Goal: Find specific page/section: Find specific page/section

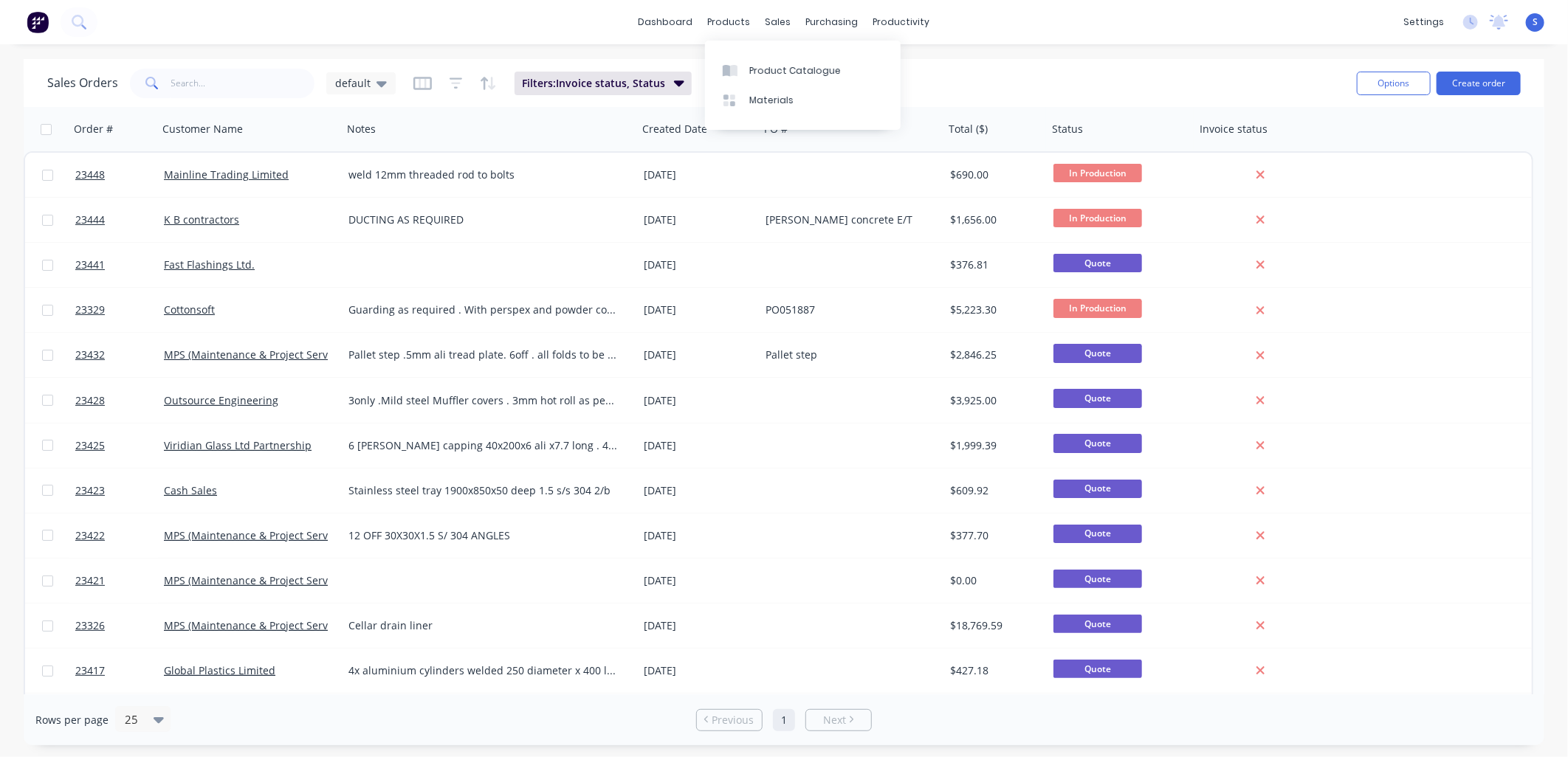
click at [751, 93] on link "Materials" at bounding box center [803, 101] width 196 height 30
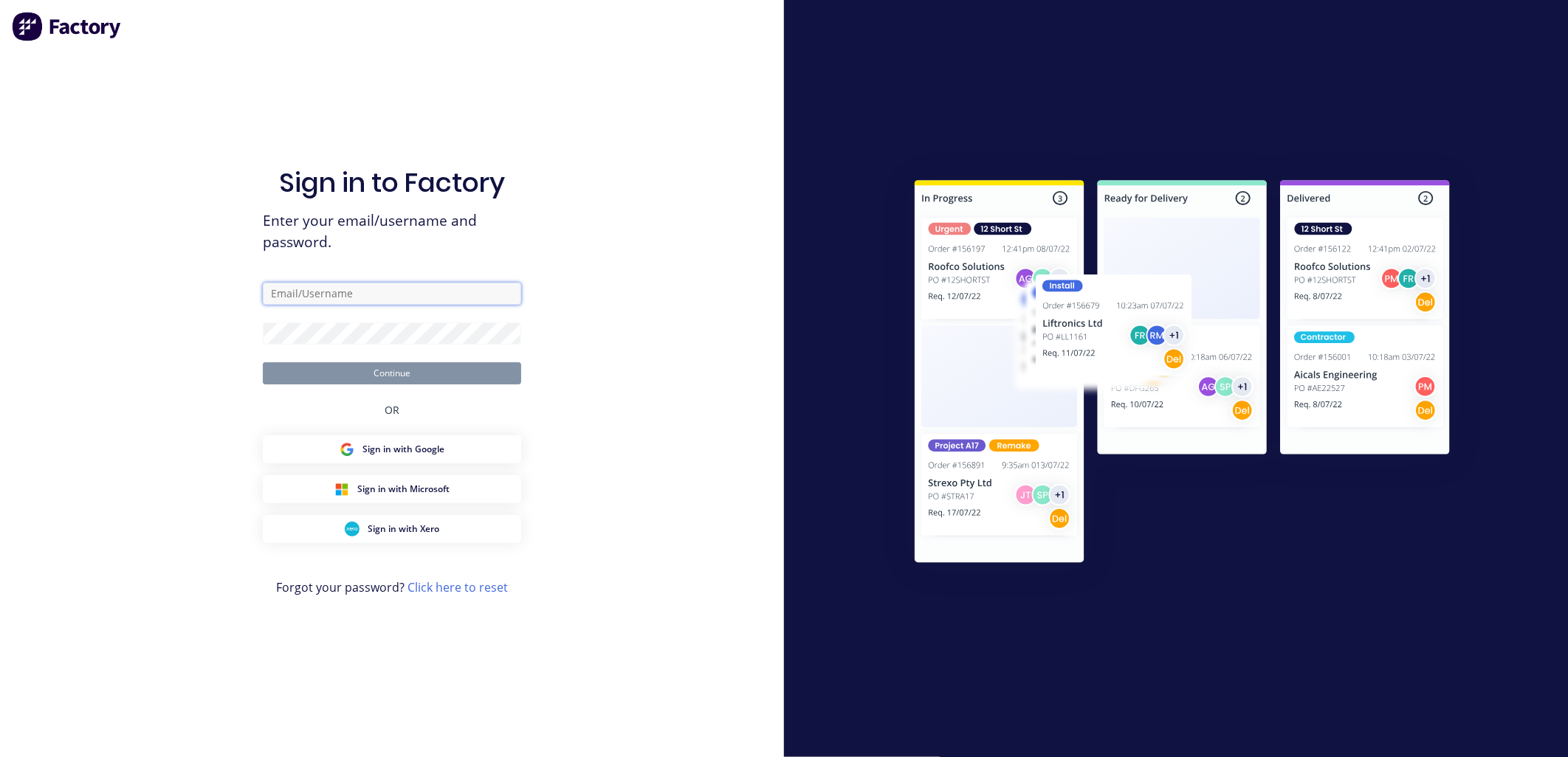
type input "admin@northernsheetmetals.co.nz"
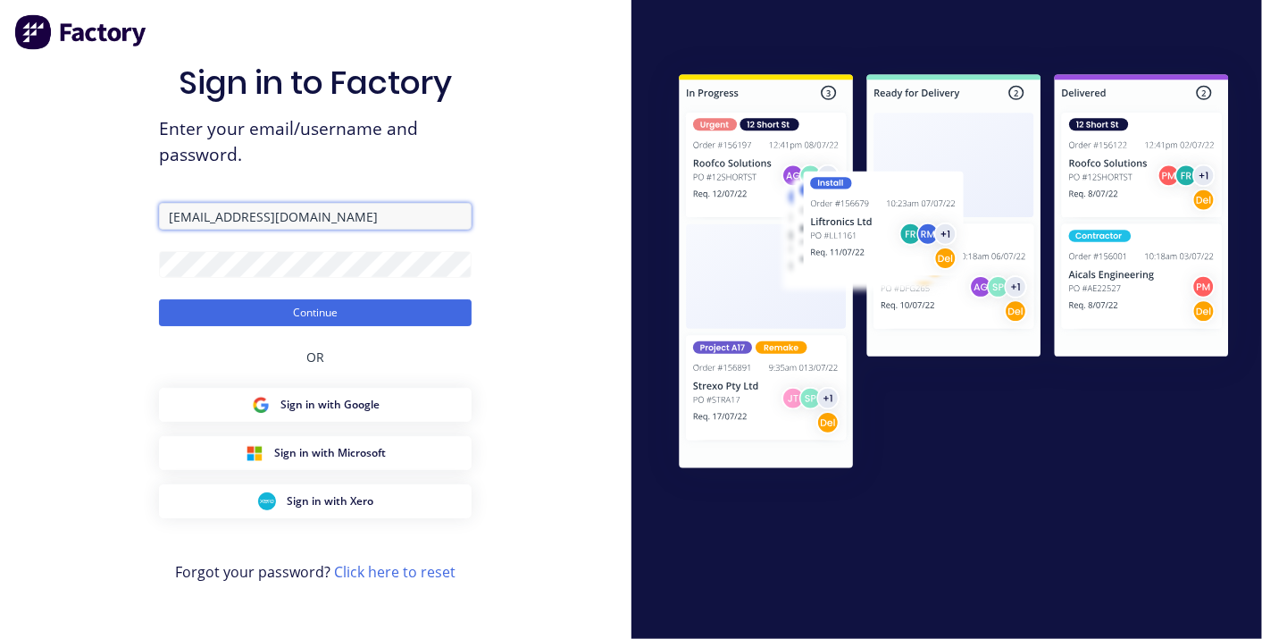
click at [176, 218] on input "admin@northernsheetmetals.co.nz" at bounding box center [315, 216] width 313 height 27
type input "sales@northernsheetmetals.co.nz"
click at [296, 313] on button "Continue" at bounding box center [315, 312] width 313 height 27
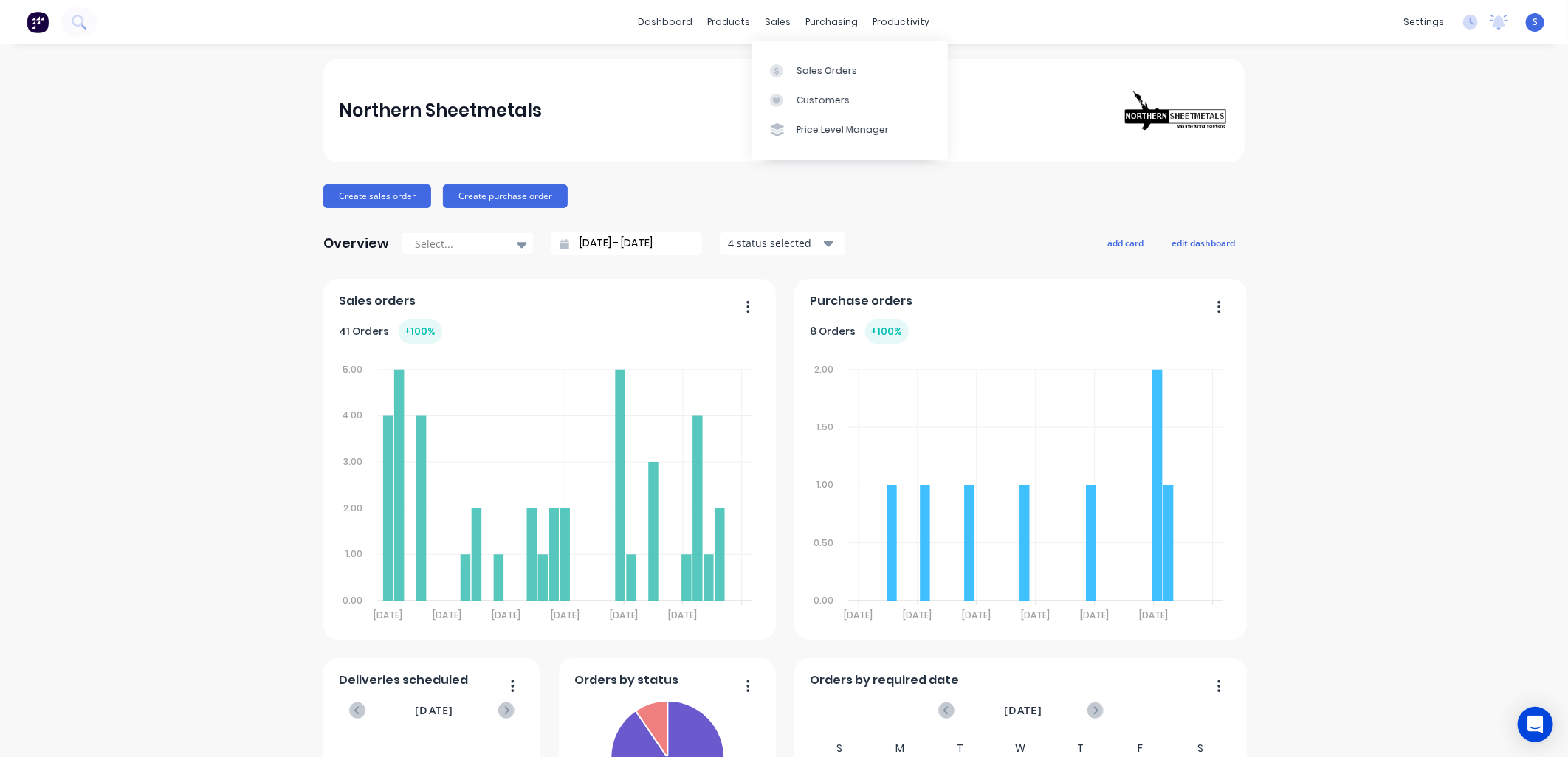
click at [794, 74] on link "Sales Orders" at bounding box center [850, 70] width 196 height 30
click at [797, 76] on div "Sales Orders" at bounding box center [827, 71] width 60 height 13
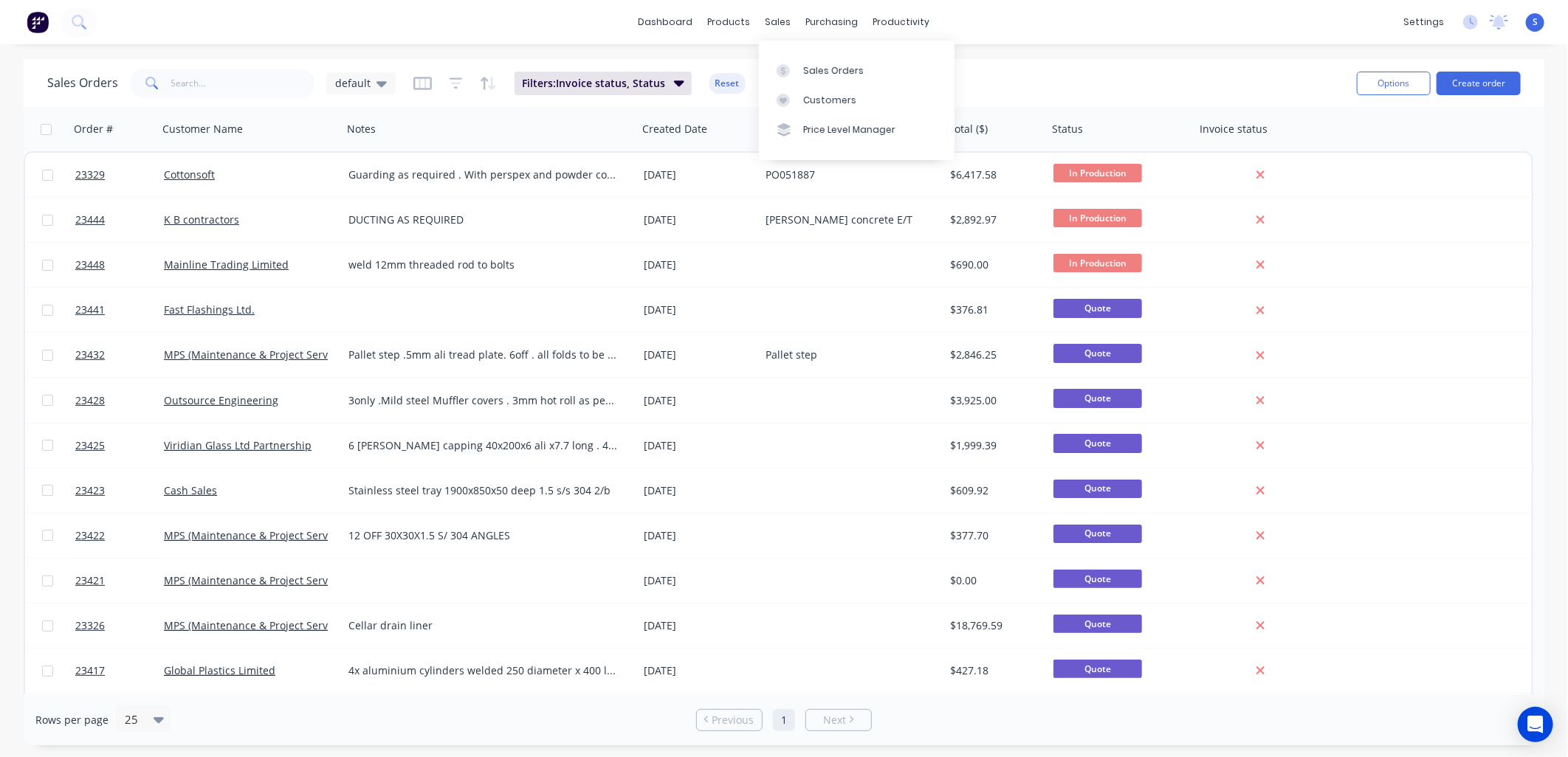
click at [795, 98] on div at bounding box center [788, 100] width 22 height 13
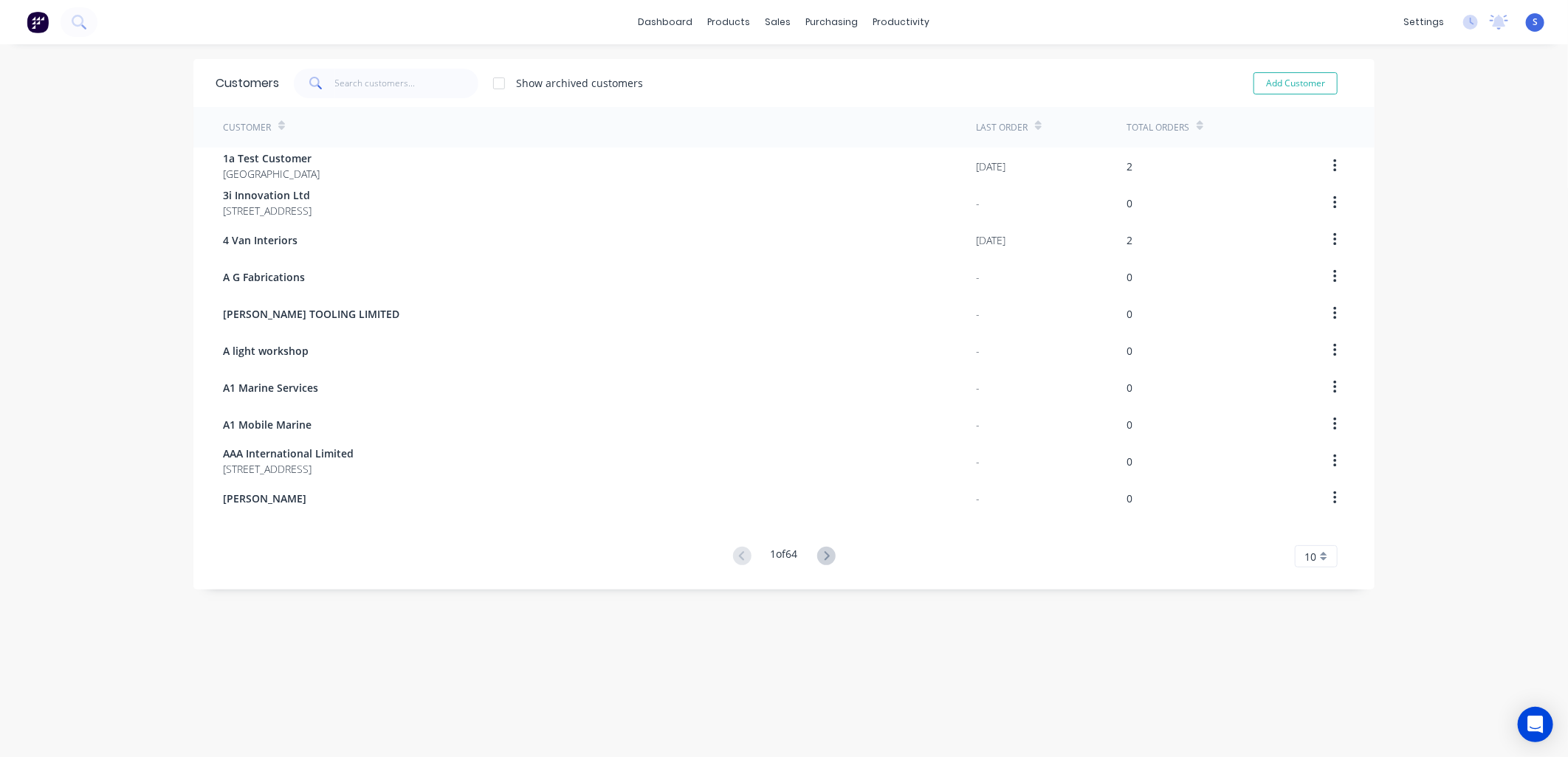
click at [824, 527] on icon at bounding box center [827, 555] width 5 height 9
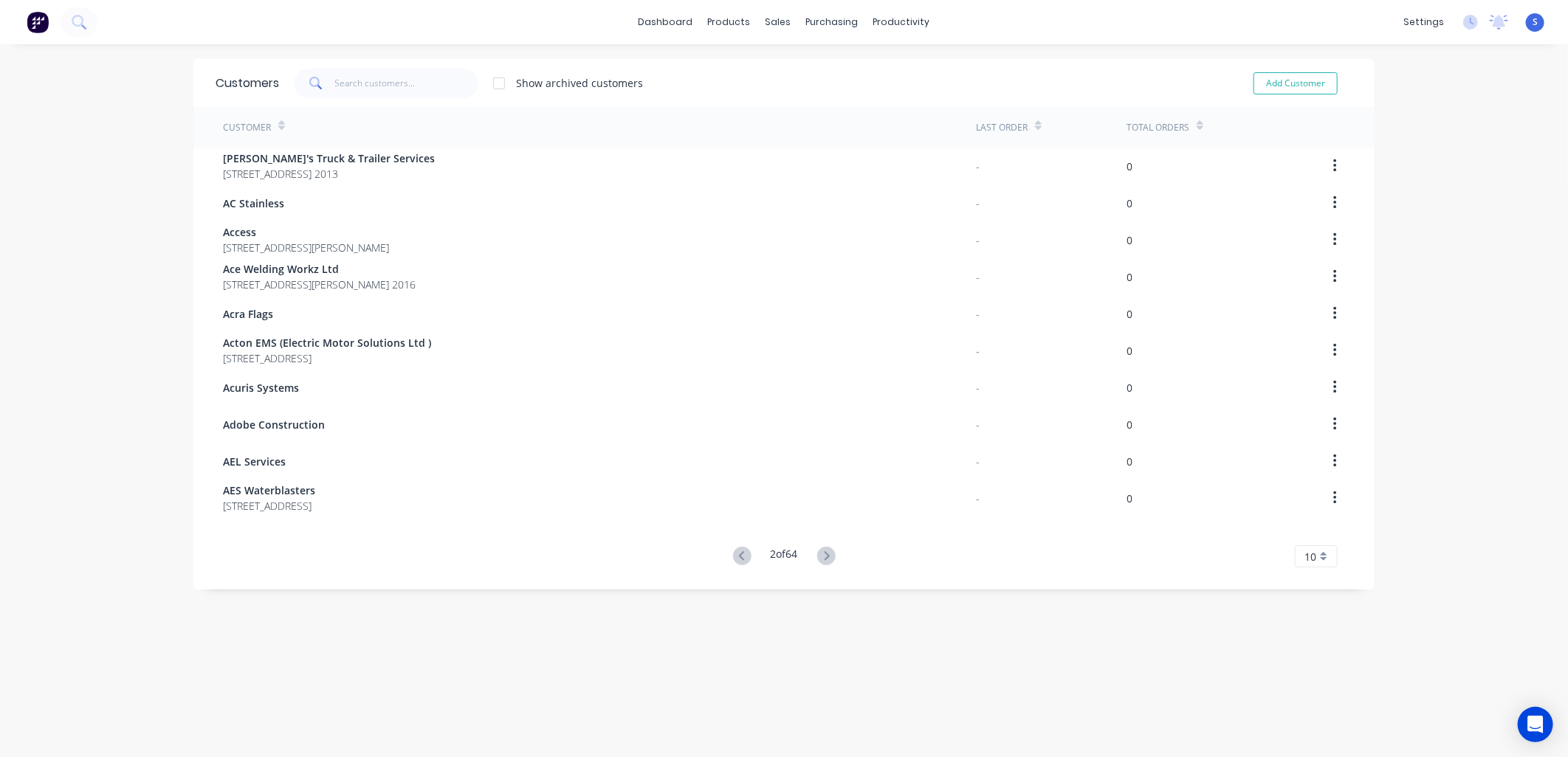
click at [824, 527] on icon at bounding box center [827, 555] width 5 height 9
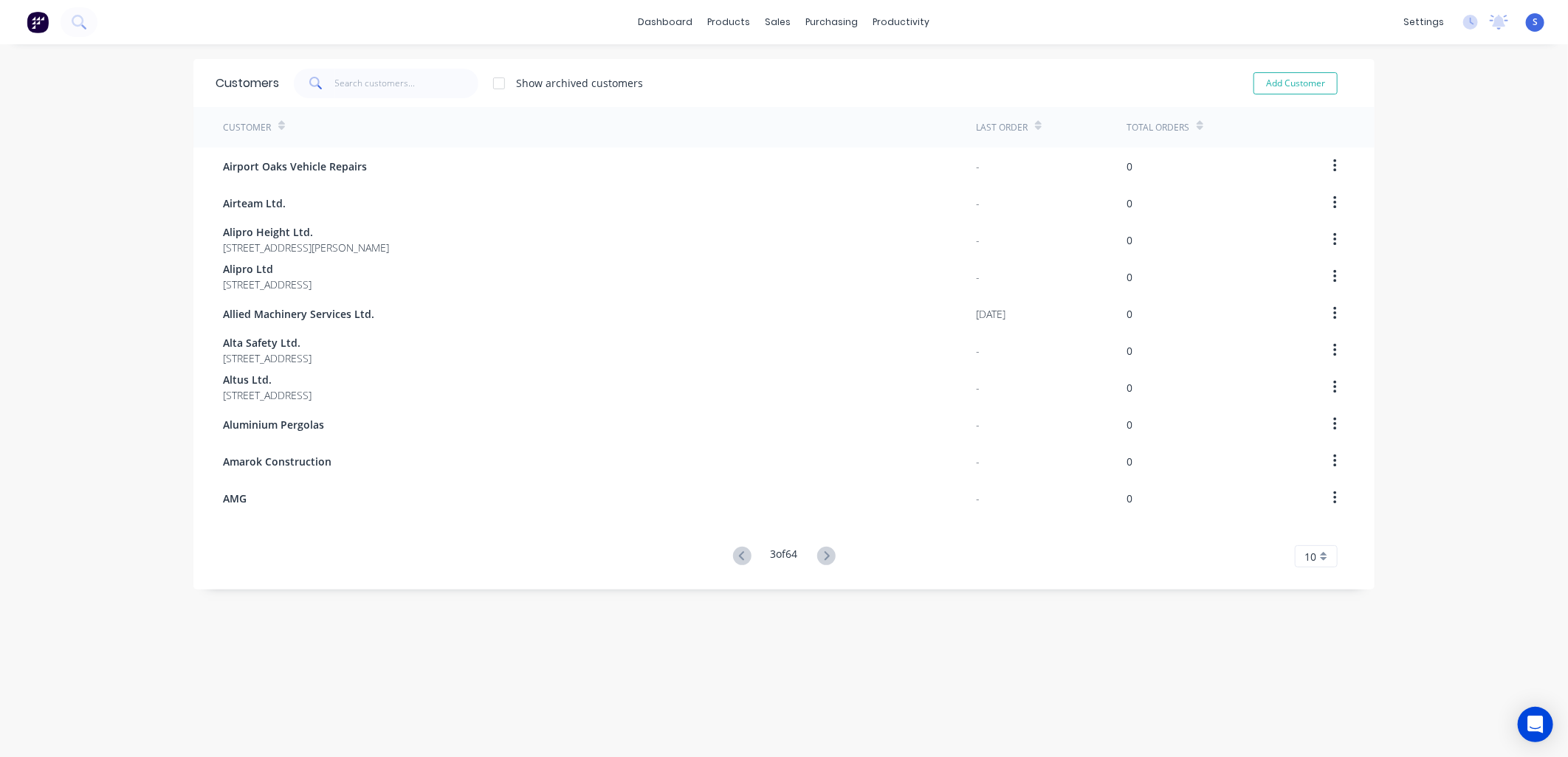
click at [824, 527] on icon at bounding box center [827, 555] width 5 height 9
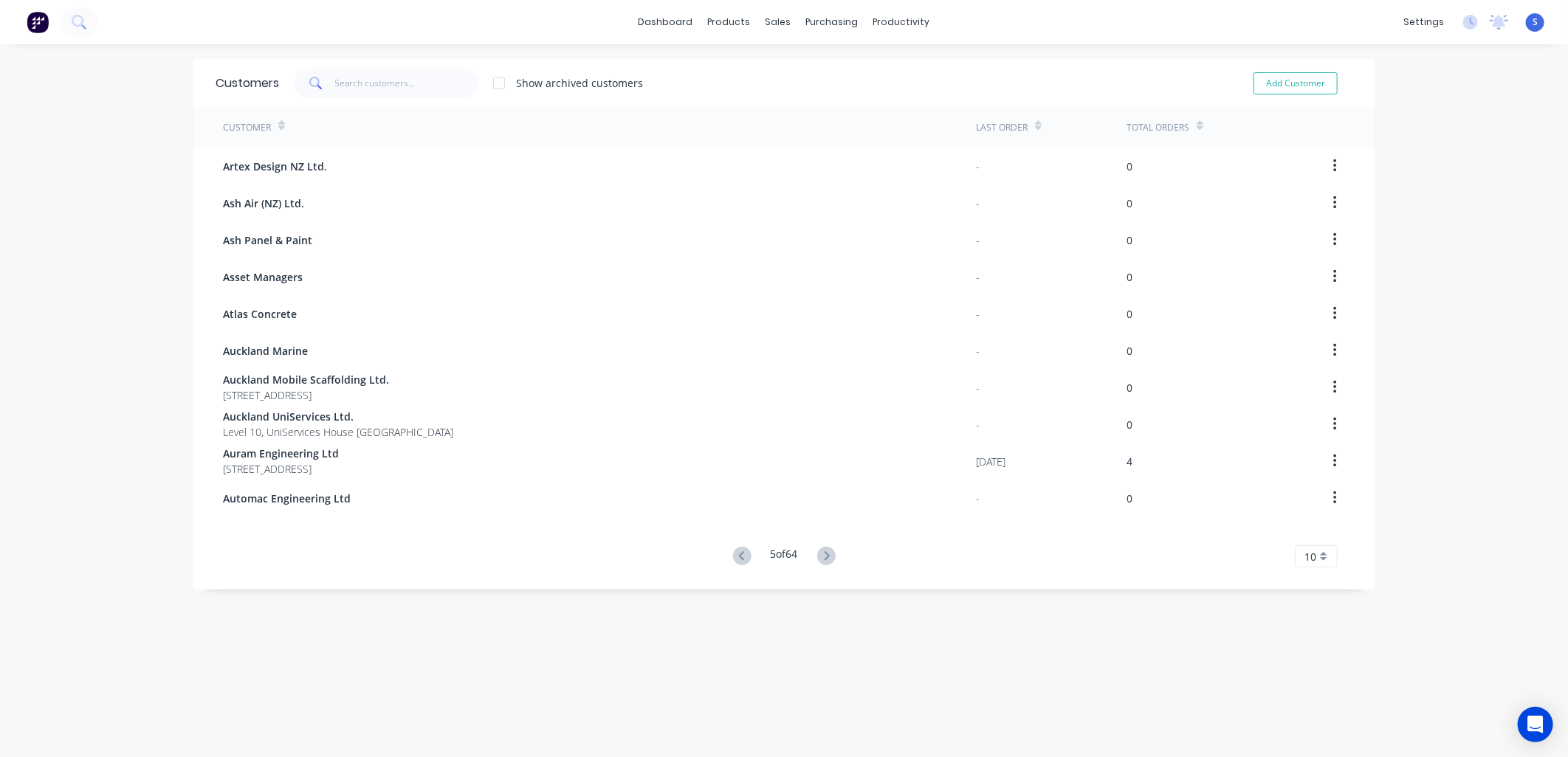
click at [824, 527] on icon at bounding box center [827, 555] width 5 height 9
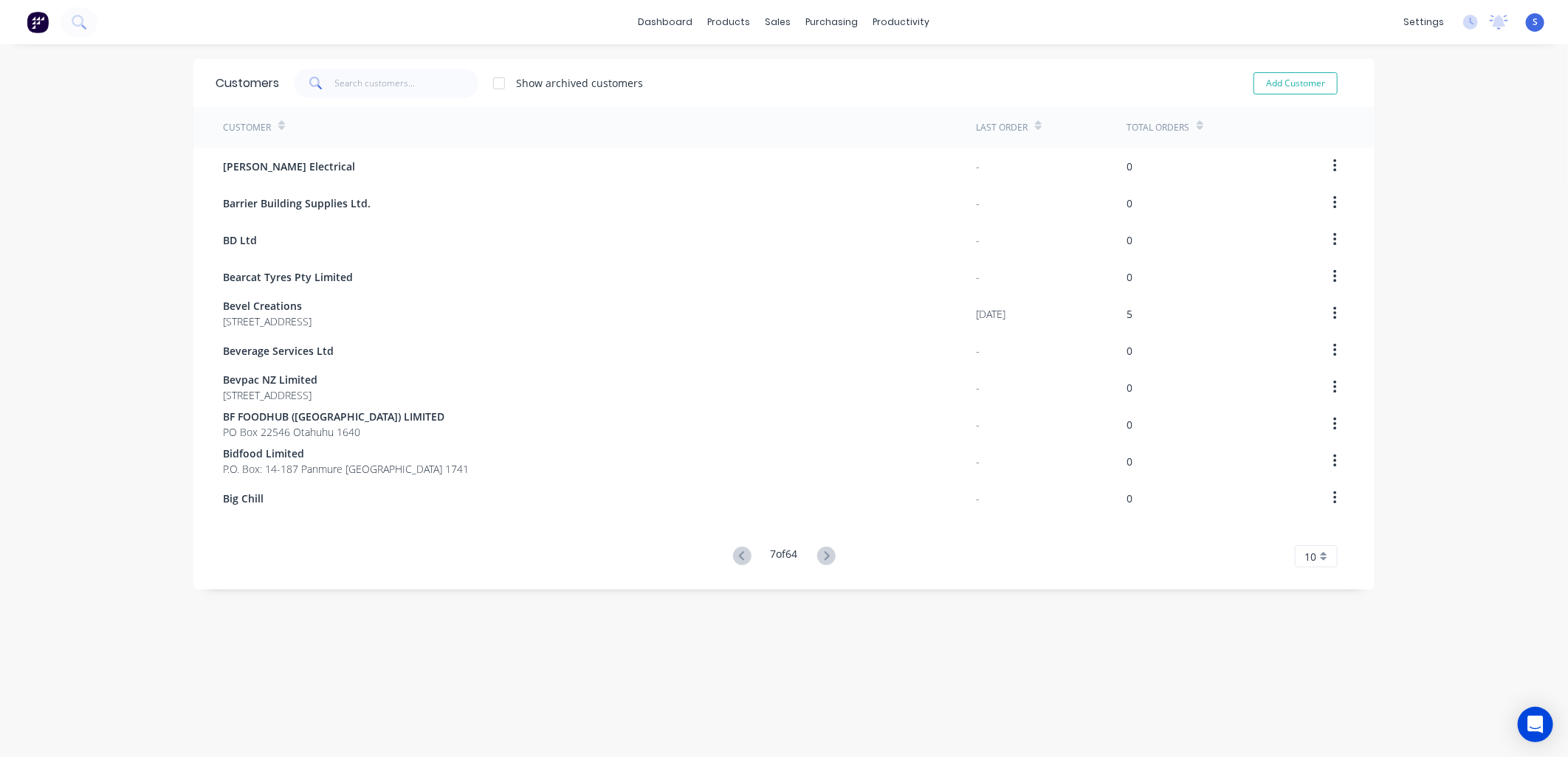
click at [824, 527] on icon at bounding box center [827, 555] width 5 height 9
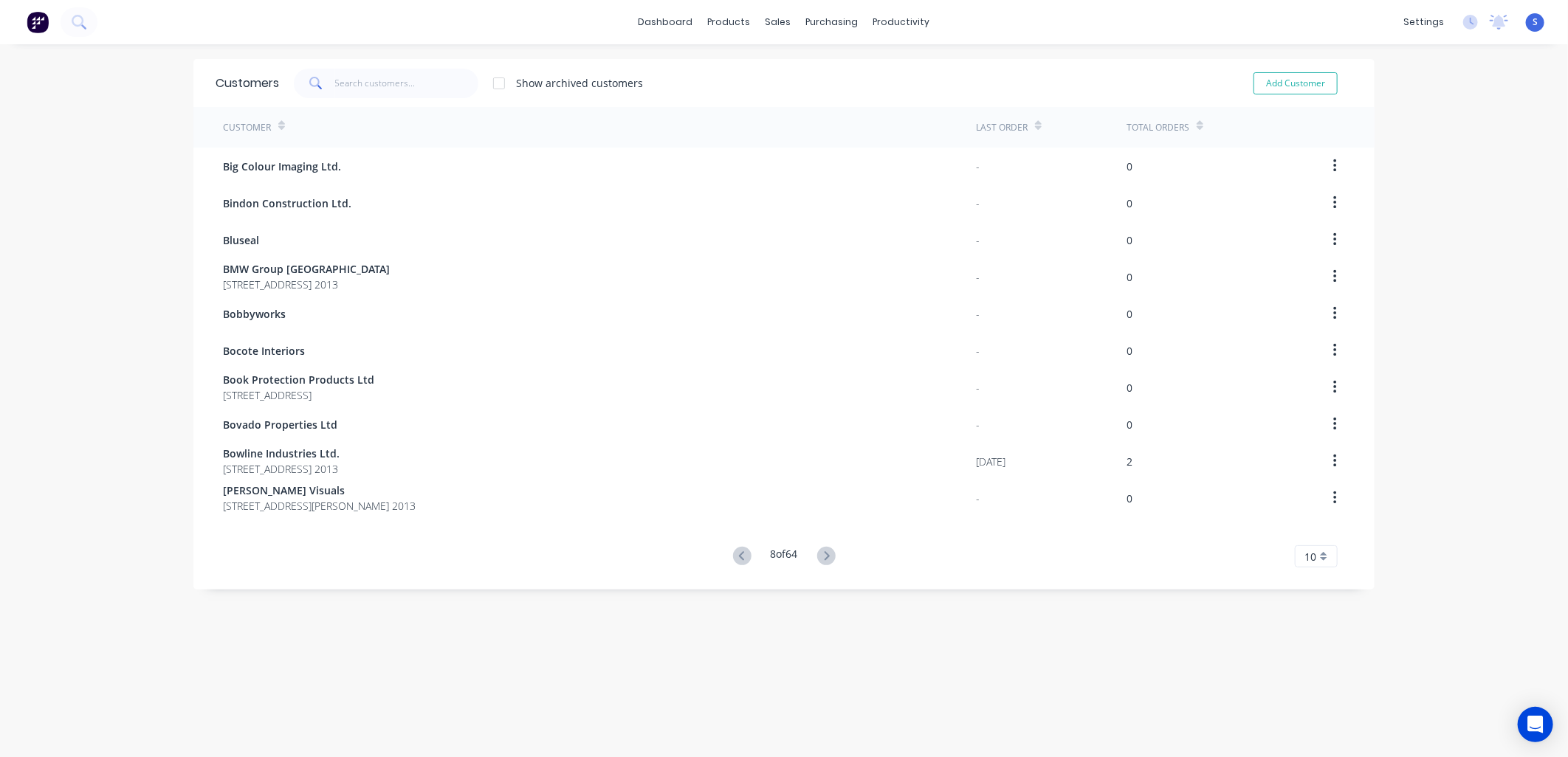
click at [824, 527] on icon at bounding box center [827, 555] width 5 height 9
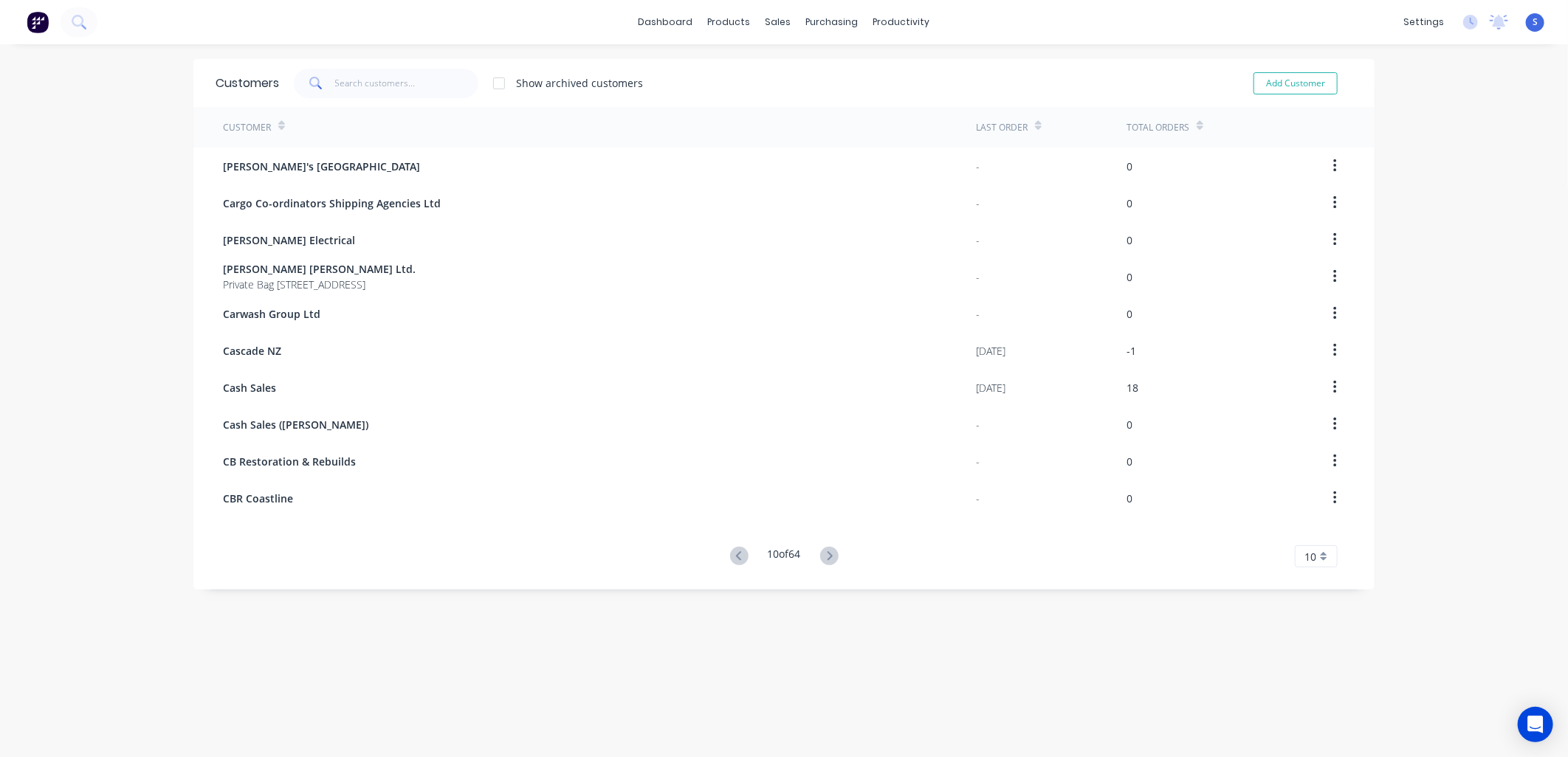
click at [824, 527] on icon at bounding box center [829, 556] width 18 height 18
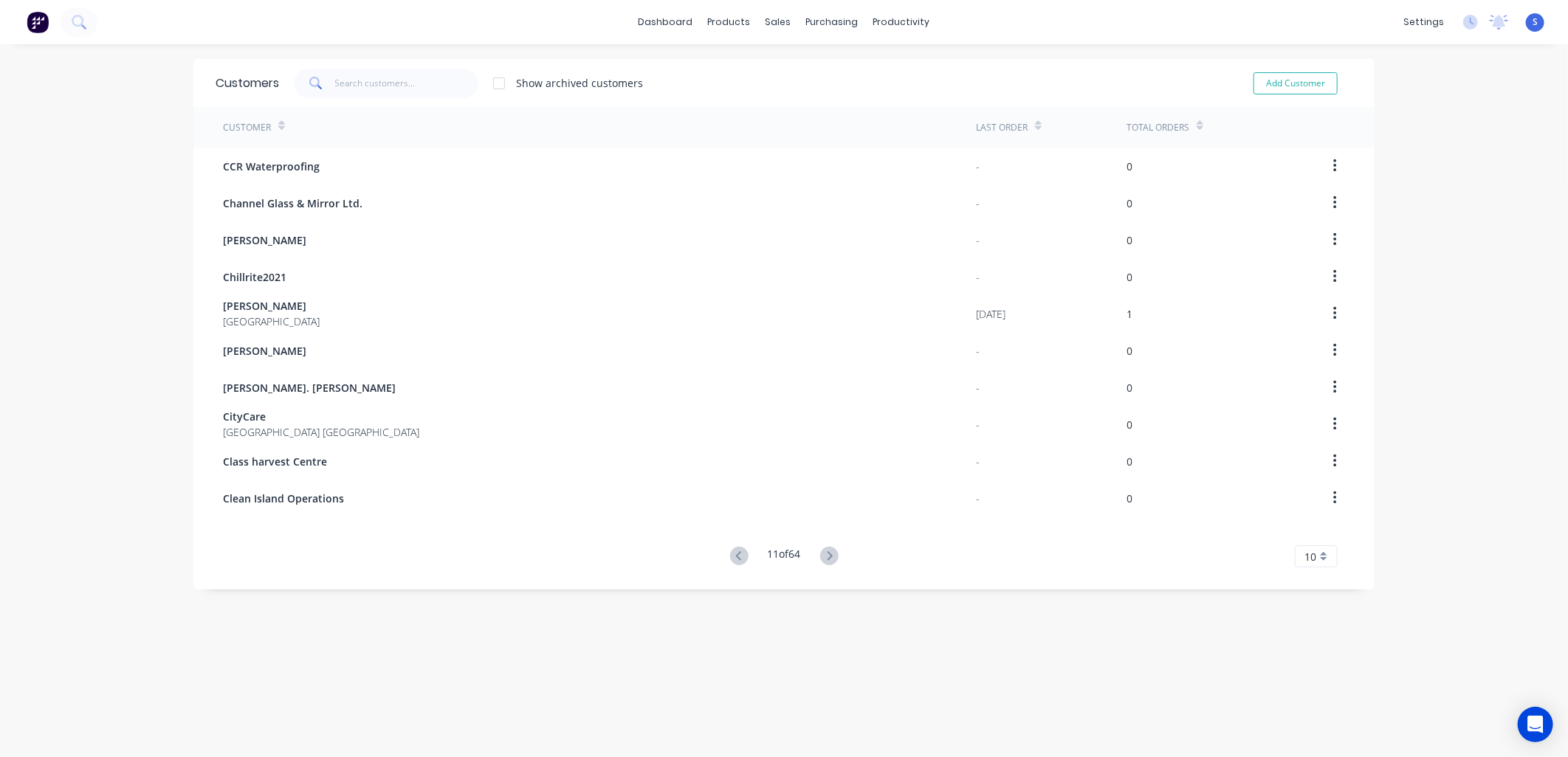
click at [824, 527] on icon at bounding box center [829, 556] width 18 height 18
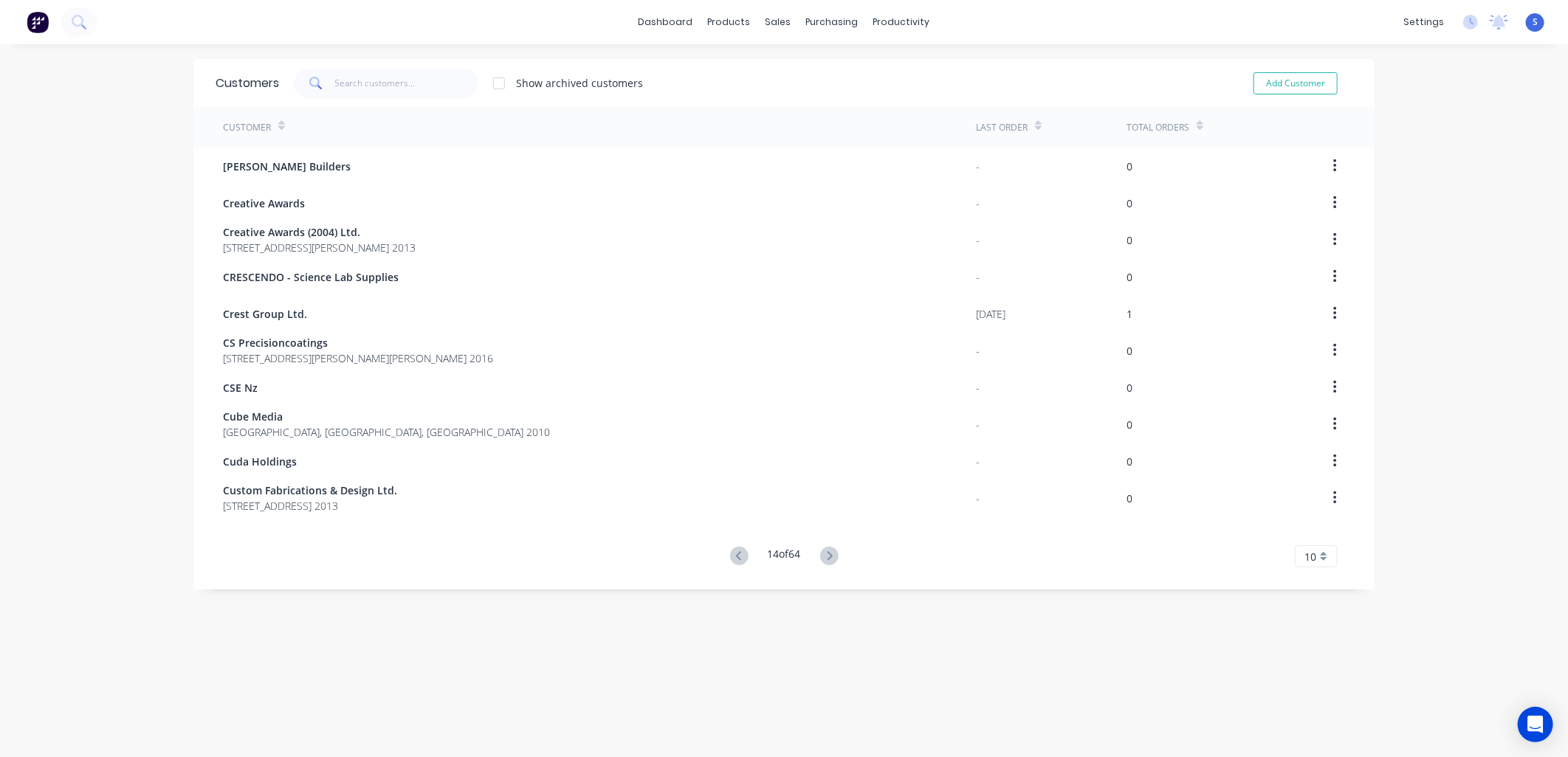
click at [824, 527] on icon at bounding box center [829, 556] width 18 height 18
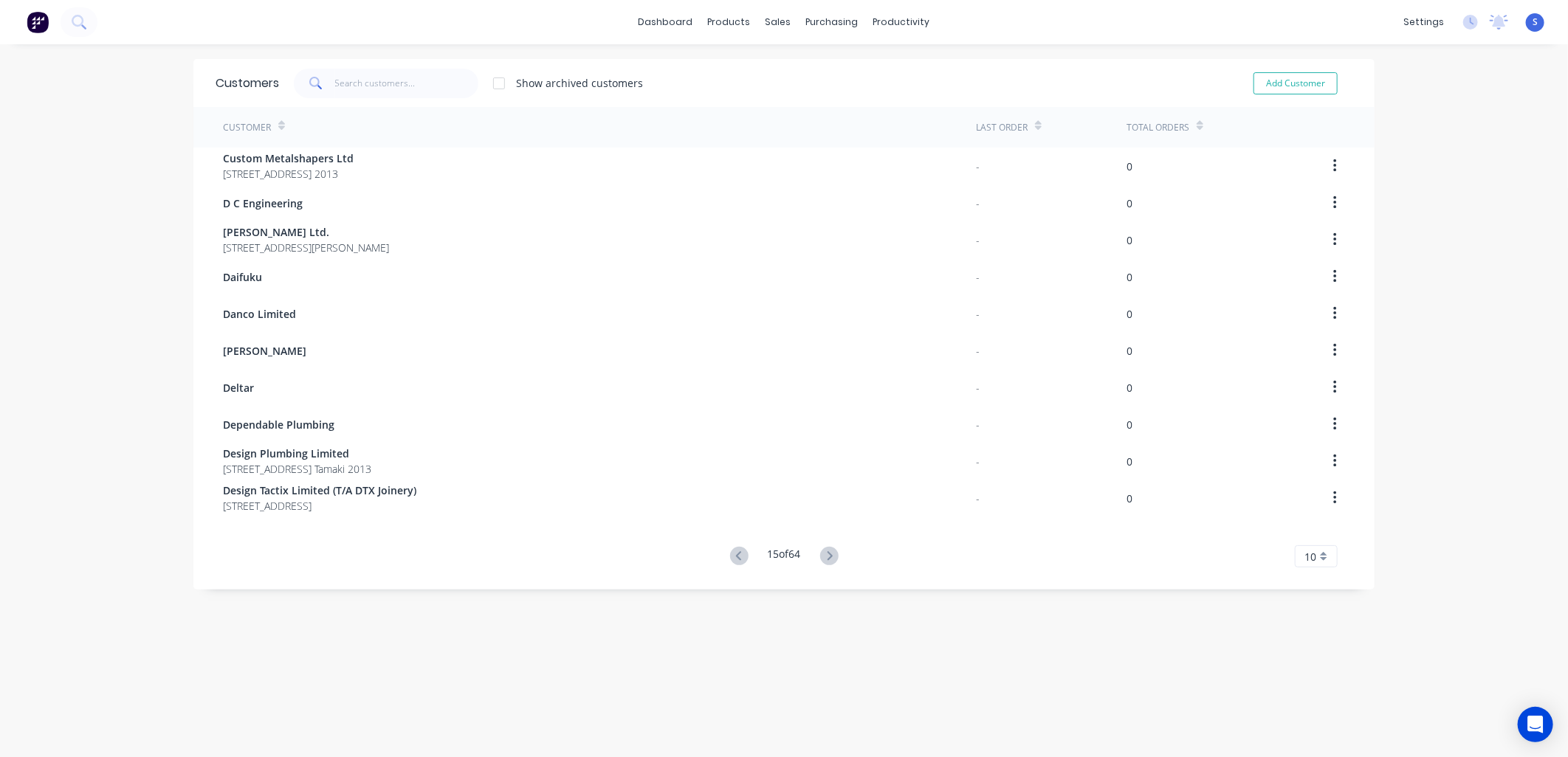
click at [824, 527] on icon at bounding box center [829, 556] width 18 height 18
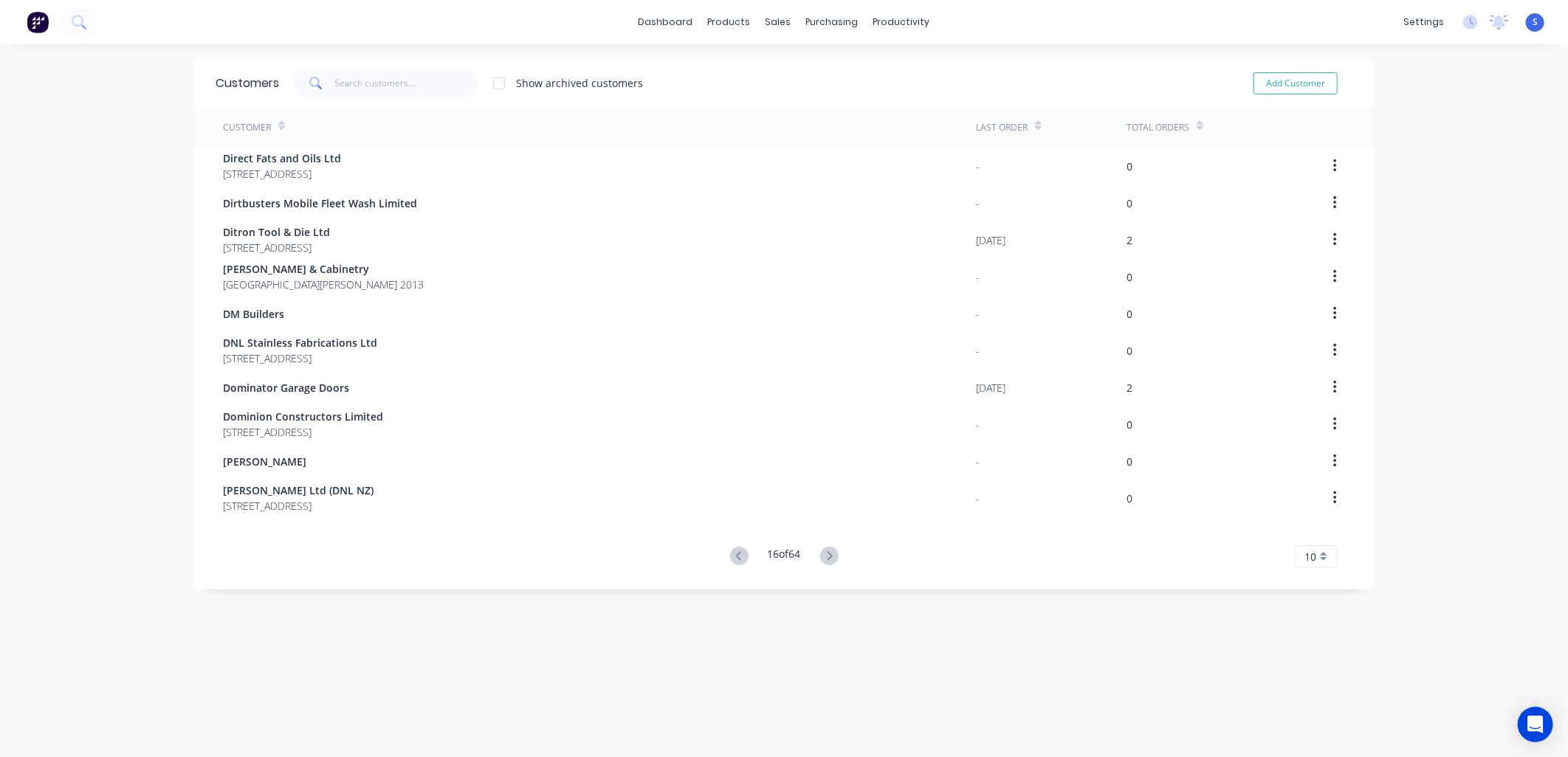
click at [827, 527] on icon at bounding box center [829, 556] width 18 height 18
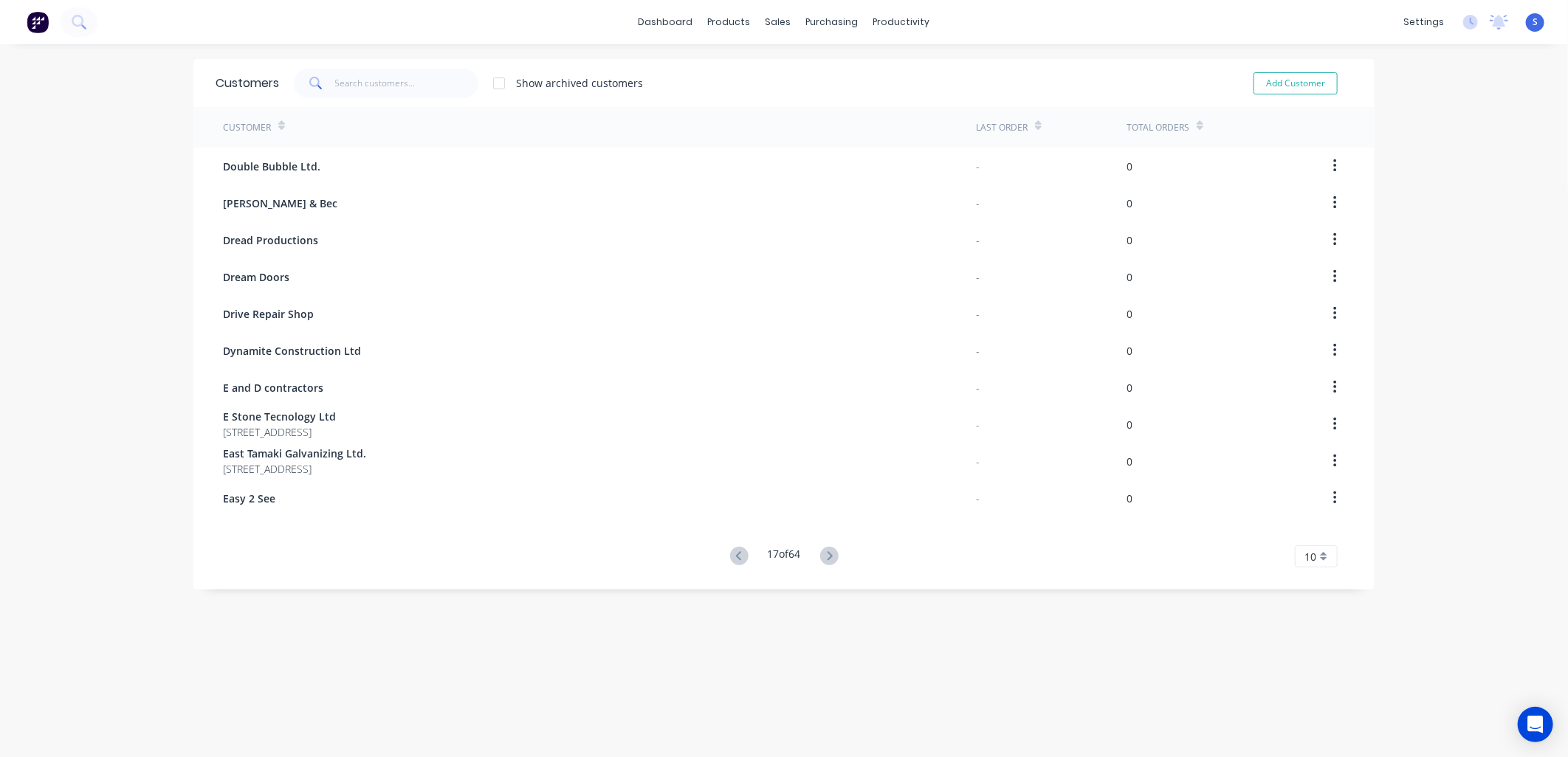
click at [827, 527] on icon at bounding box center [829, 556] width 18 height 18
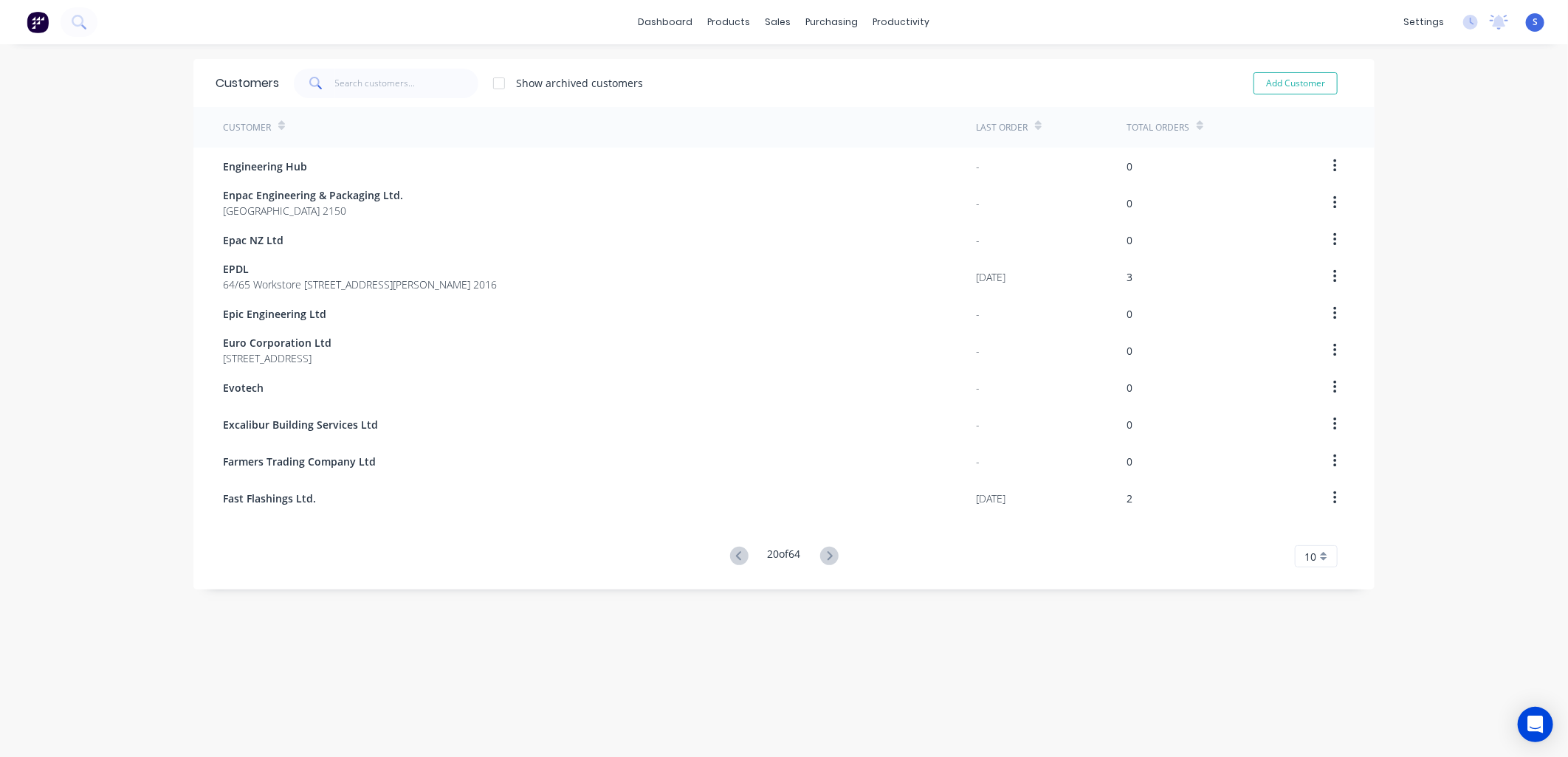
click at [827, 527] on icon at bounding box center [829, 556] width 18 height 18
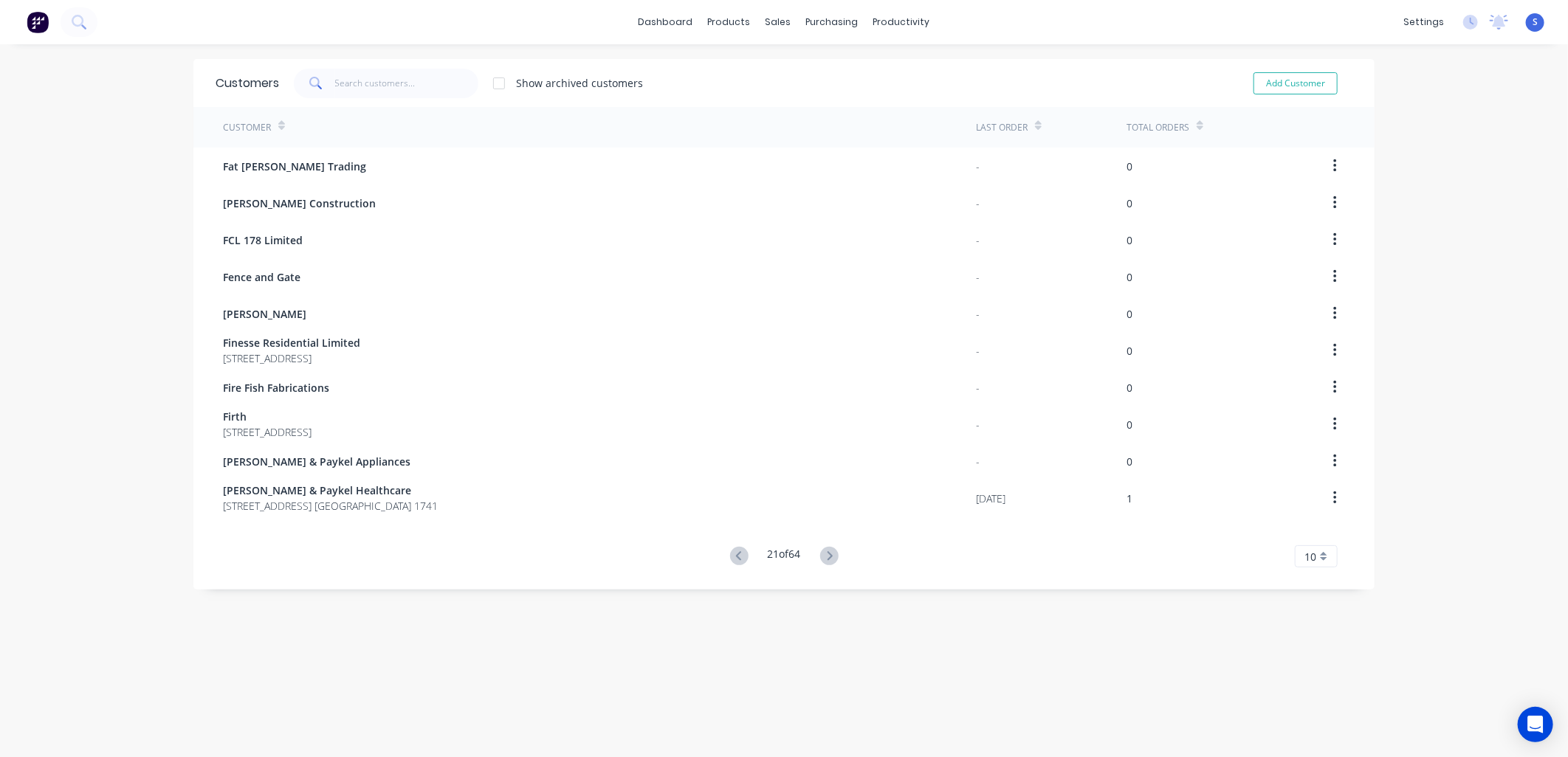
click at [827, 527] on icon at bounding box center [829, 556] width 18 height 18
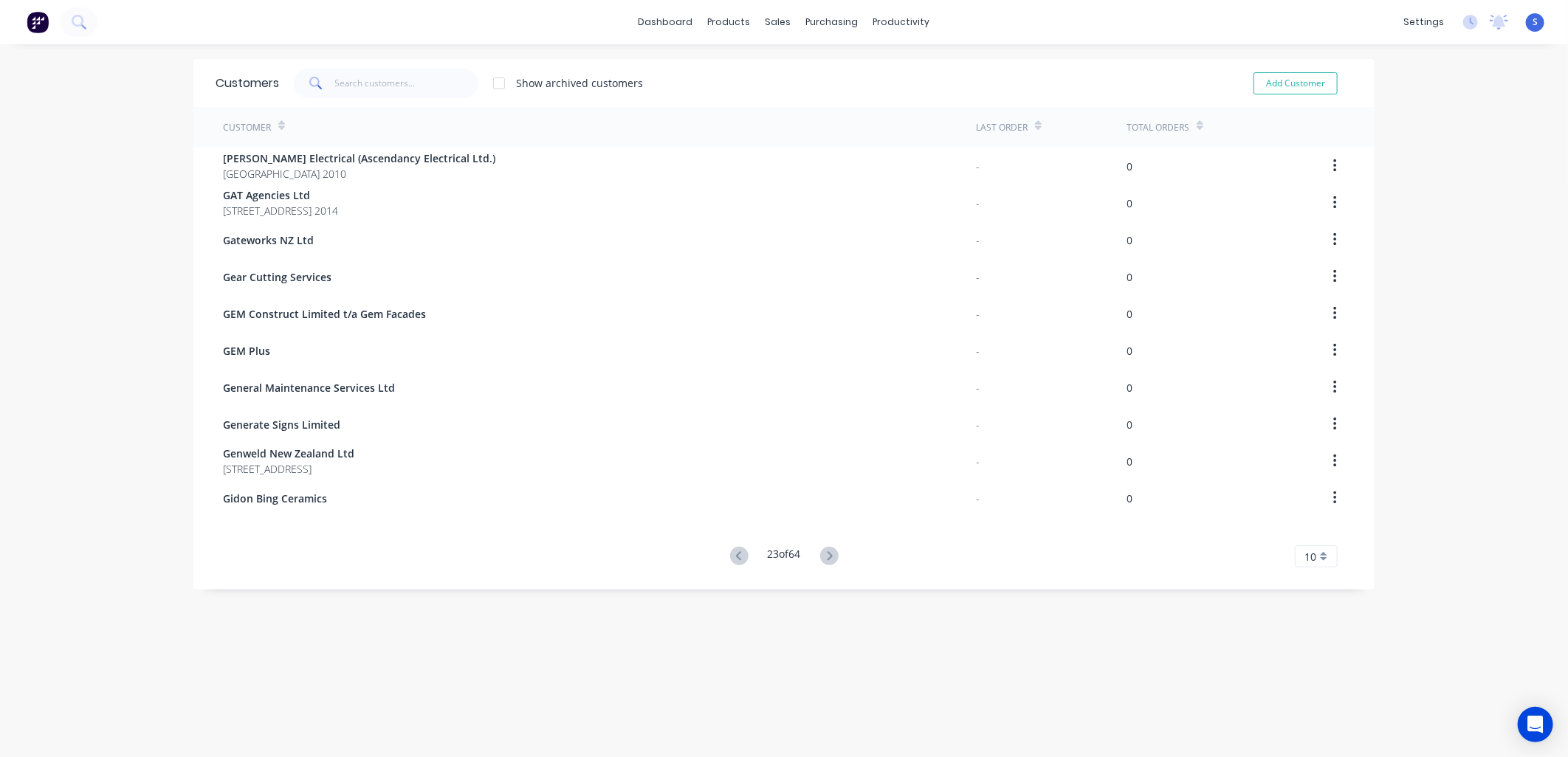
click at [259, 203] on span "[STREET_ADDRESS] 2014" at bounding box center [280, 211] width 115 height 16
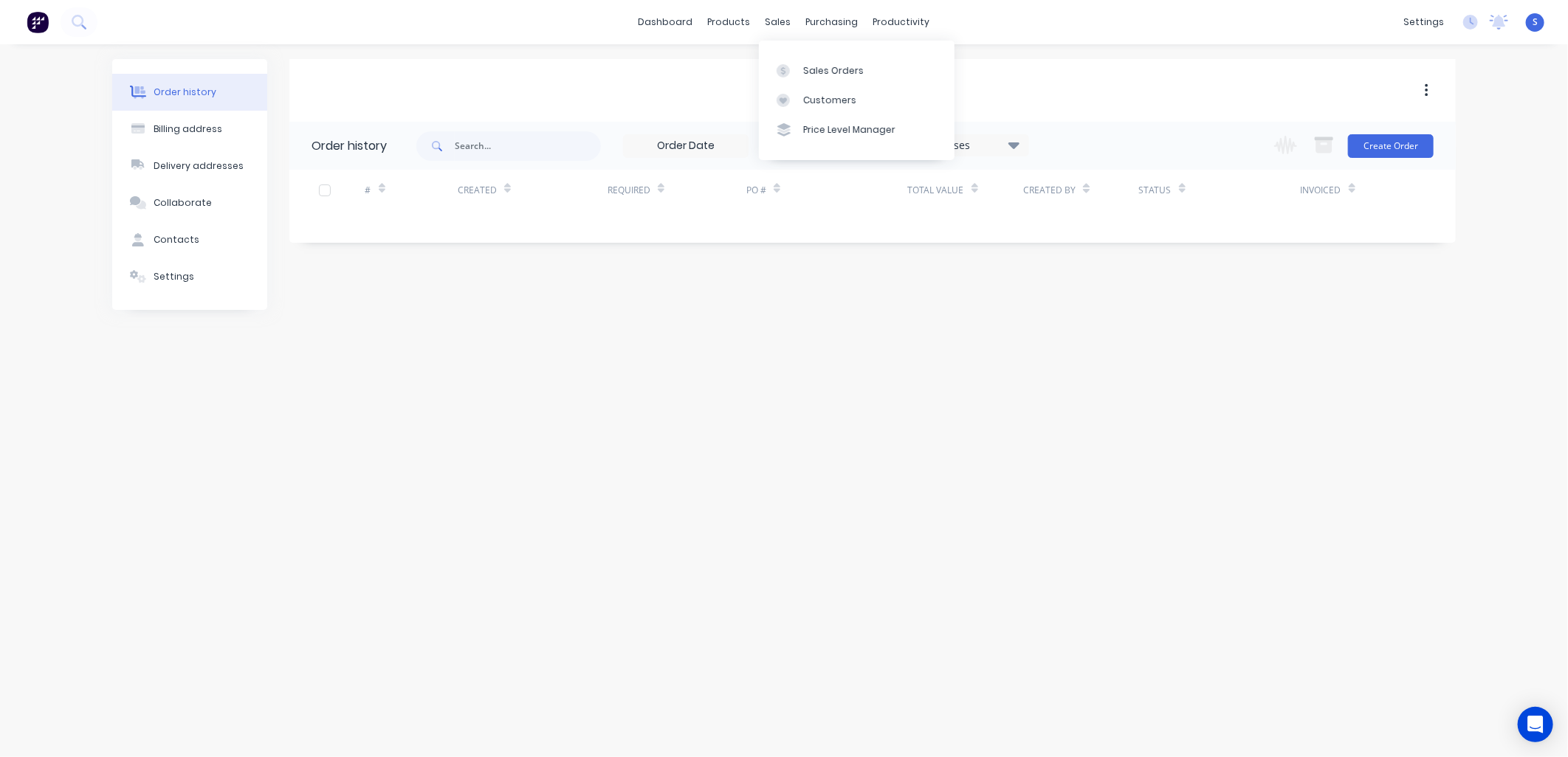
click at [803, 104] on div "Customers" at bounding box center [830, 100] width 53 height 13
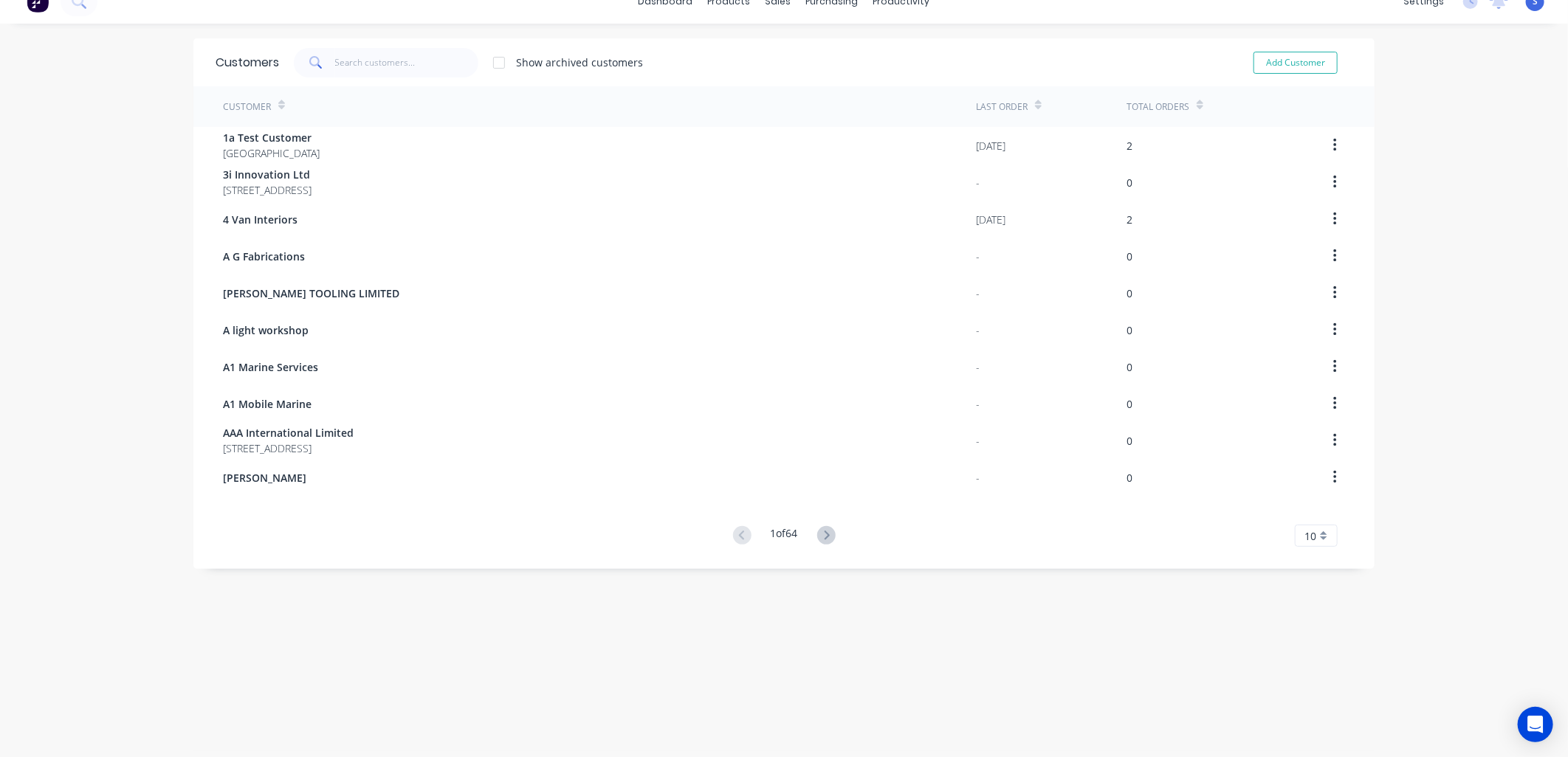
scroll to position [30, 0]
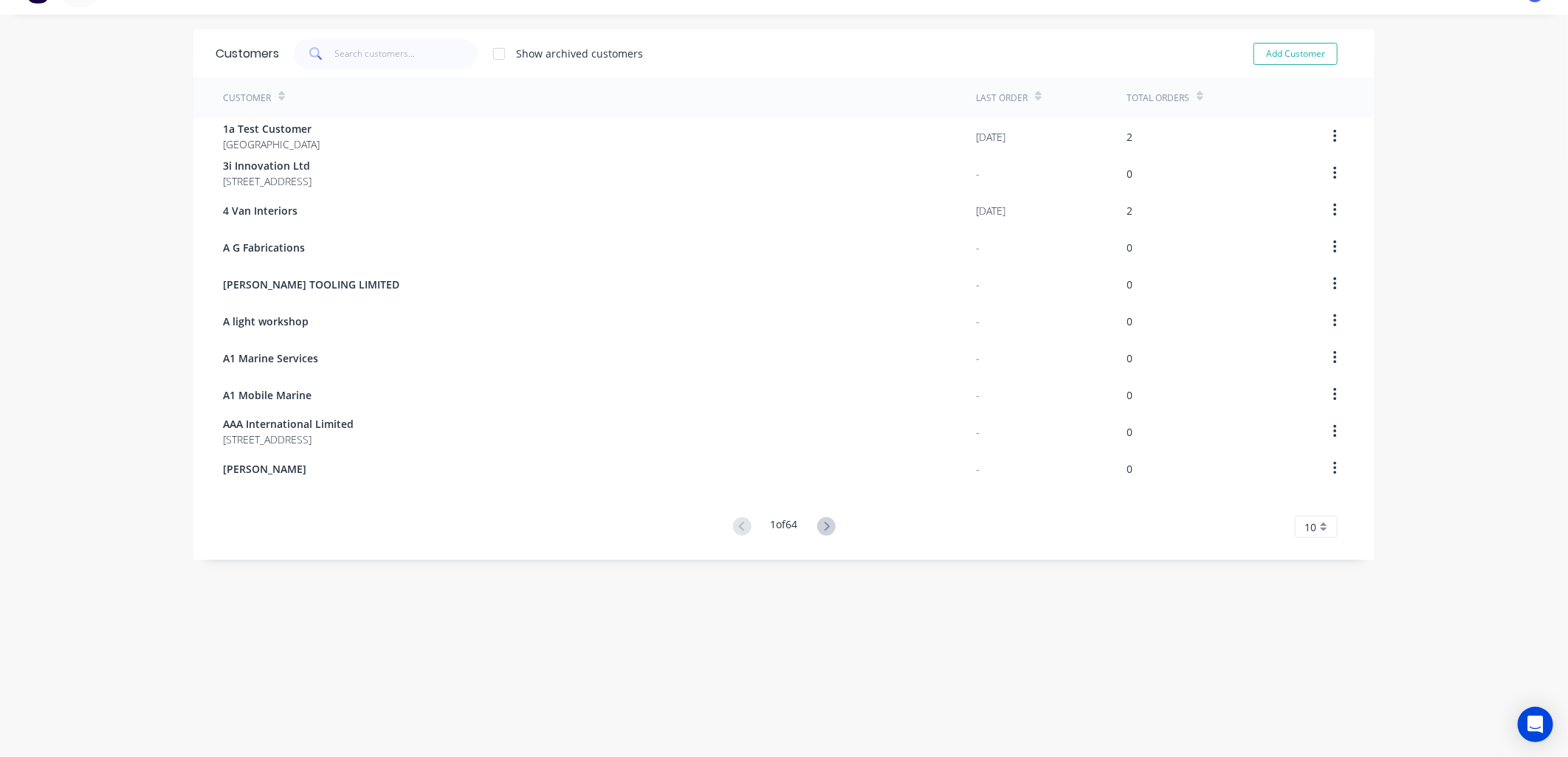
click at [824, 522] on icon at bounding box center [827, 526] width 18 height 18
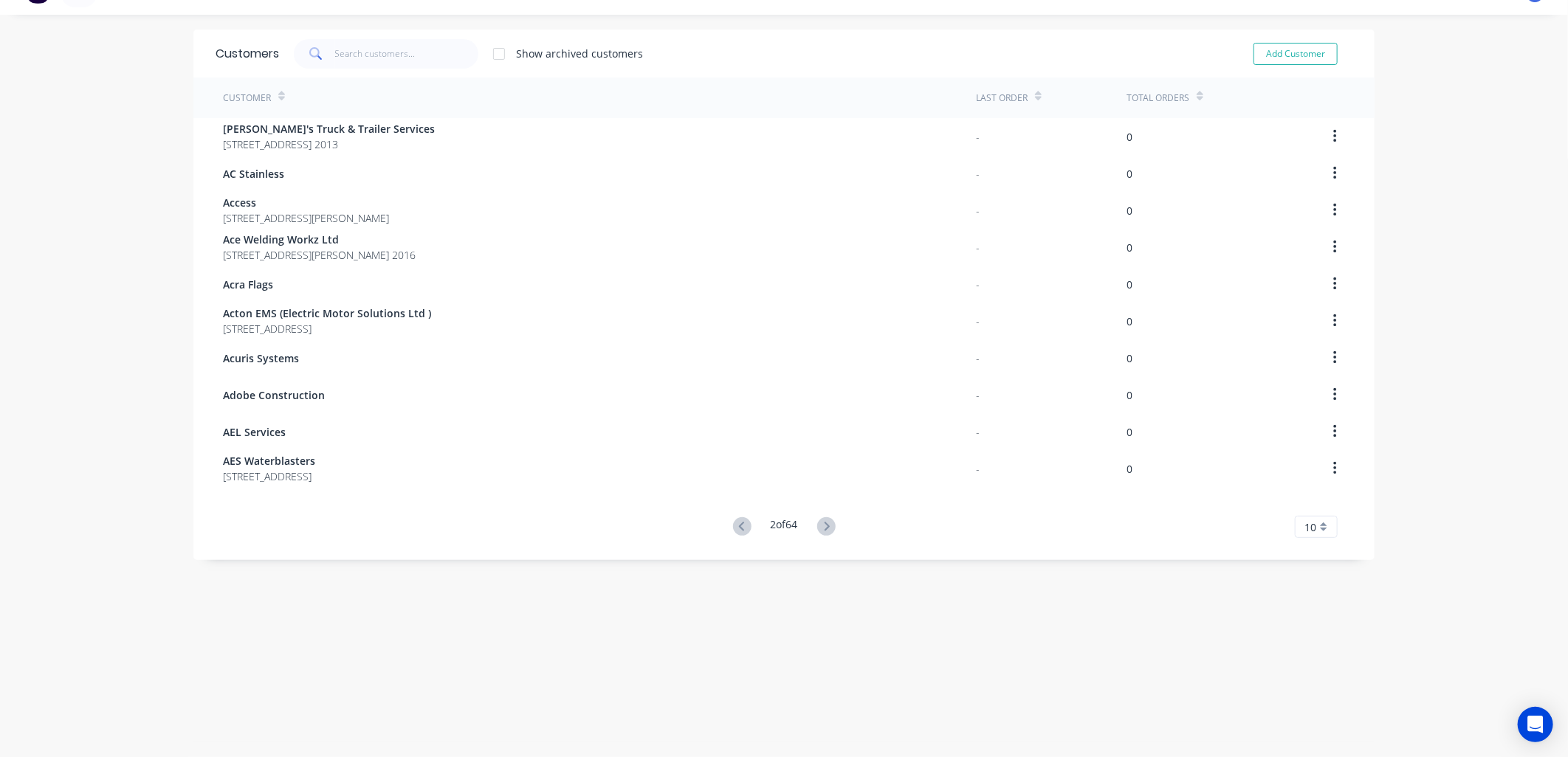
click at [824, 522] on icon at bounding box center [827, 526] width 18 height 18
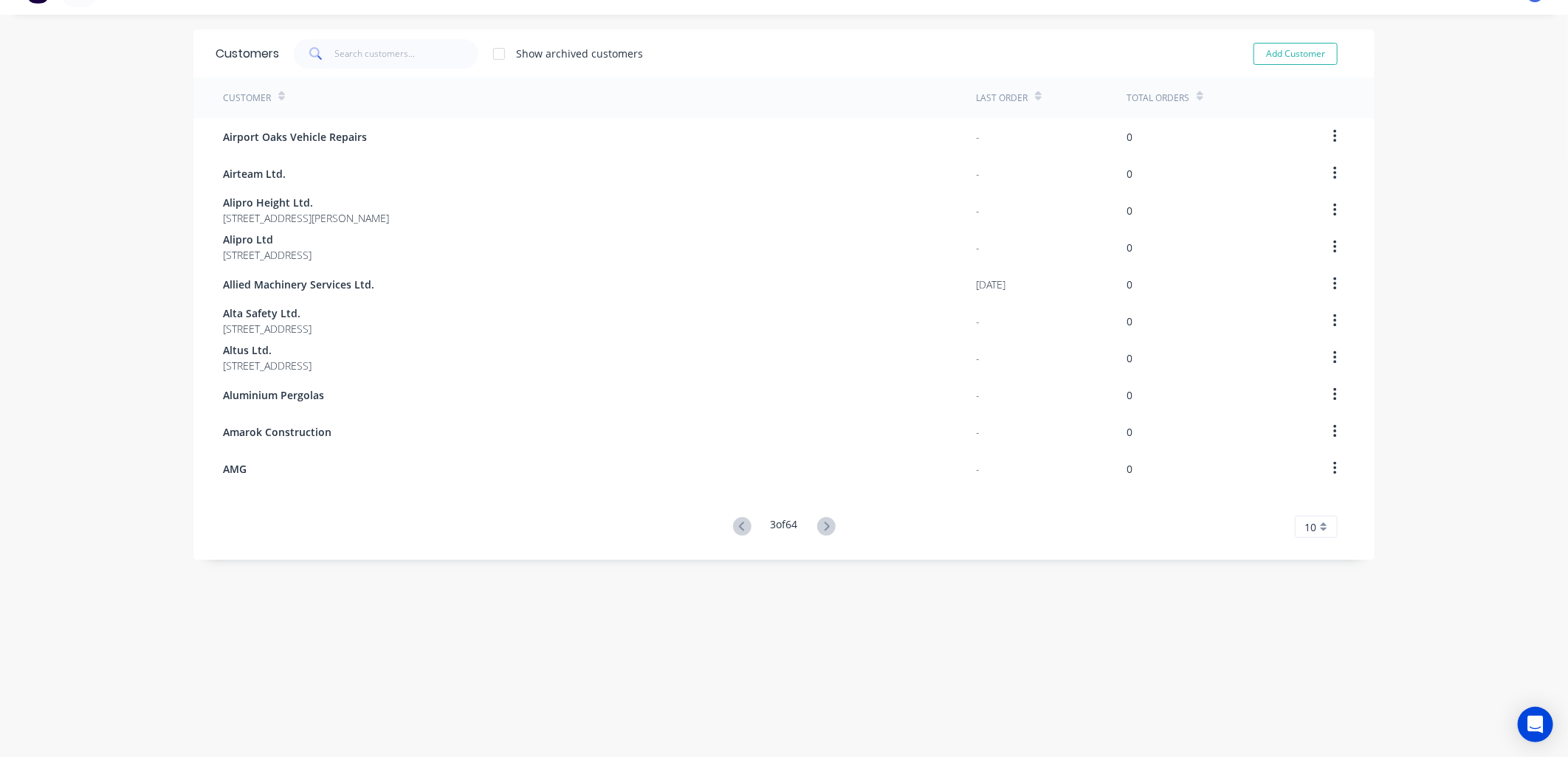
click at [824, 522] on icon at bounding box center [827, 526] width 18 height 18
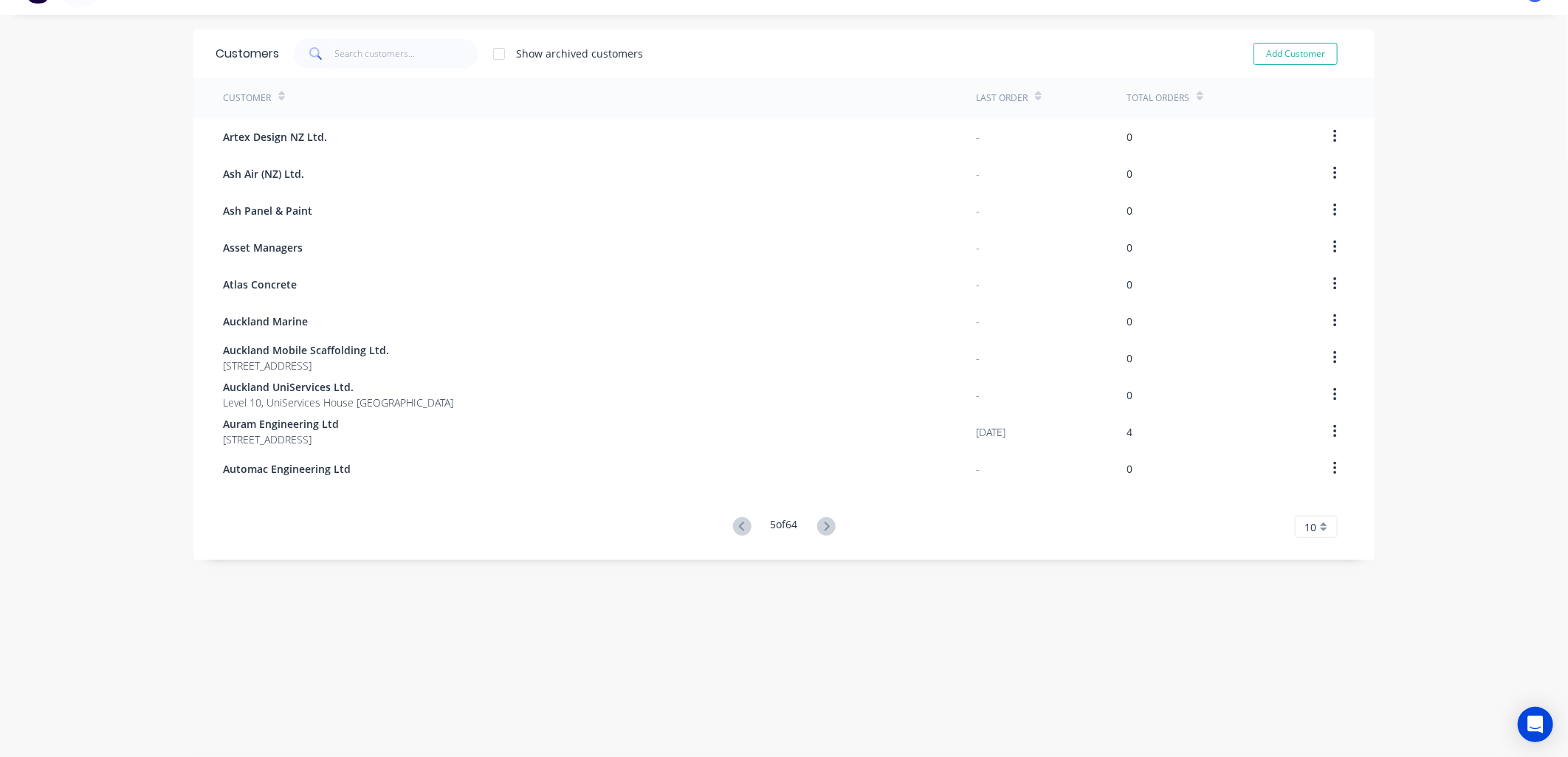
click at [824, 522] on icon at bounding box center [827, 526] width 18 height 18
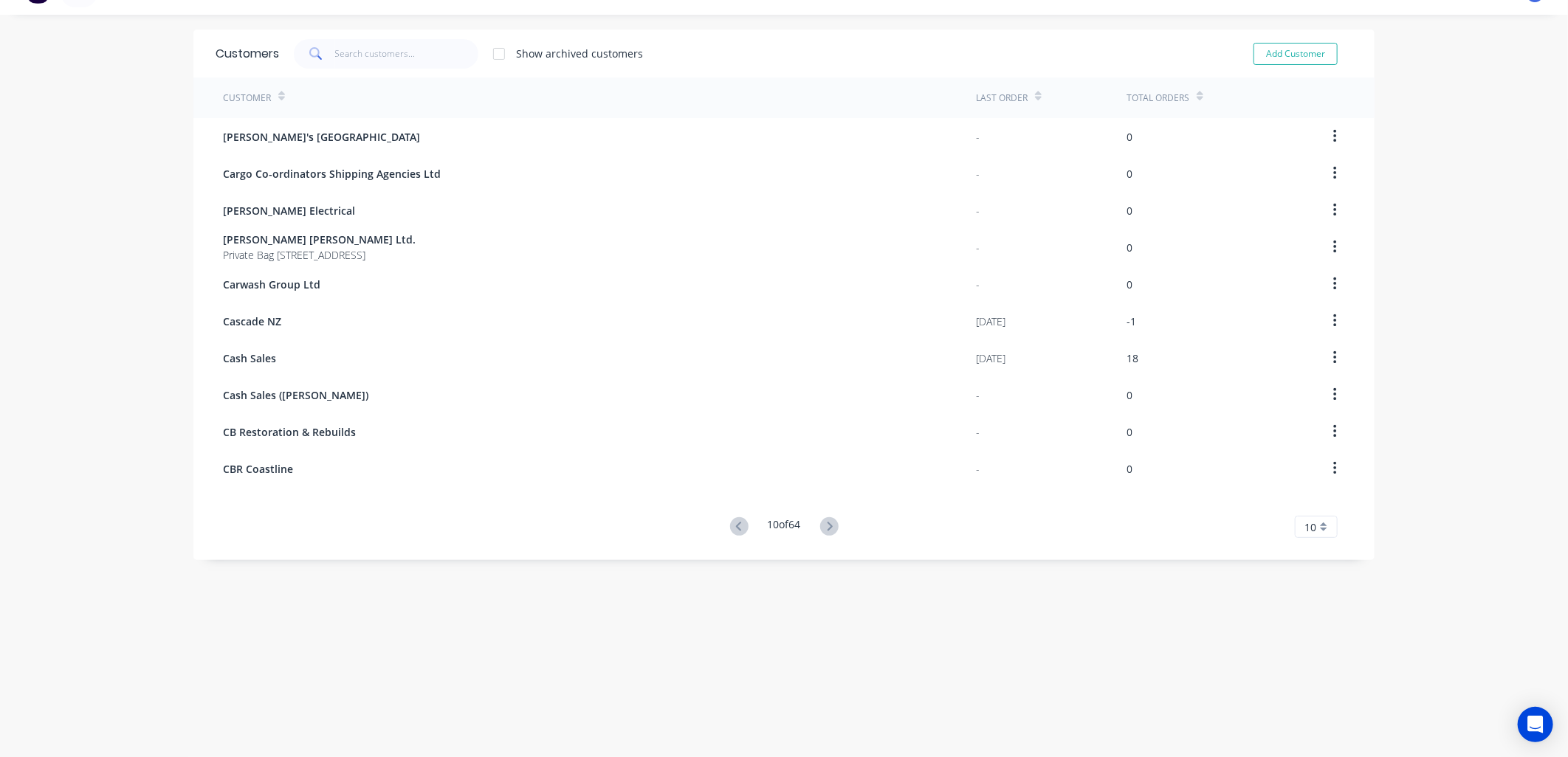
click at [827, 522] on icon at bounding box center [829, 526] width 5 height 9
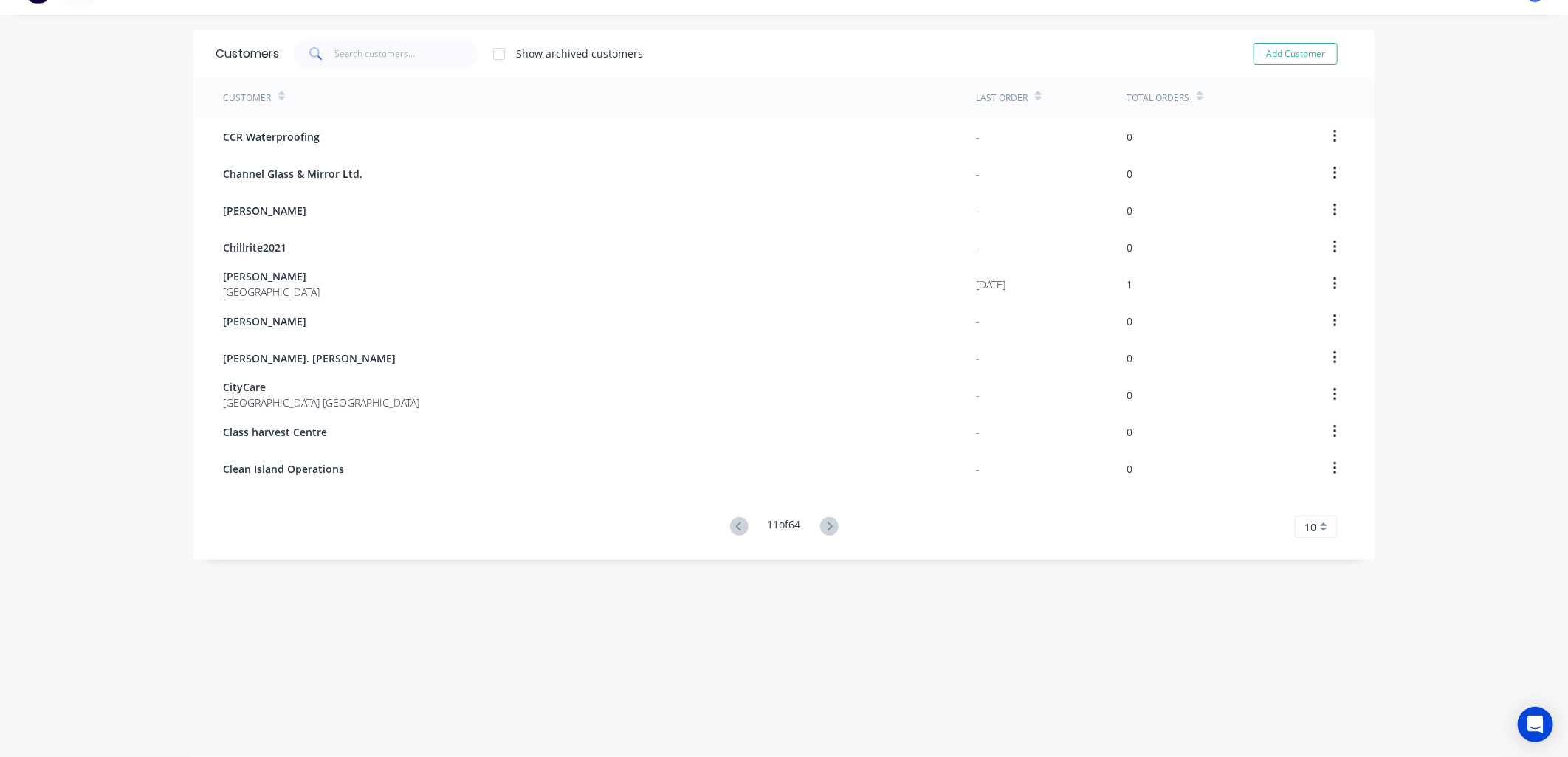
click at [827, 522] on icon at bounding box center [829, 526] width 5 height 9
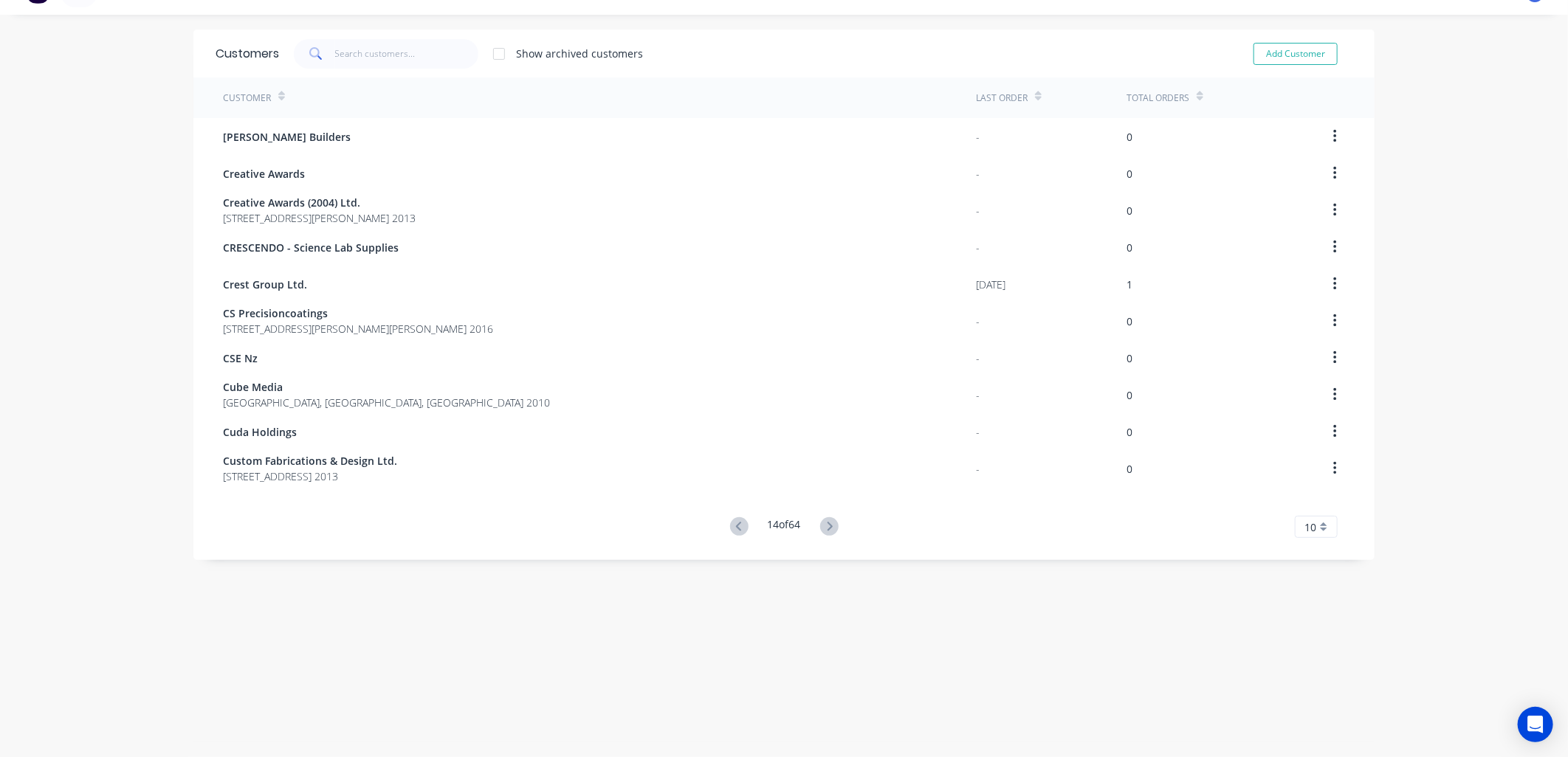
click at [827, 522] on icon at bounding box center [829, 526] width 5 height 9
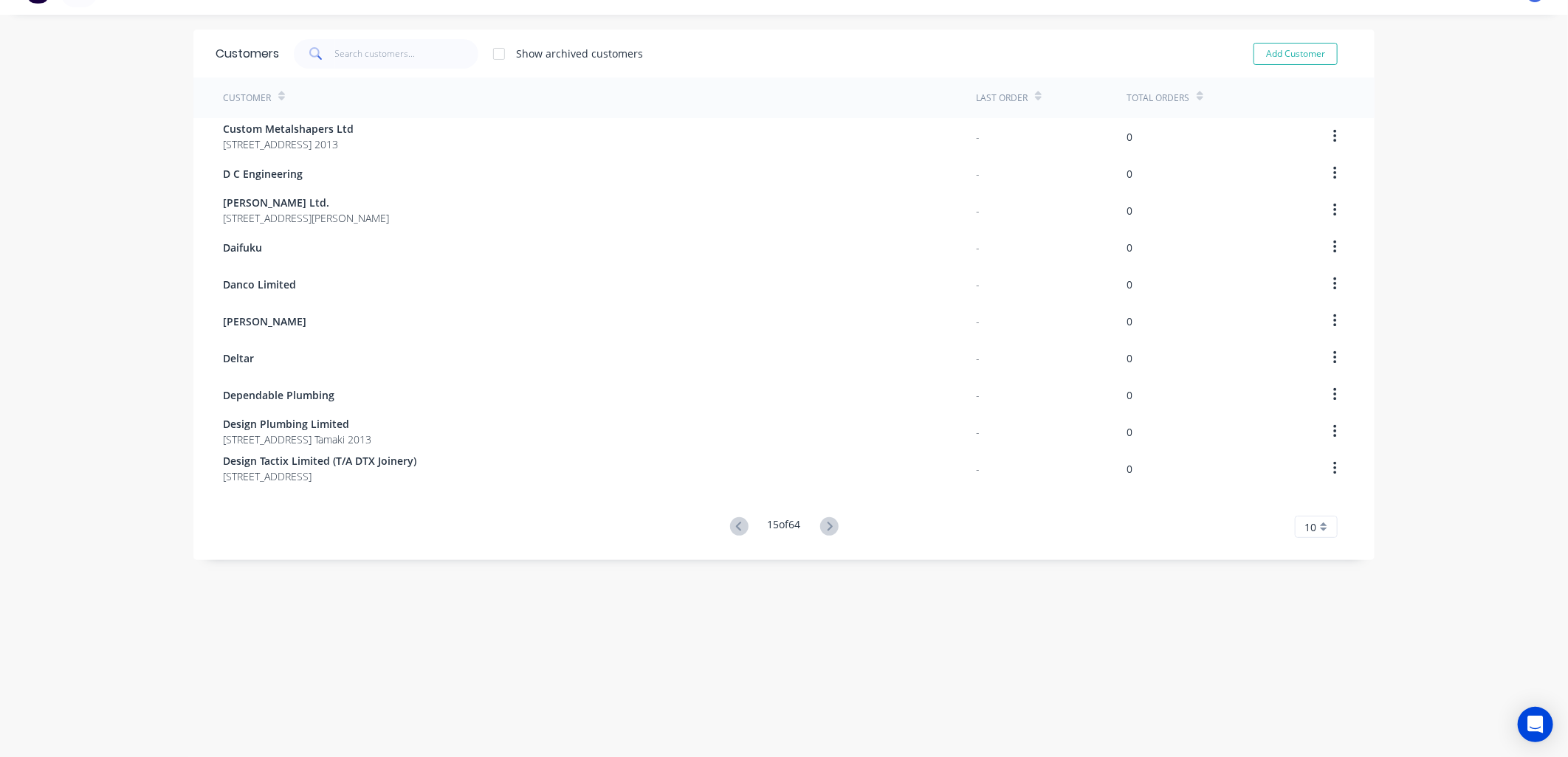
click at [827, 522] on icon at bounding box center [829, 526] width 5 height 9
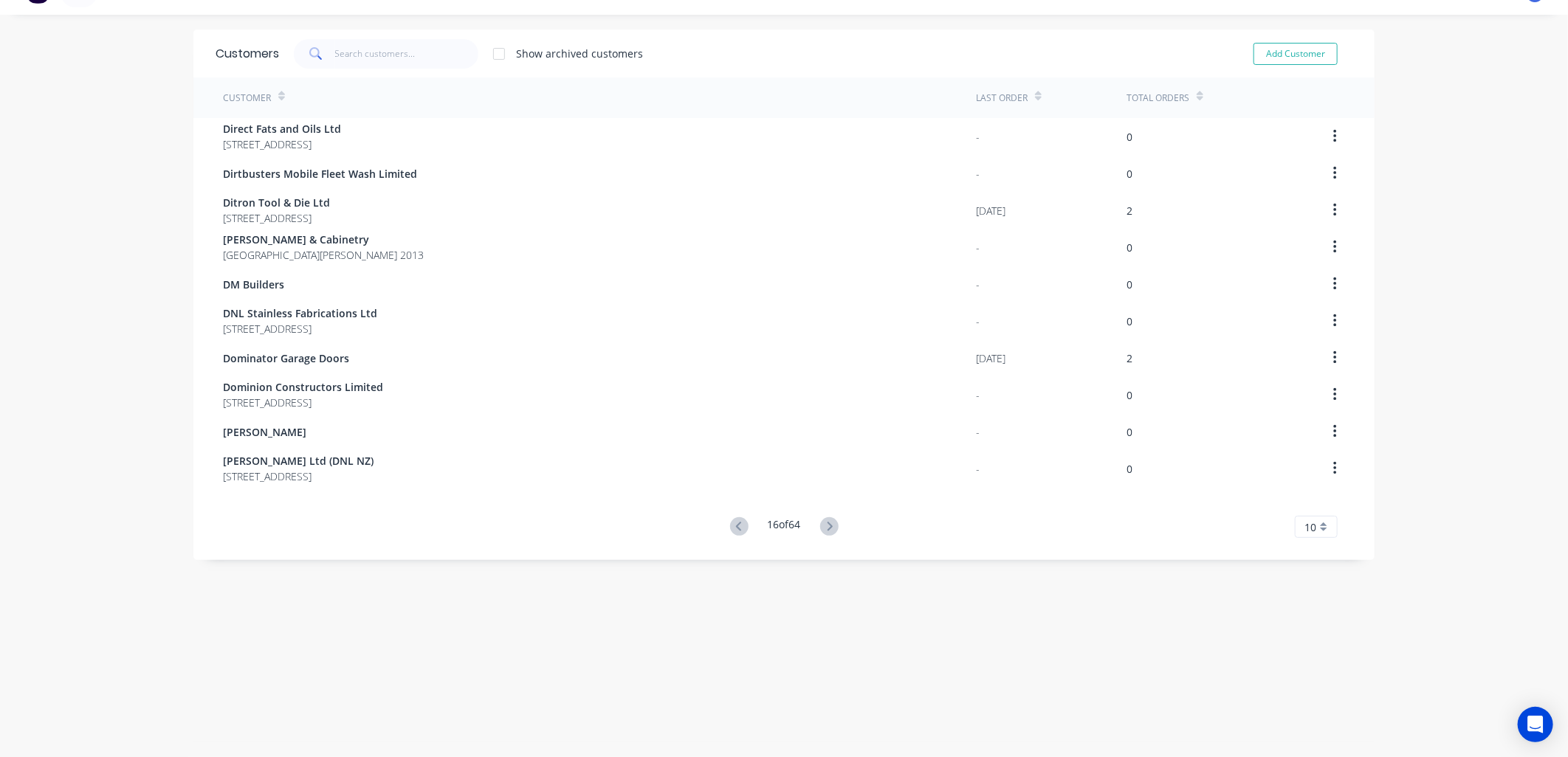
click at [827, 522] on icon at bounding box center [829, 526] width 5 height 9
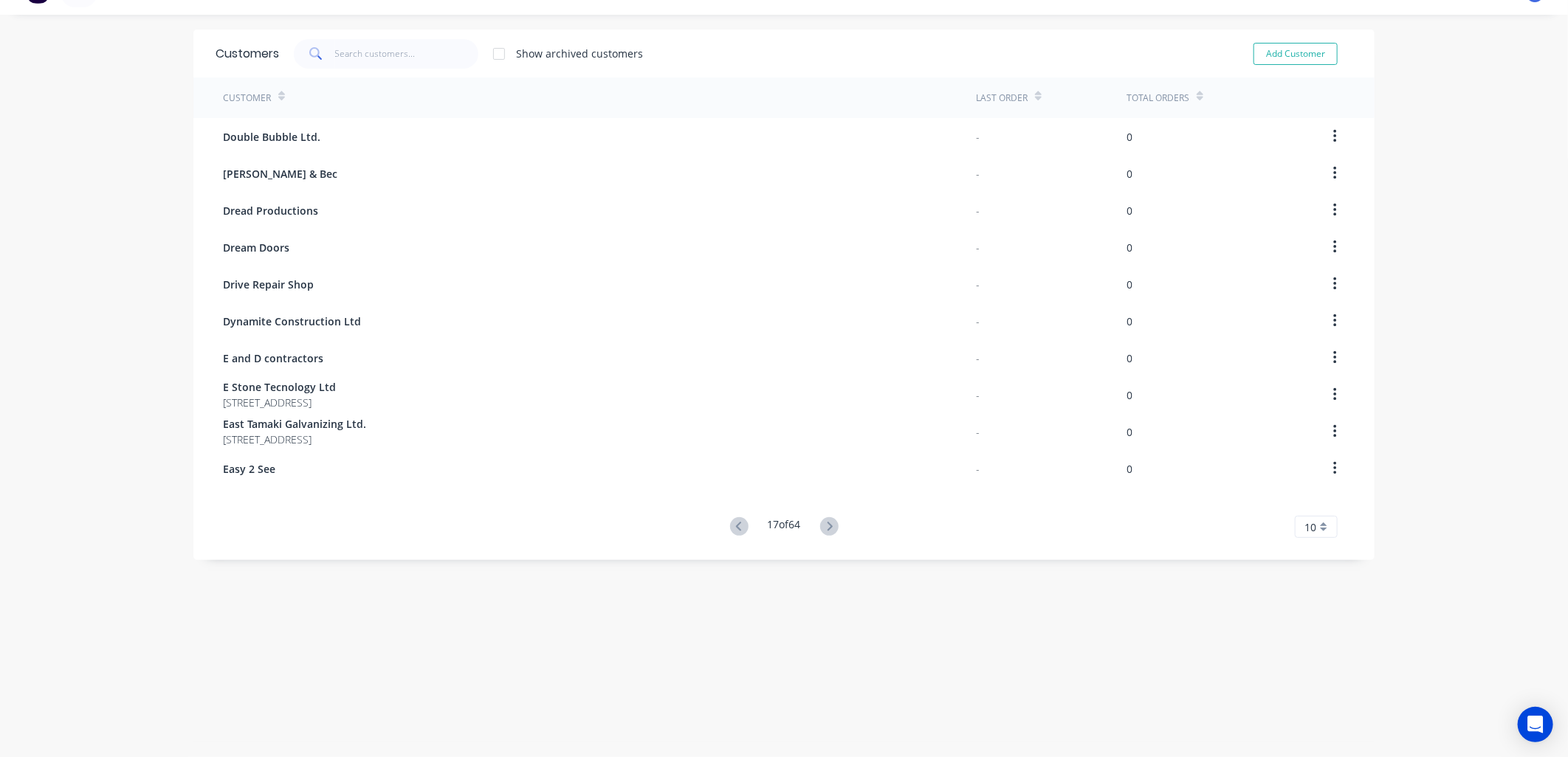
click at [827, 522] on icon at bounding box center [829, 526] width 5 height 9
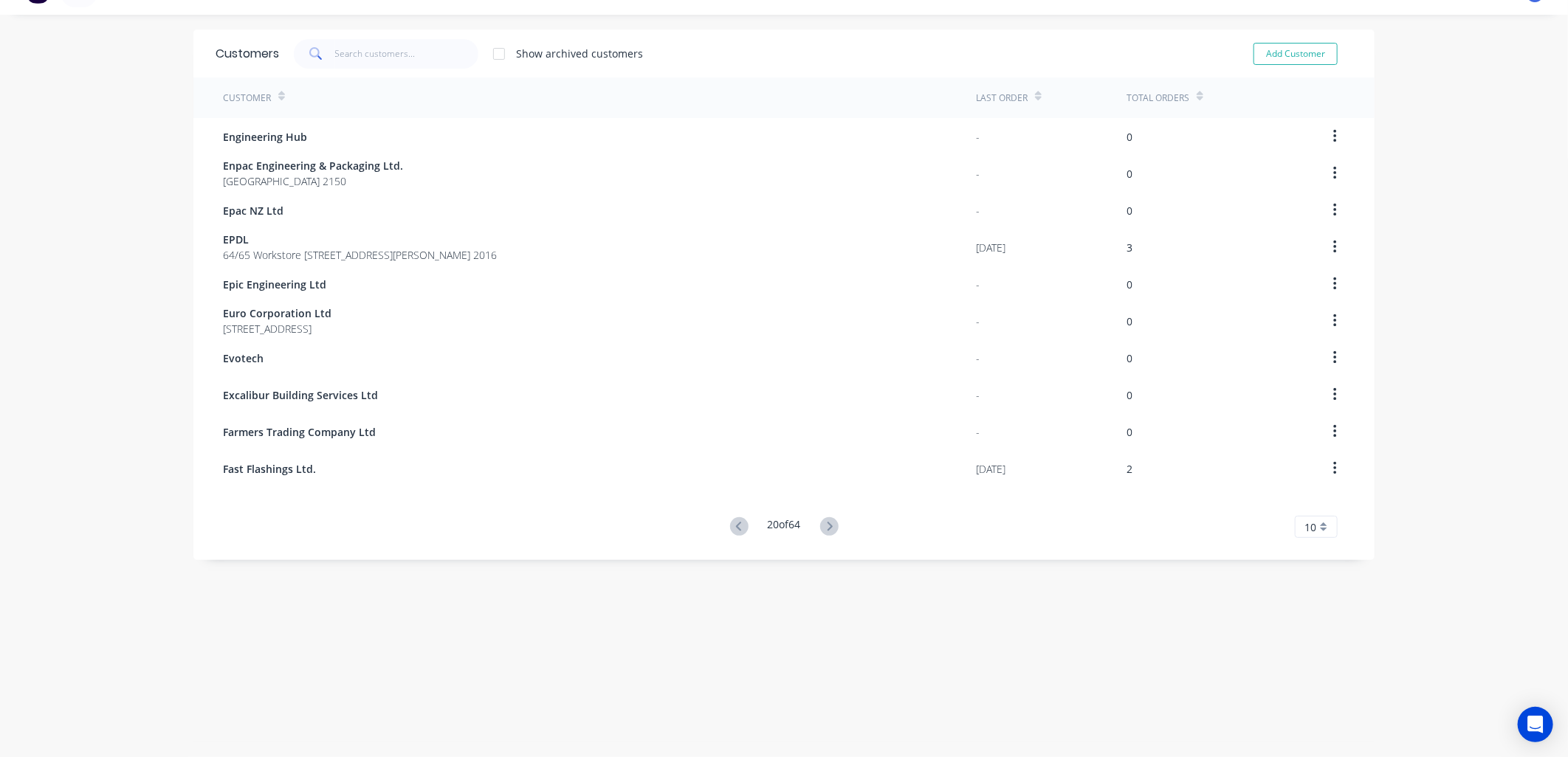
click at [827, 522] on icon at bounding box center [829, 526] width 5 height 9
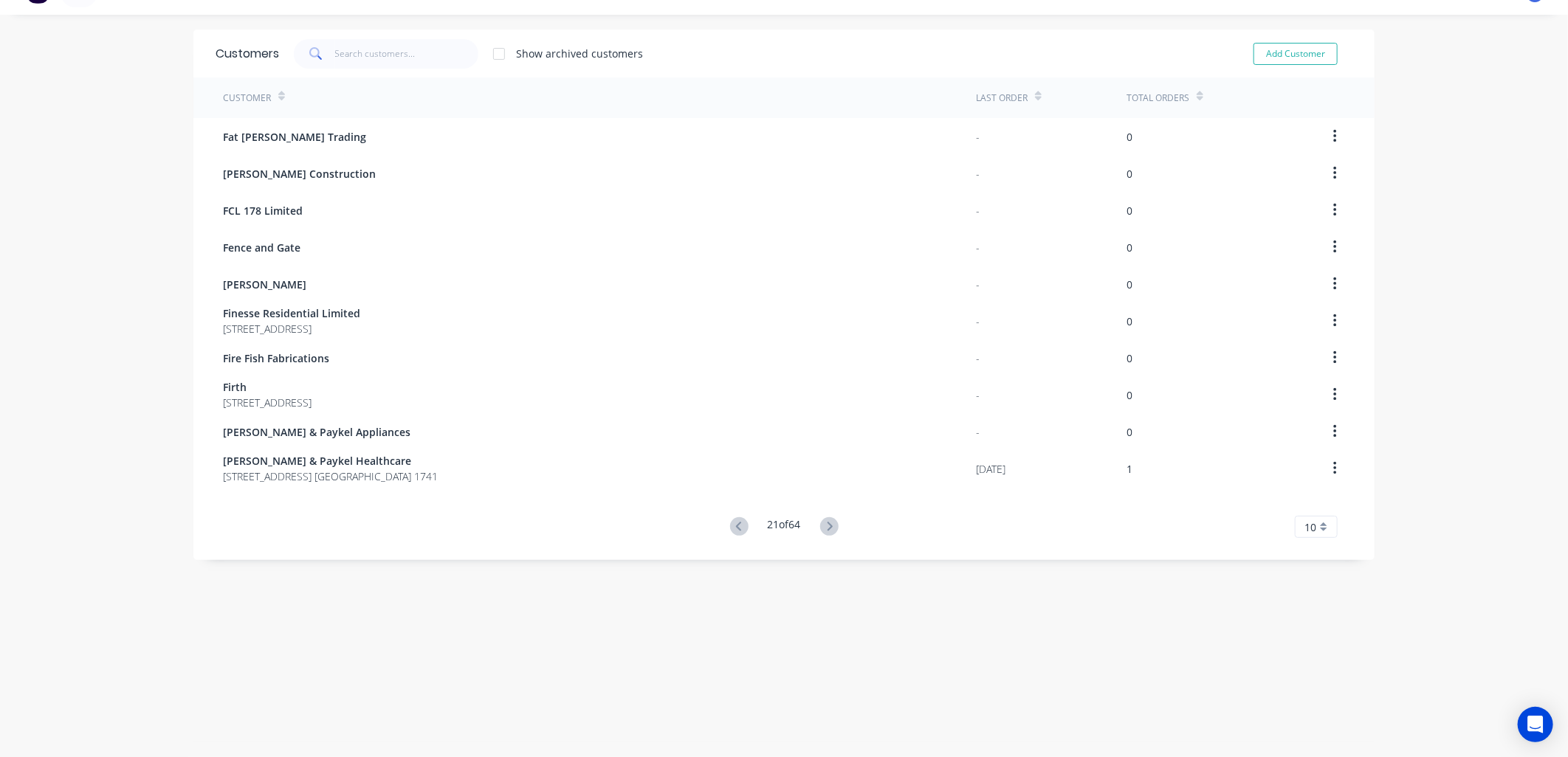
click at [827, 522] on icon at bounding box center [829, 526] width 5 height 9
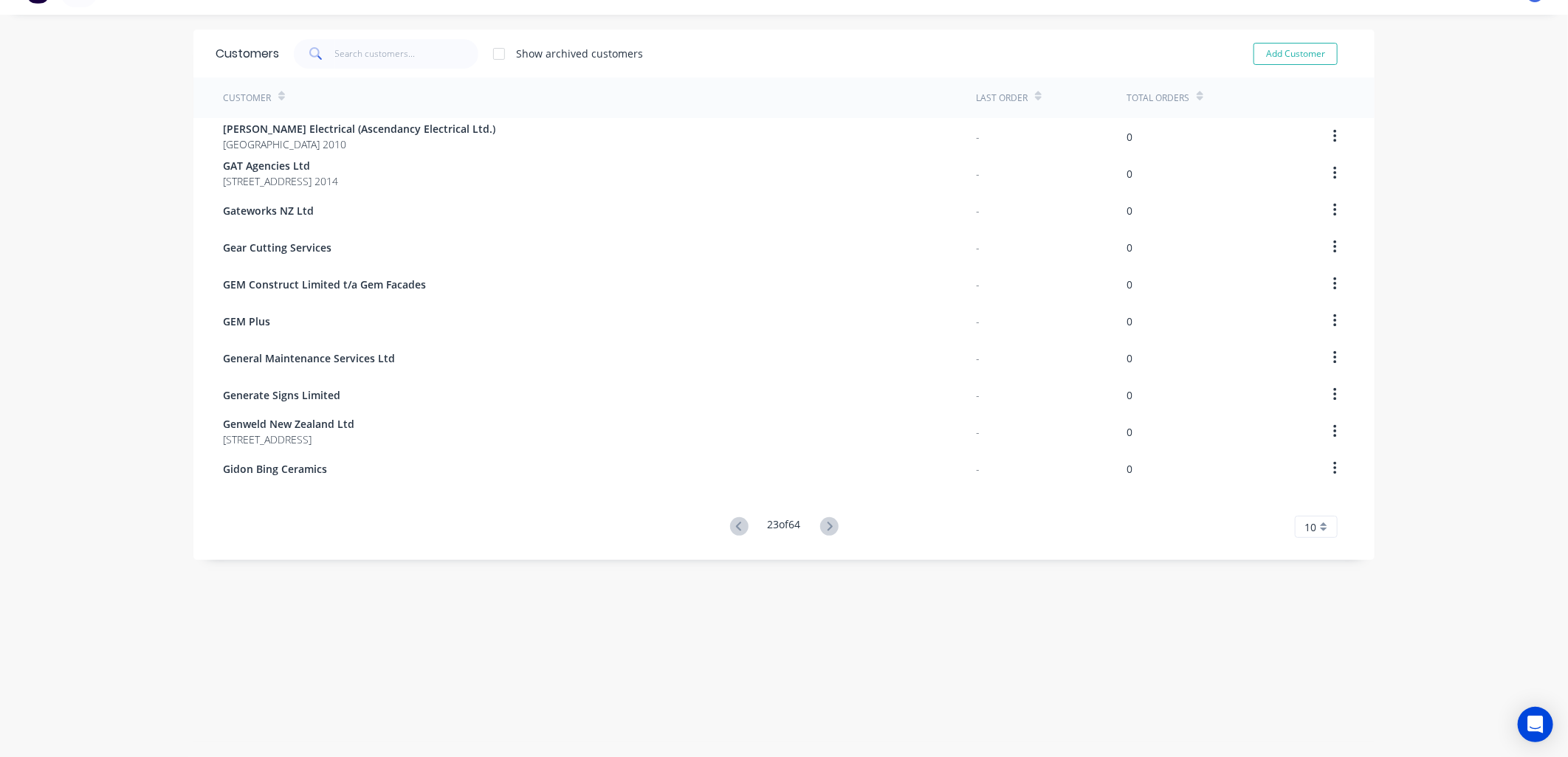
click at [827, 522] on icon at bounding box center [829, 526] width 5 height 9
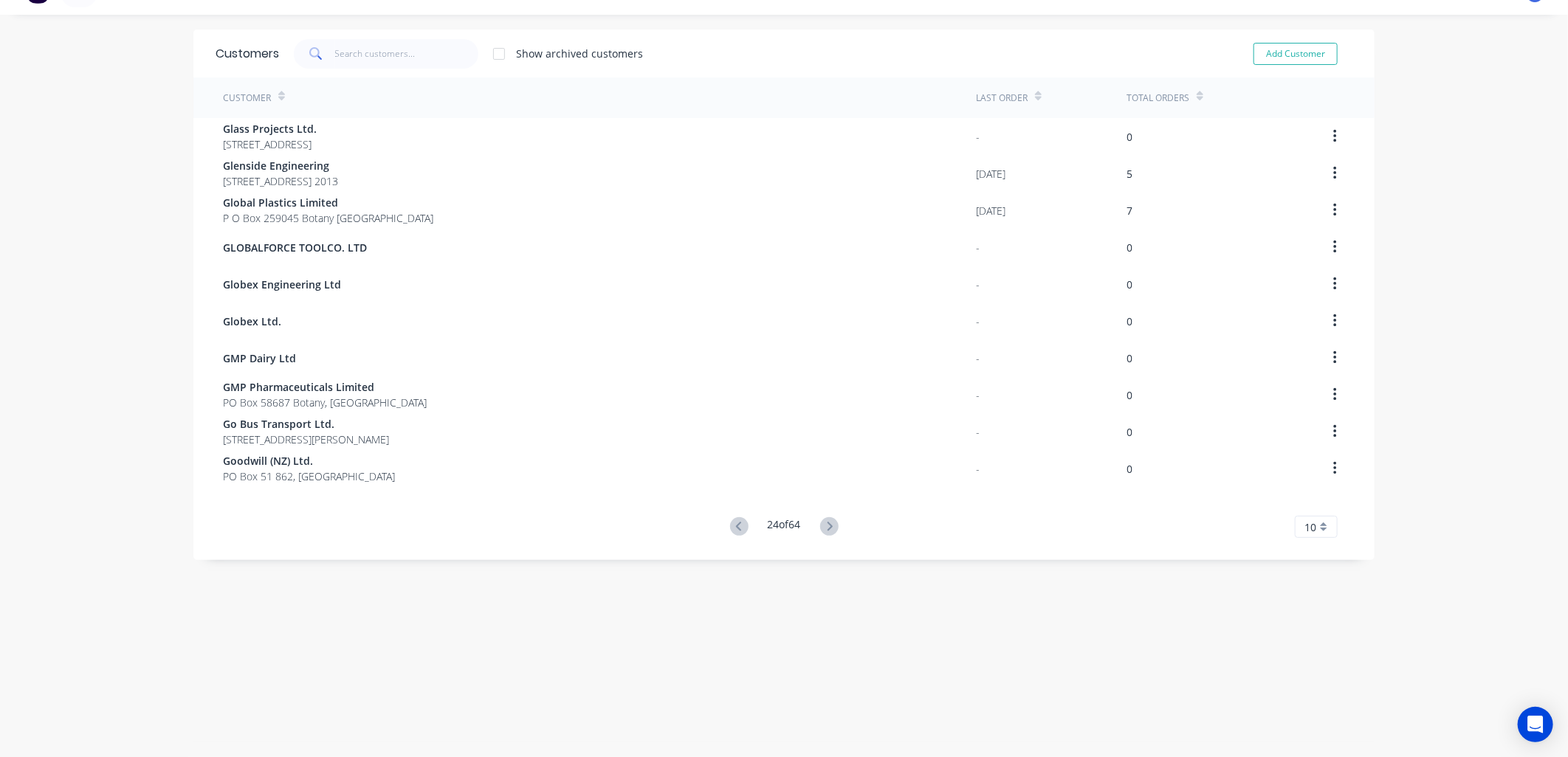
click at [827, 522] on icon at bounding box center [829, 526] width 5 height 9
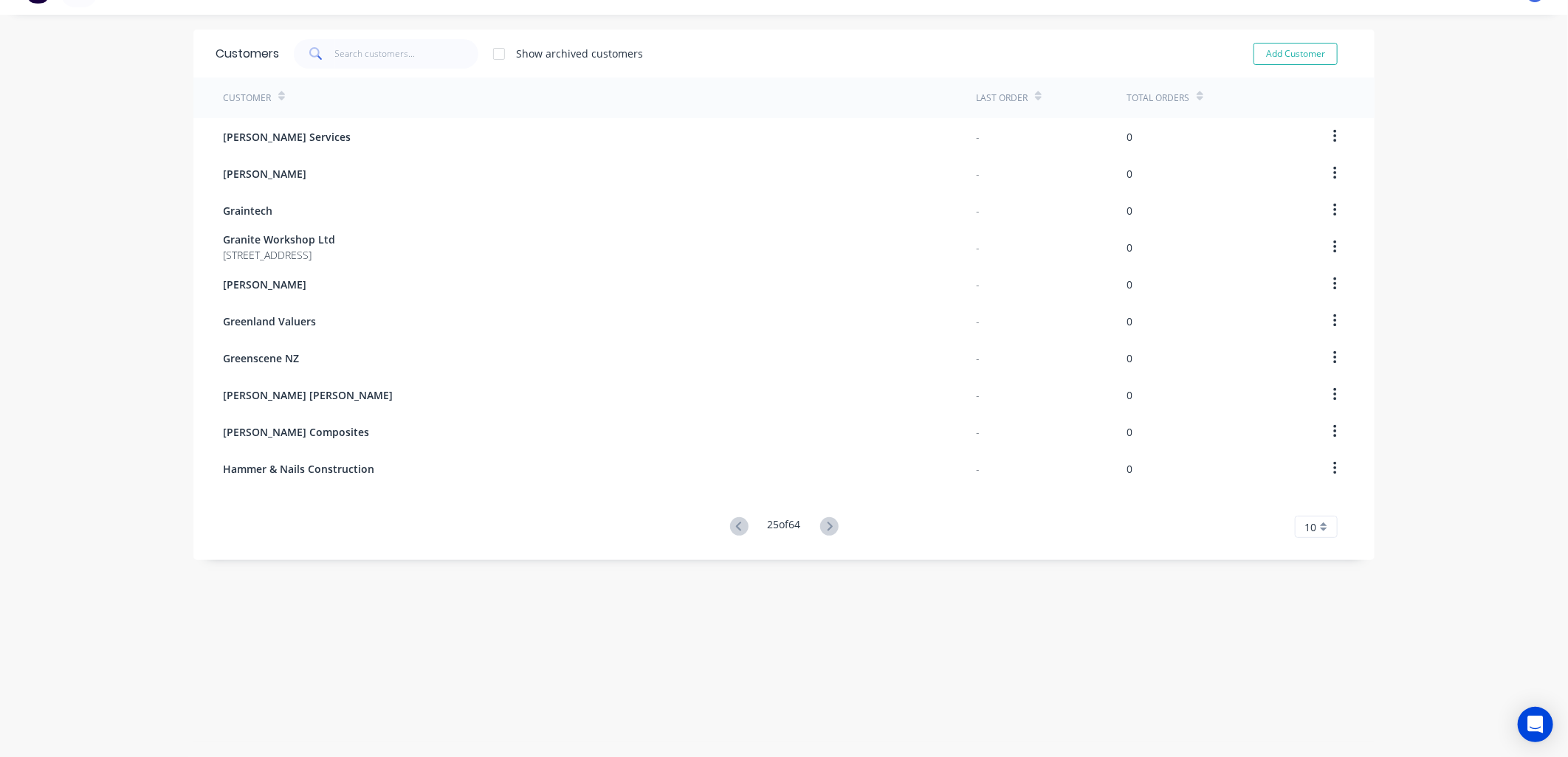
click at [827, 522] on icon at bounding box center [829, 526] width 5 height 9
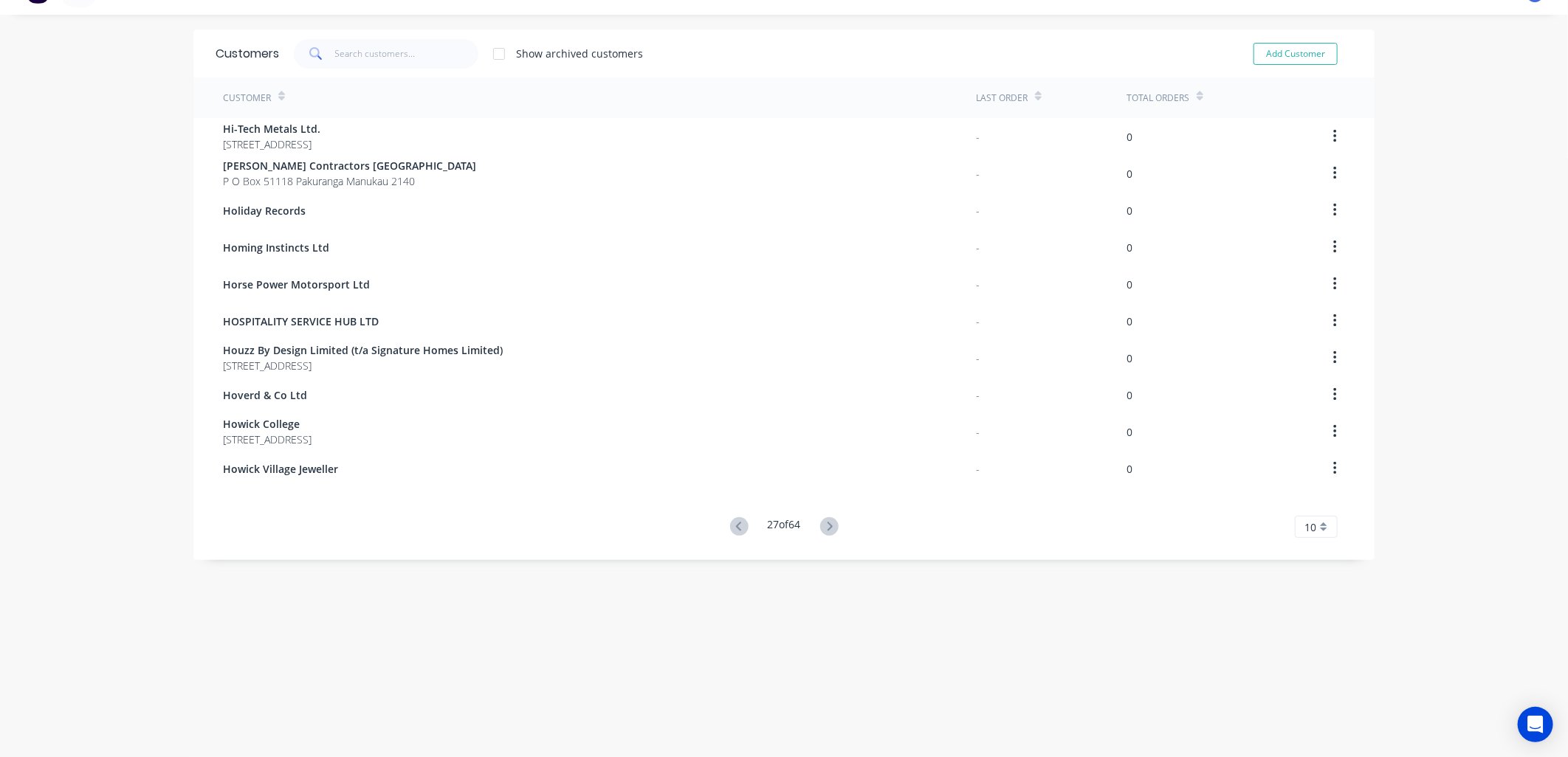
click at [827, 522] on icon at bounding box center [829, 526] width 5 height 9
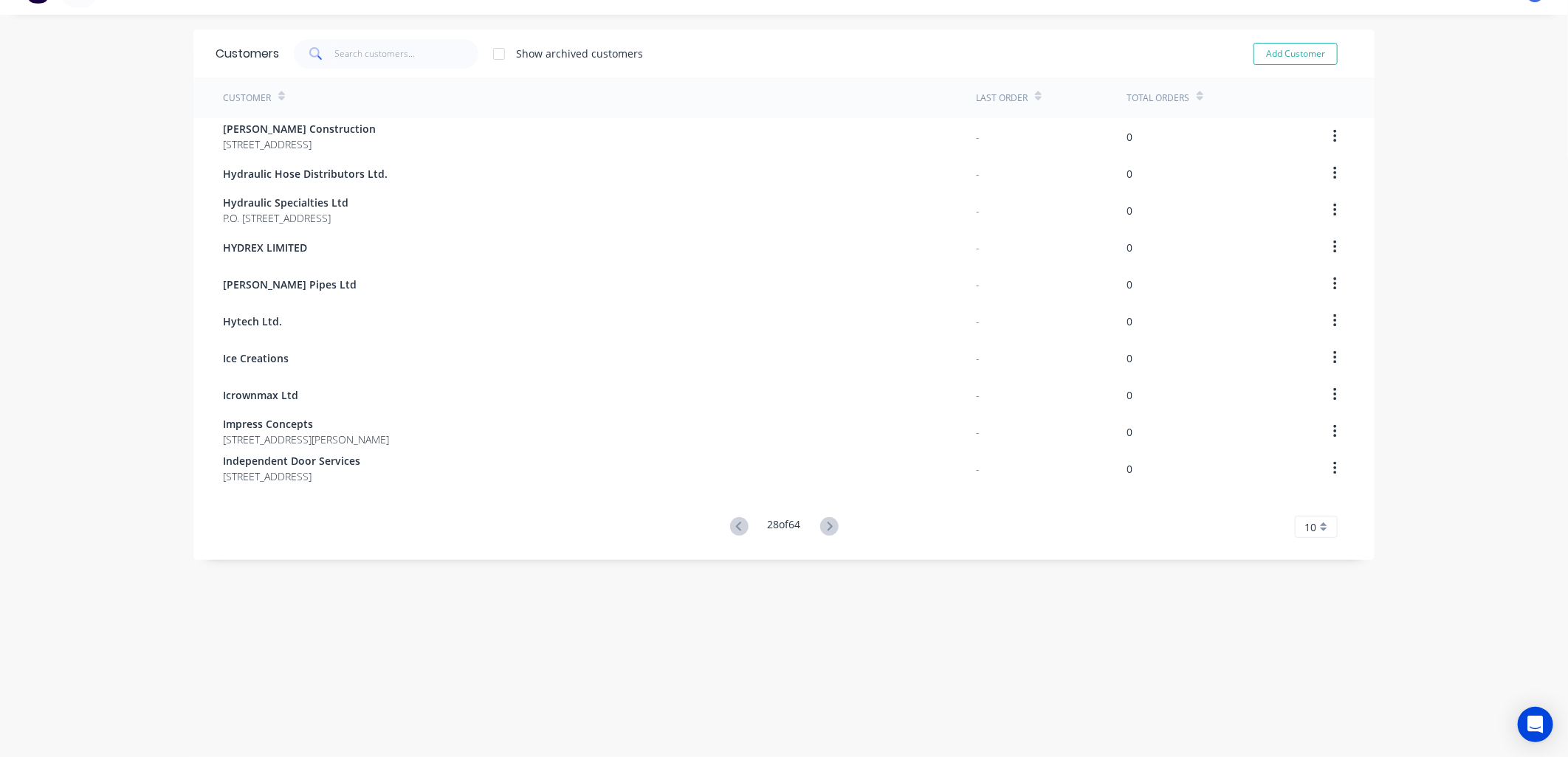
click at [827, 522] on icon at bounding box center [829, 526] width 5 height 9
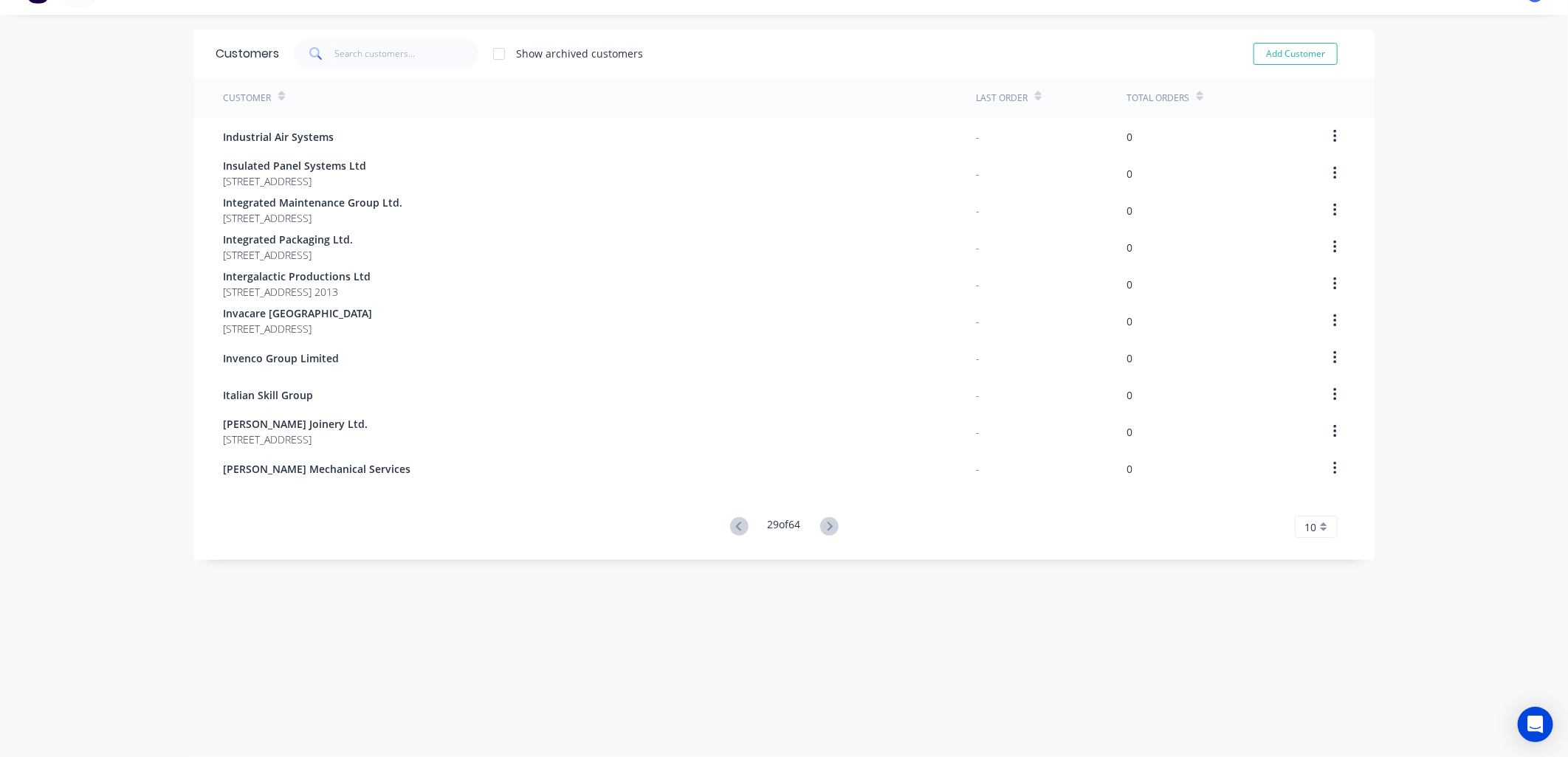
click at [827, 522] on icon at bounding box center [829, 526] width 5 height 9
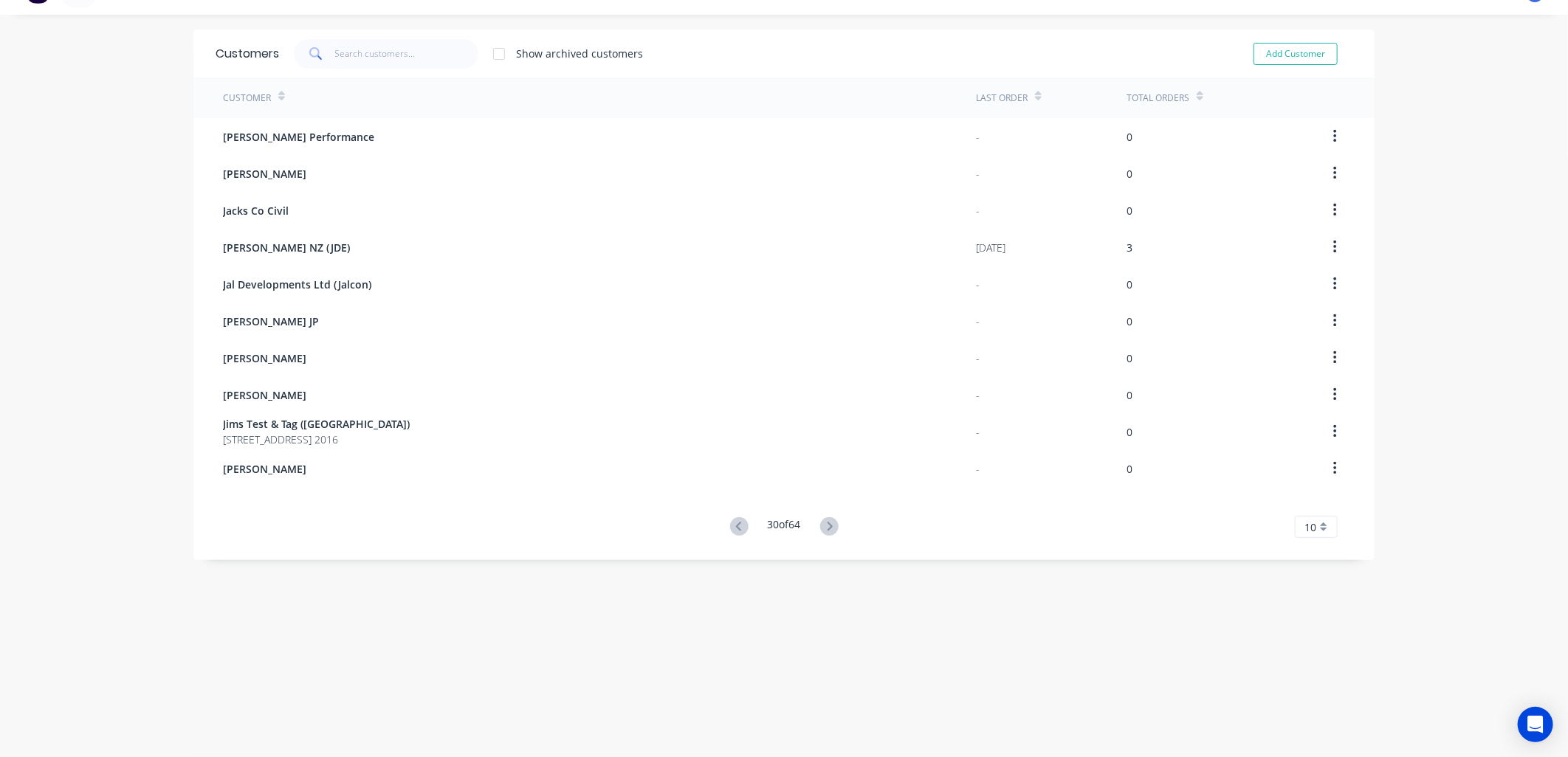
click at [827, 522] on icon at bounding box center [829, 526] width 5 height 9
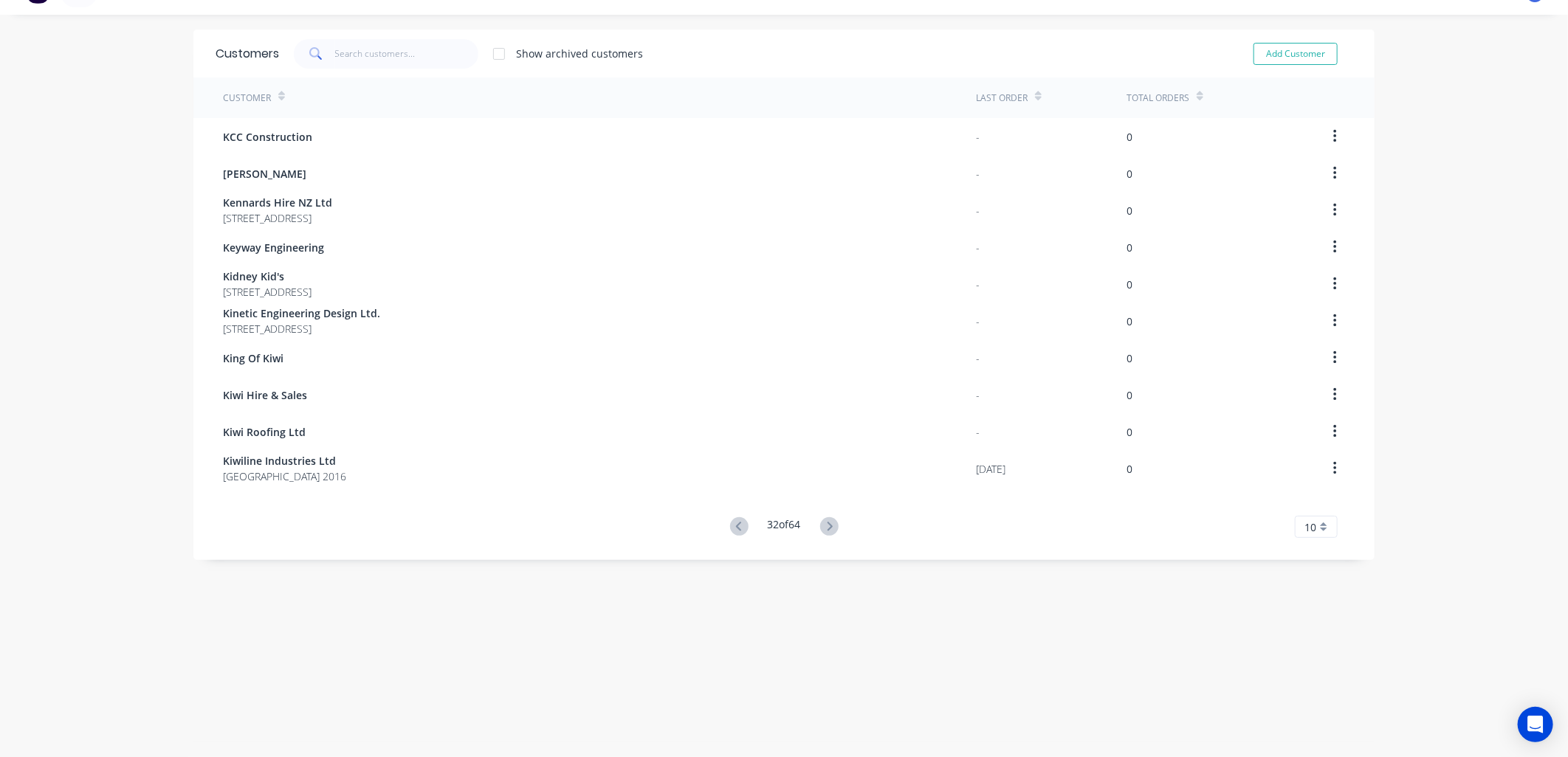
click at [827, 522] on icon at bounding box center [829, 526] width 5 height 9
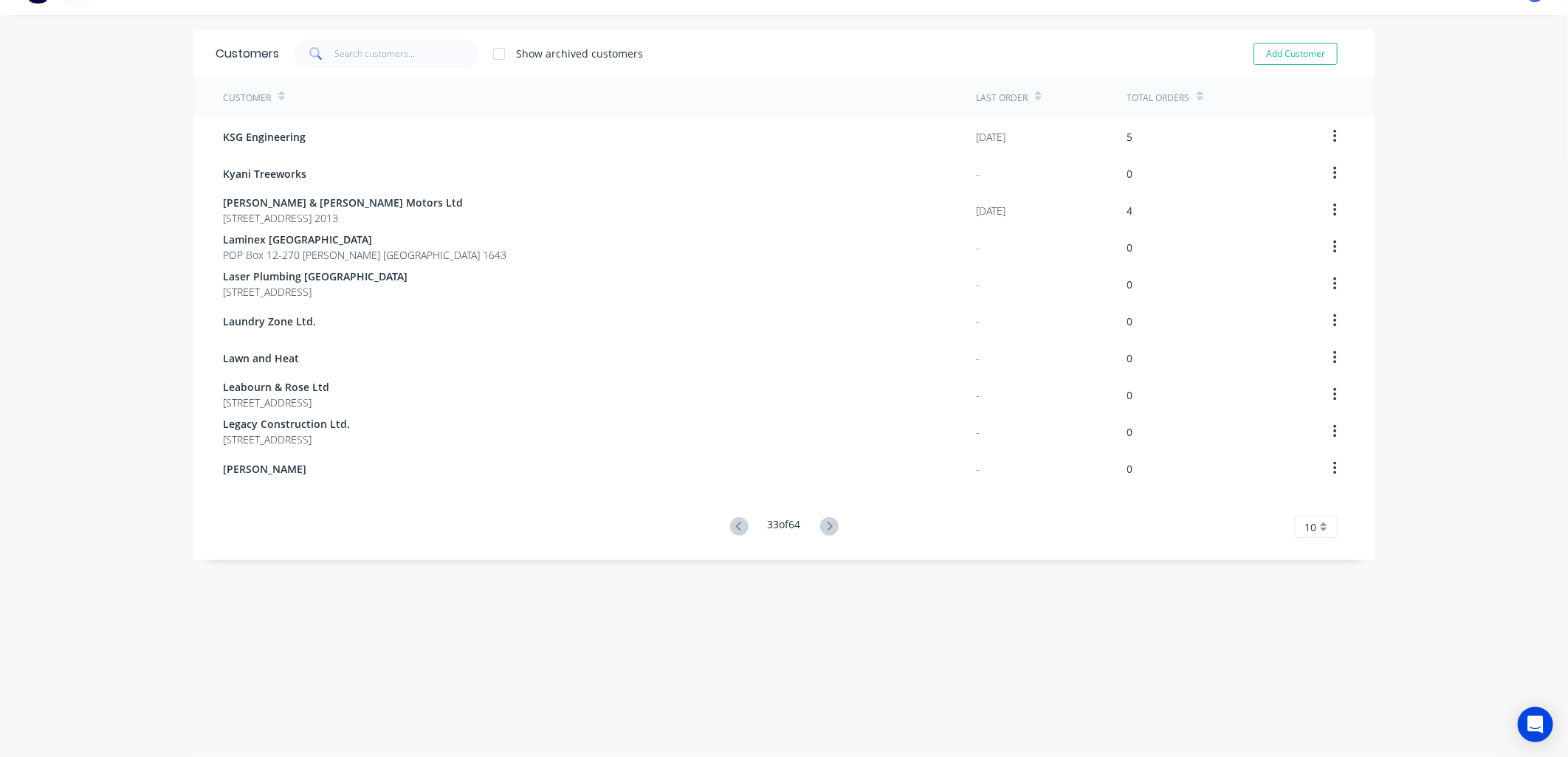
click at [827, 522] on icon at bounding box center [829, 526] width 5 height 9
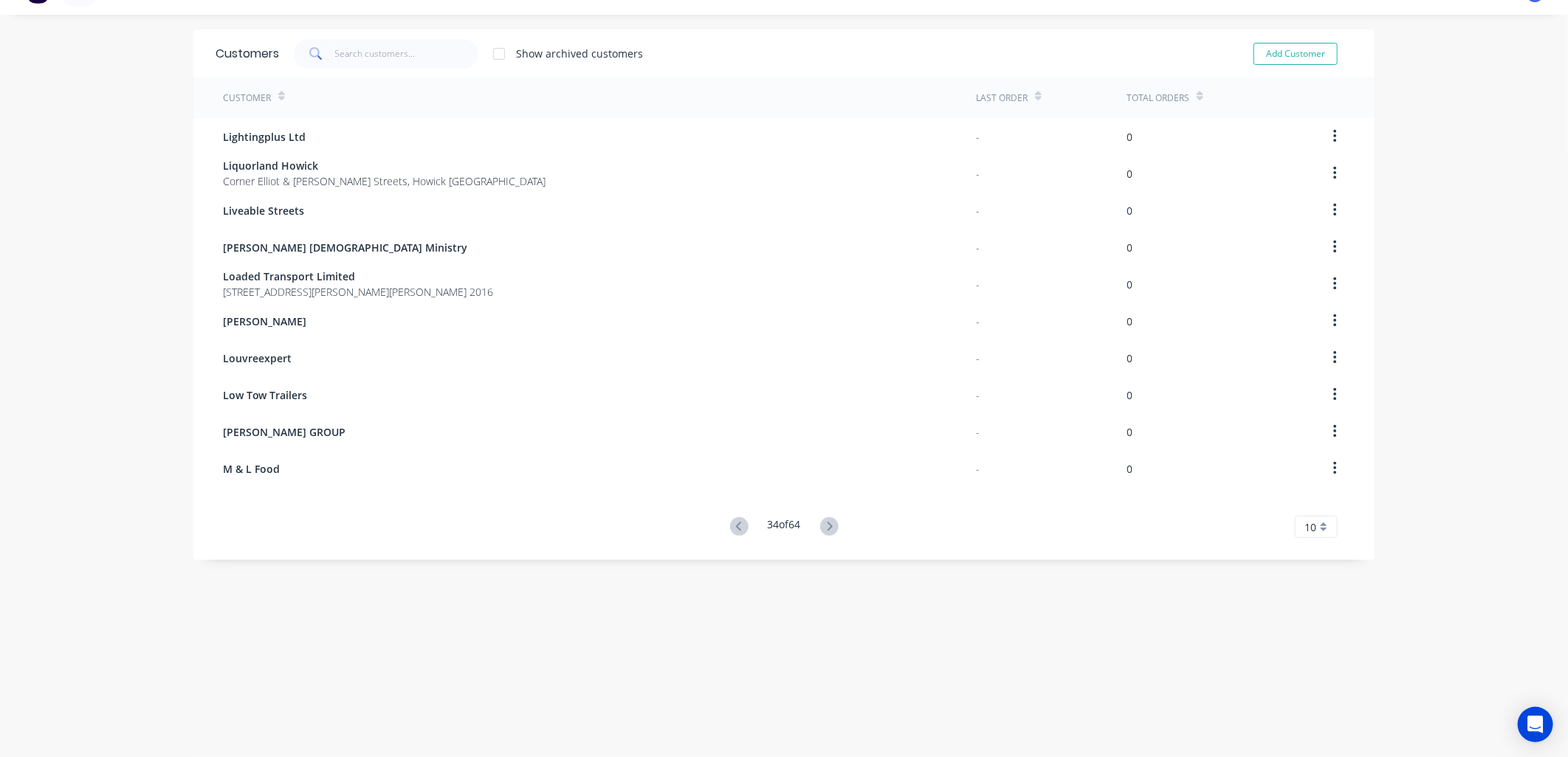
click at [827, 522] on icon at bounding box center [829, 526] width 5 height 9
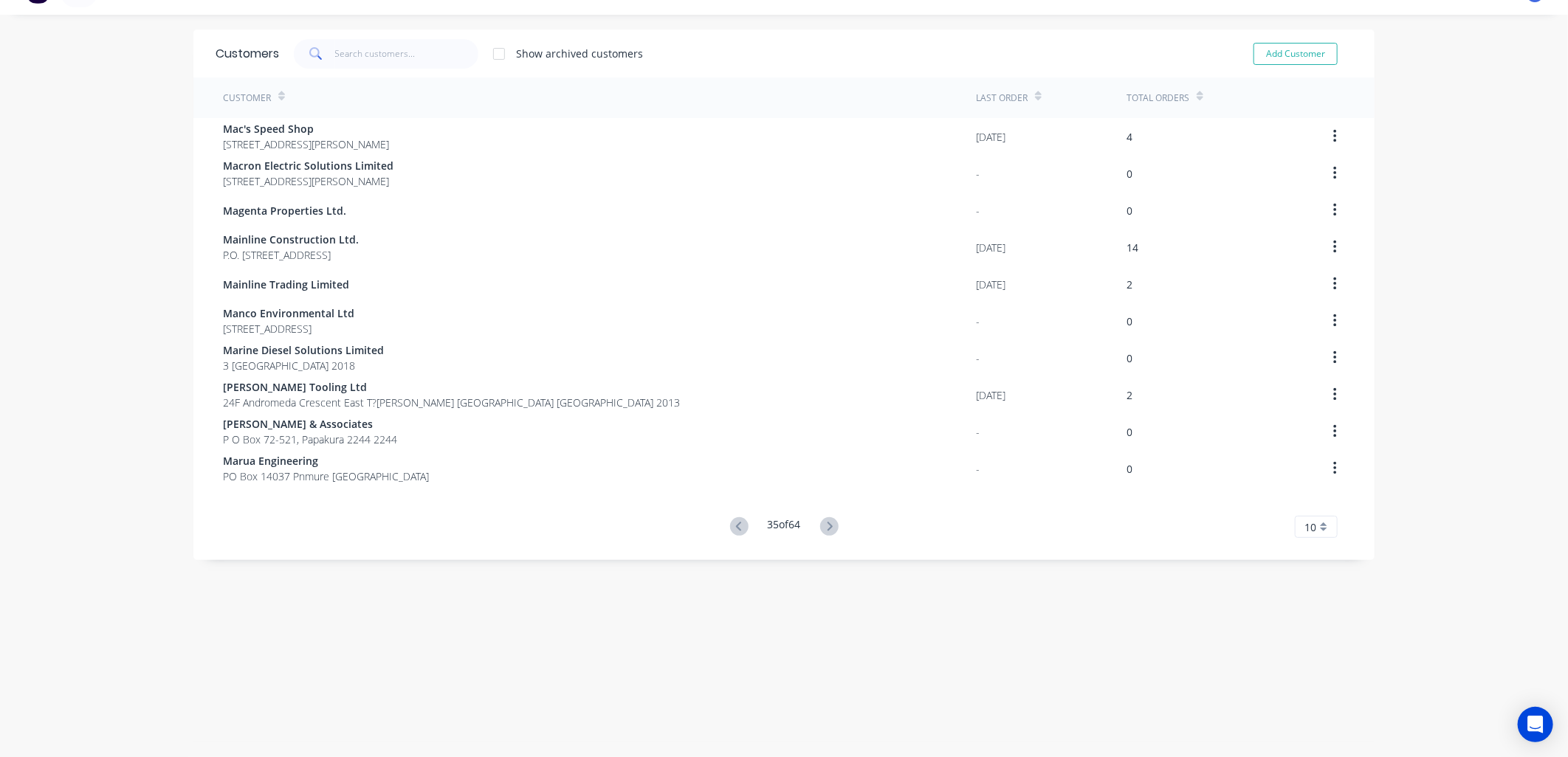
click at [827, 522] on icon at bounding box center [829, 526] width 5 height 9
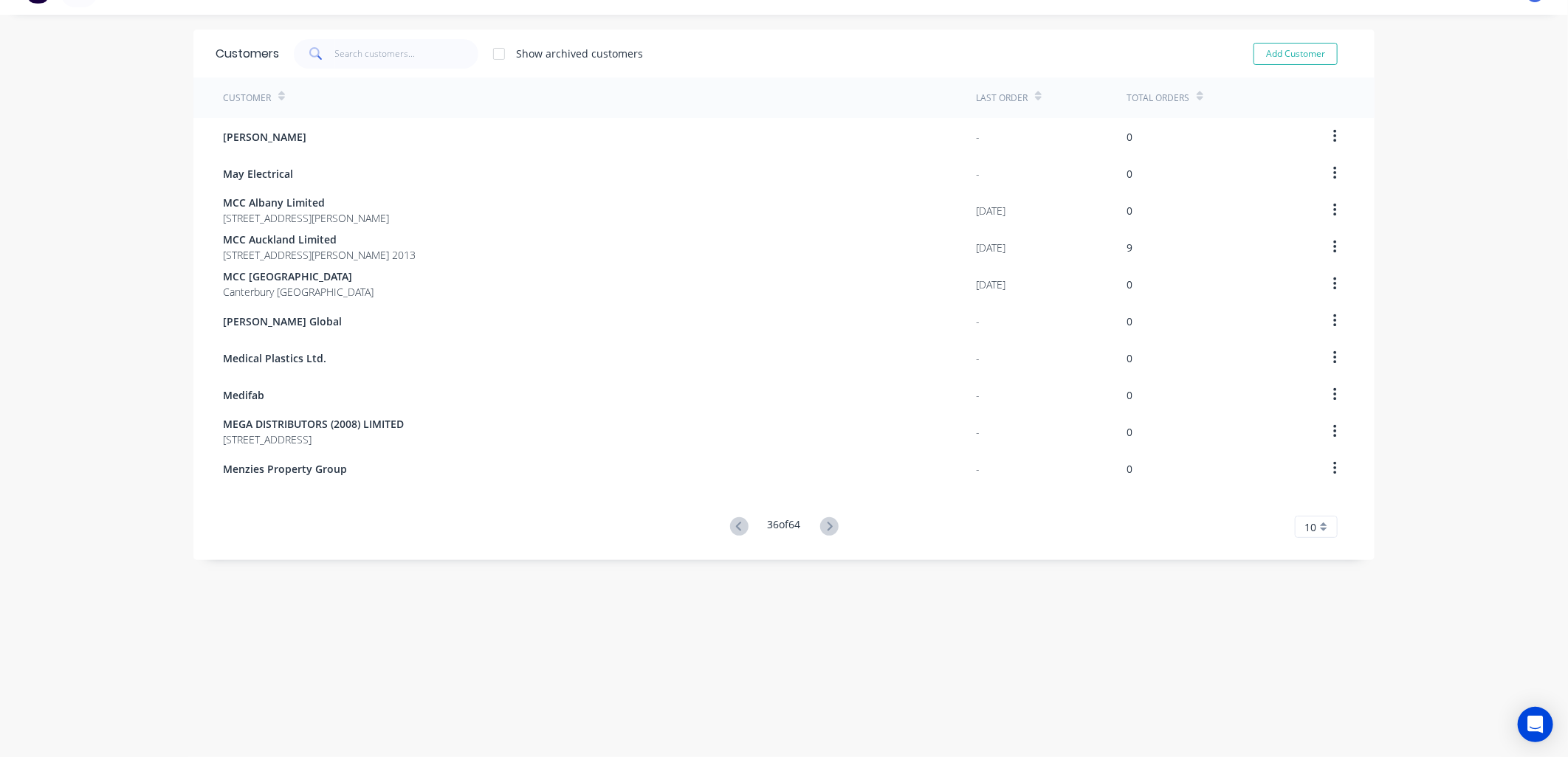
click at [827, 522] on icon at bounding box center [829, 526] width 5 height 9
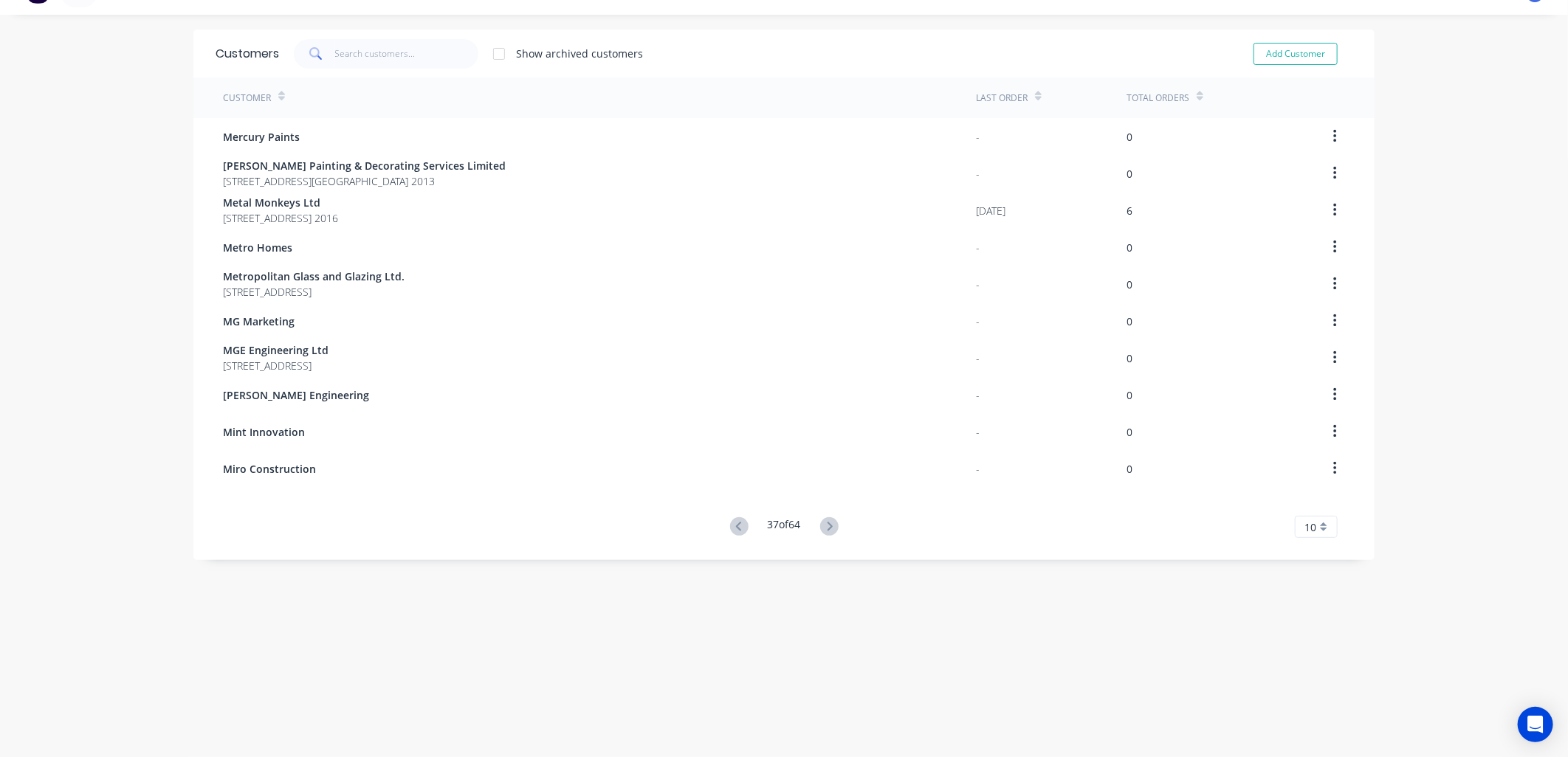
click at [827, 522] on icon at bounding box center [829, 526] width 5 height 9
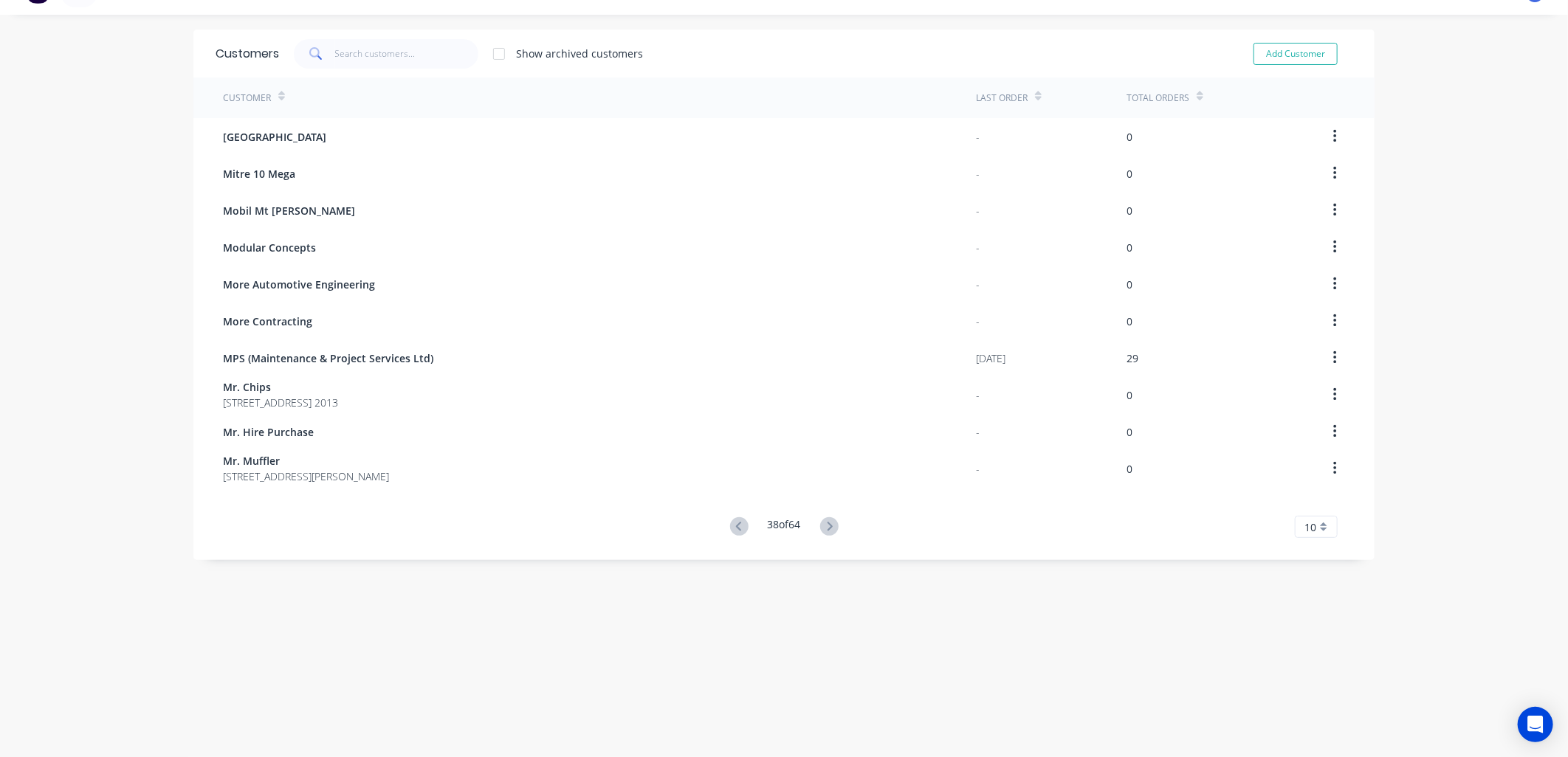
click at [827, 522] on icon at bounding box center [829, 526] width 5 height 9
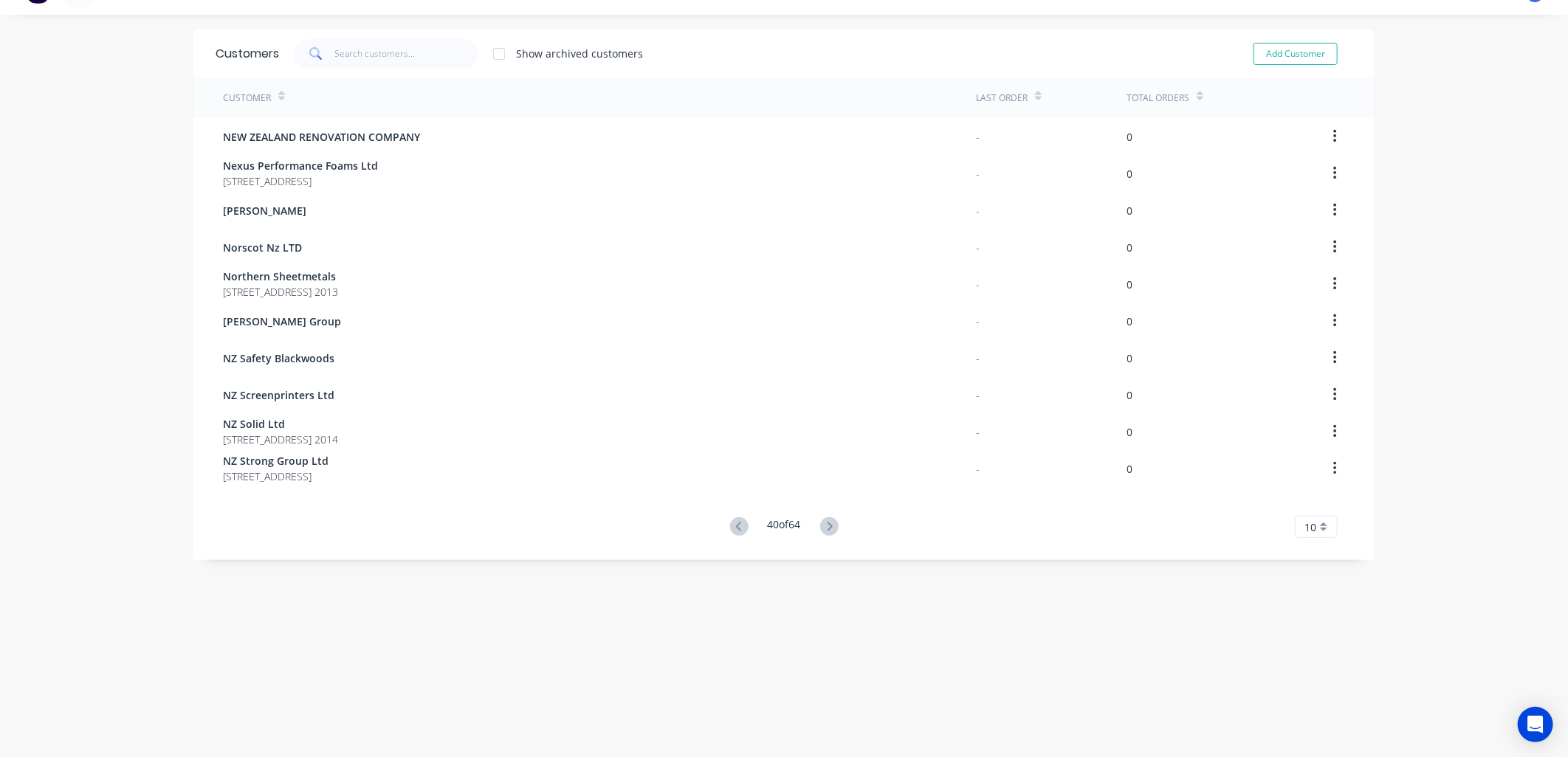
click at [827, 522] on icon at bounding box center [829, 526] width 5 height 9
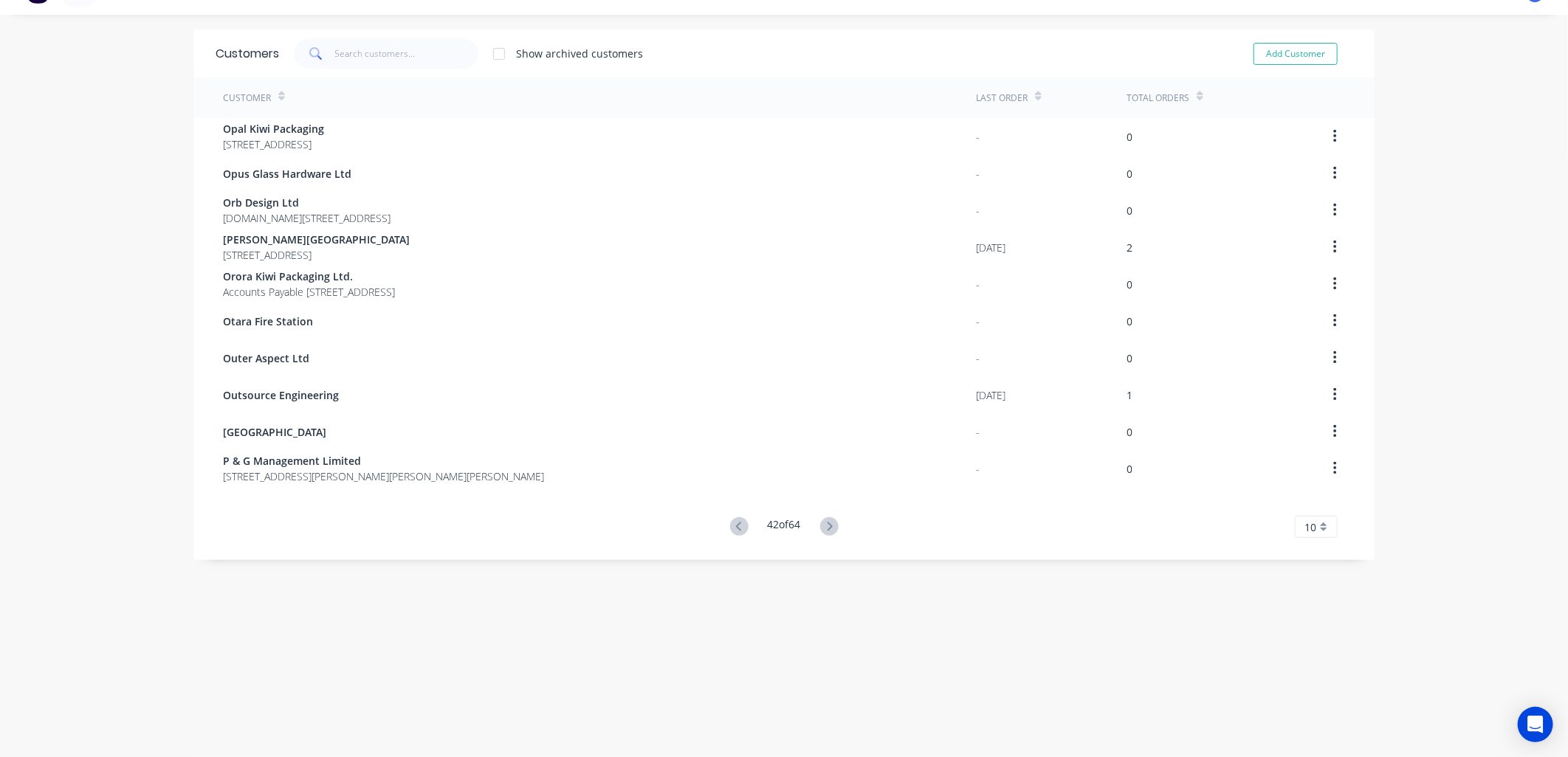
click at [827, 522] on icon at bounding box center [829, 526] width 5 height 9
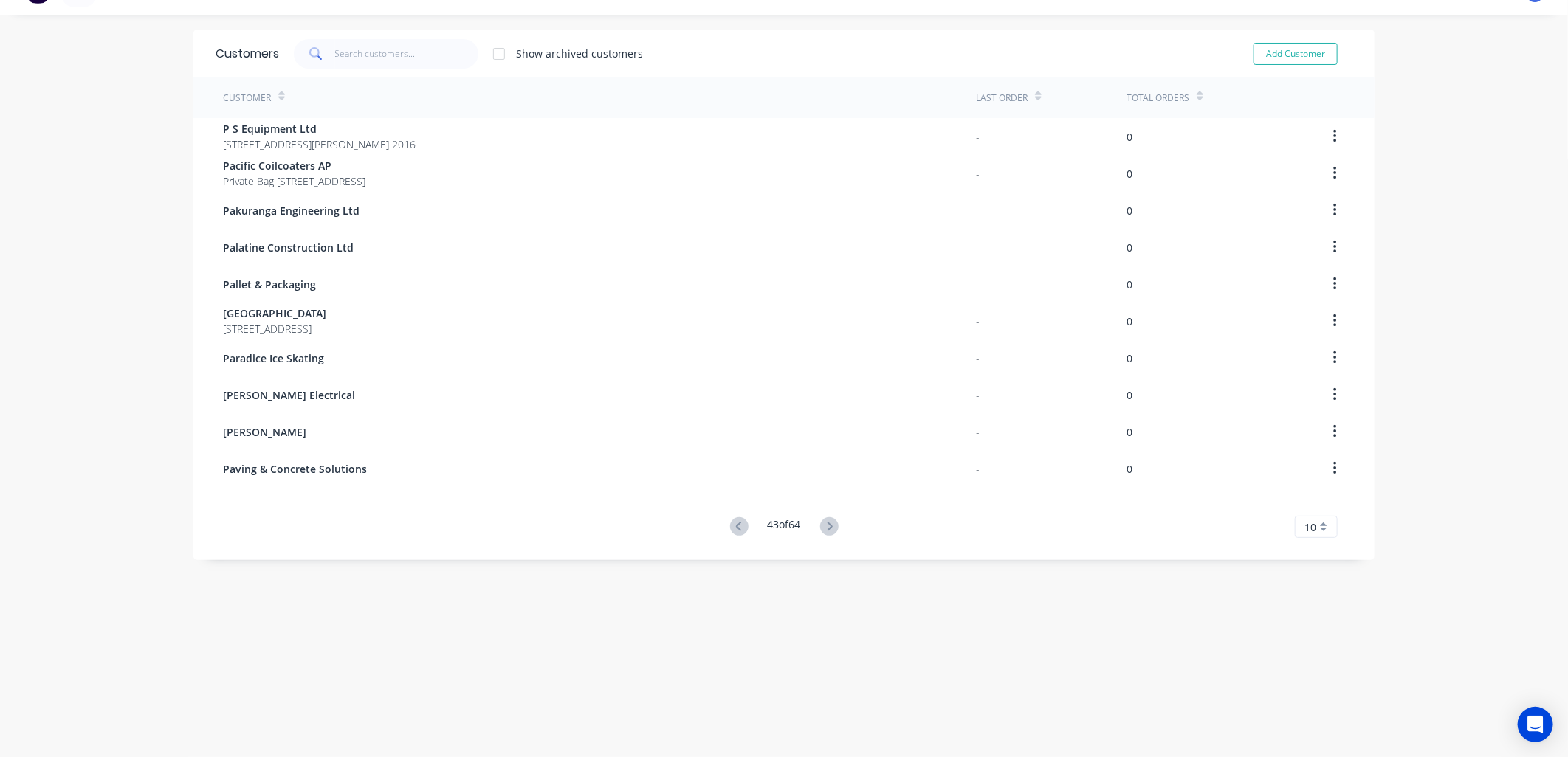
click at [827, 522] on icon at bounding box center [829, 526] width 5 height 9
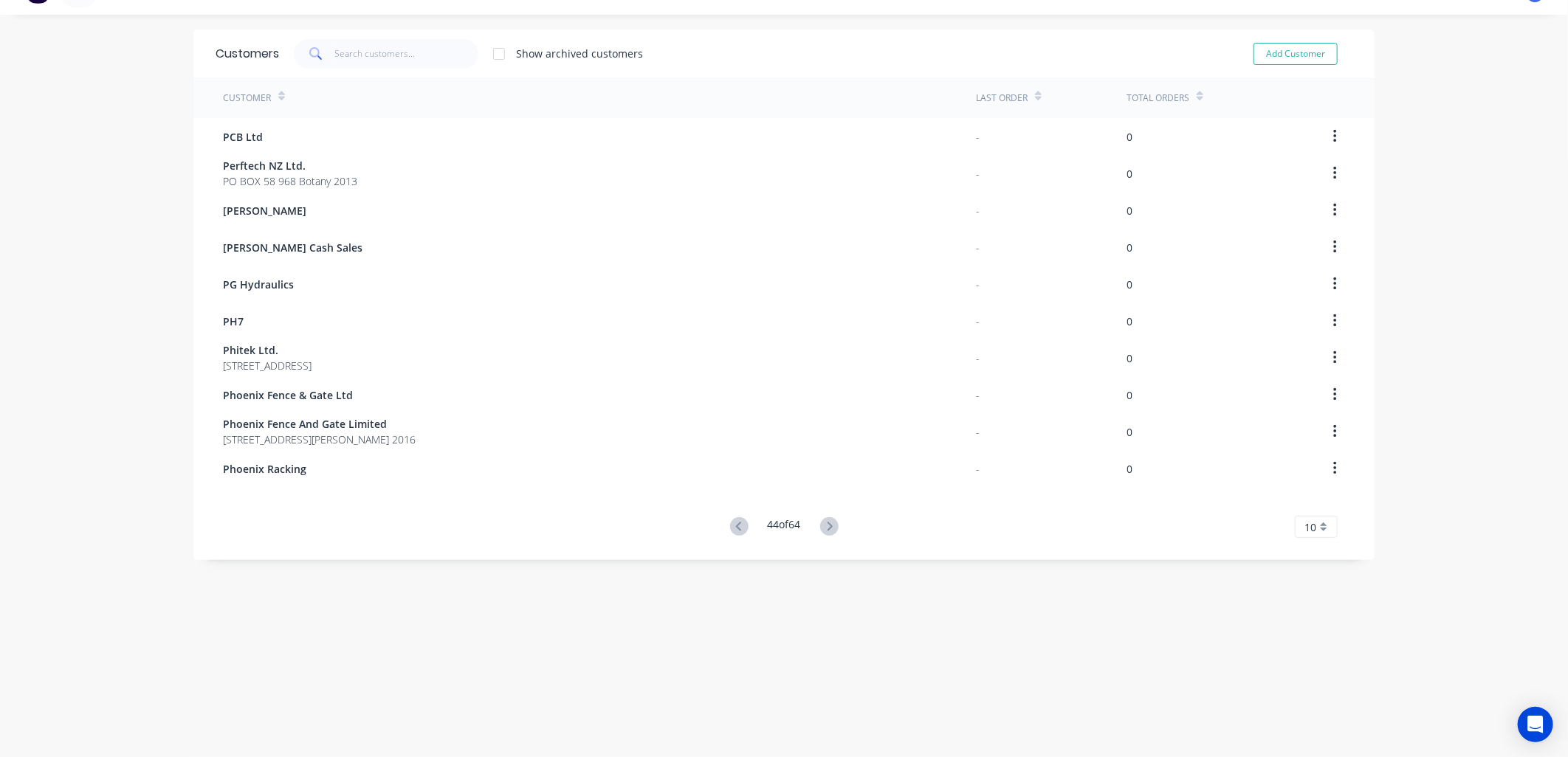
click at [730, 521] on icon at bounding box center [739, 526] width 18 height 18
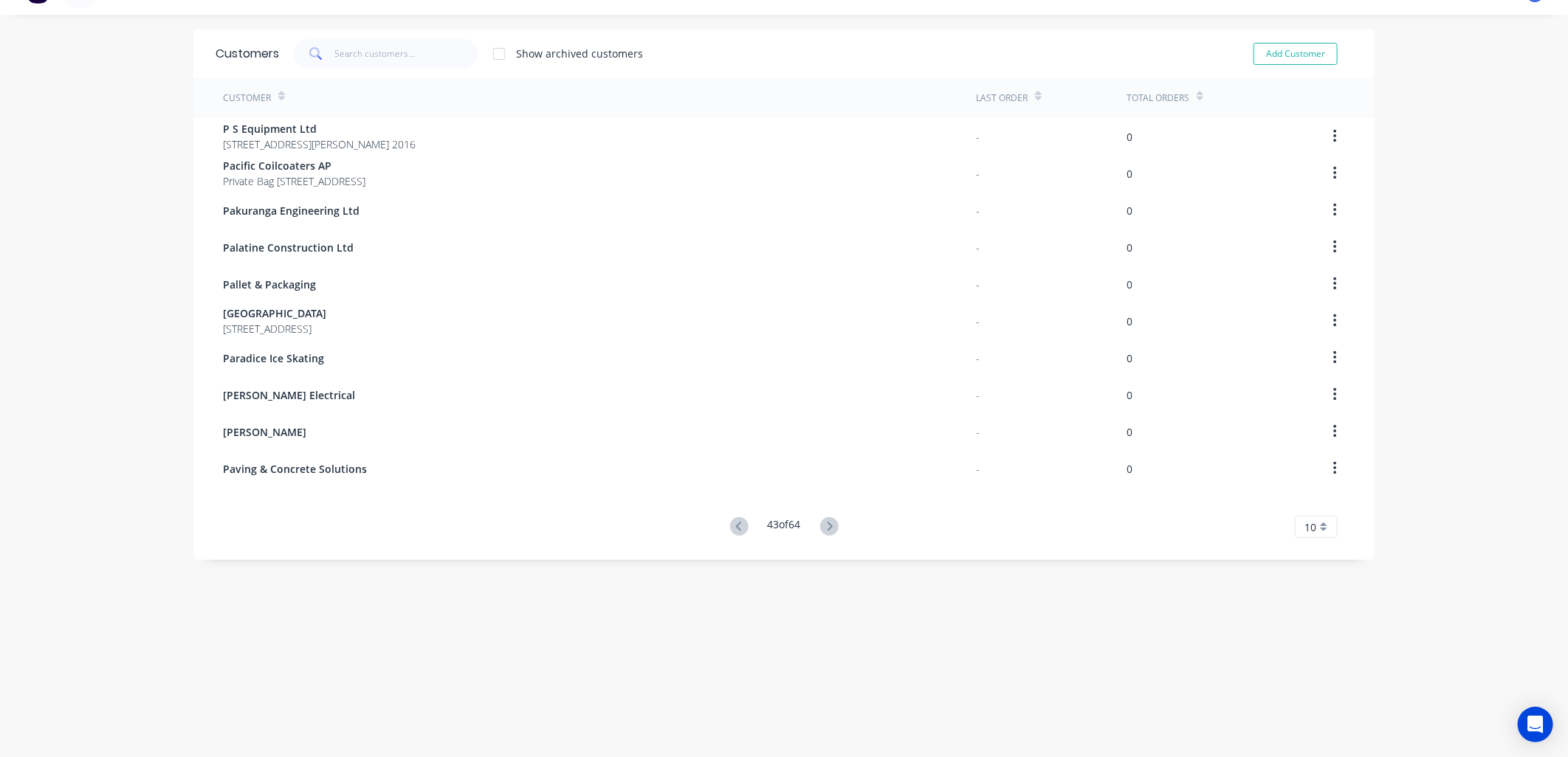
click at [827, 522] on icon at bounding box center [829, 526] width 5 height 9
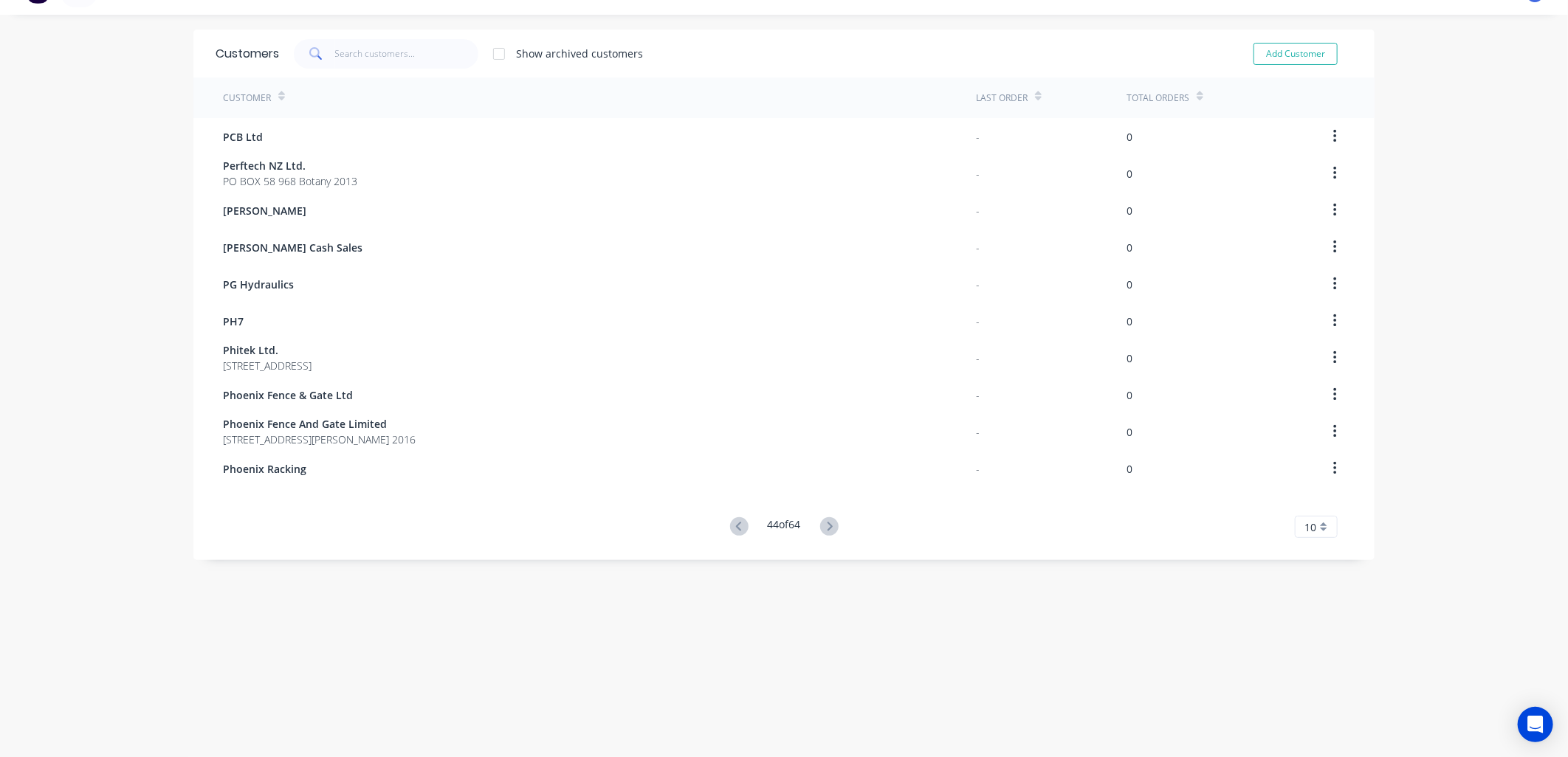
click at [827, 522] on icon at bounding box center [829, 526] width 5 height 9
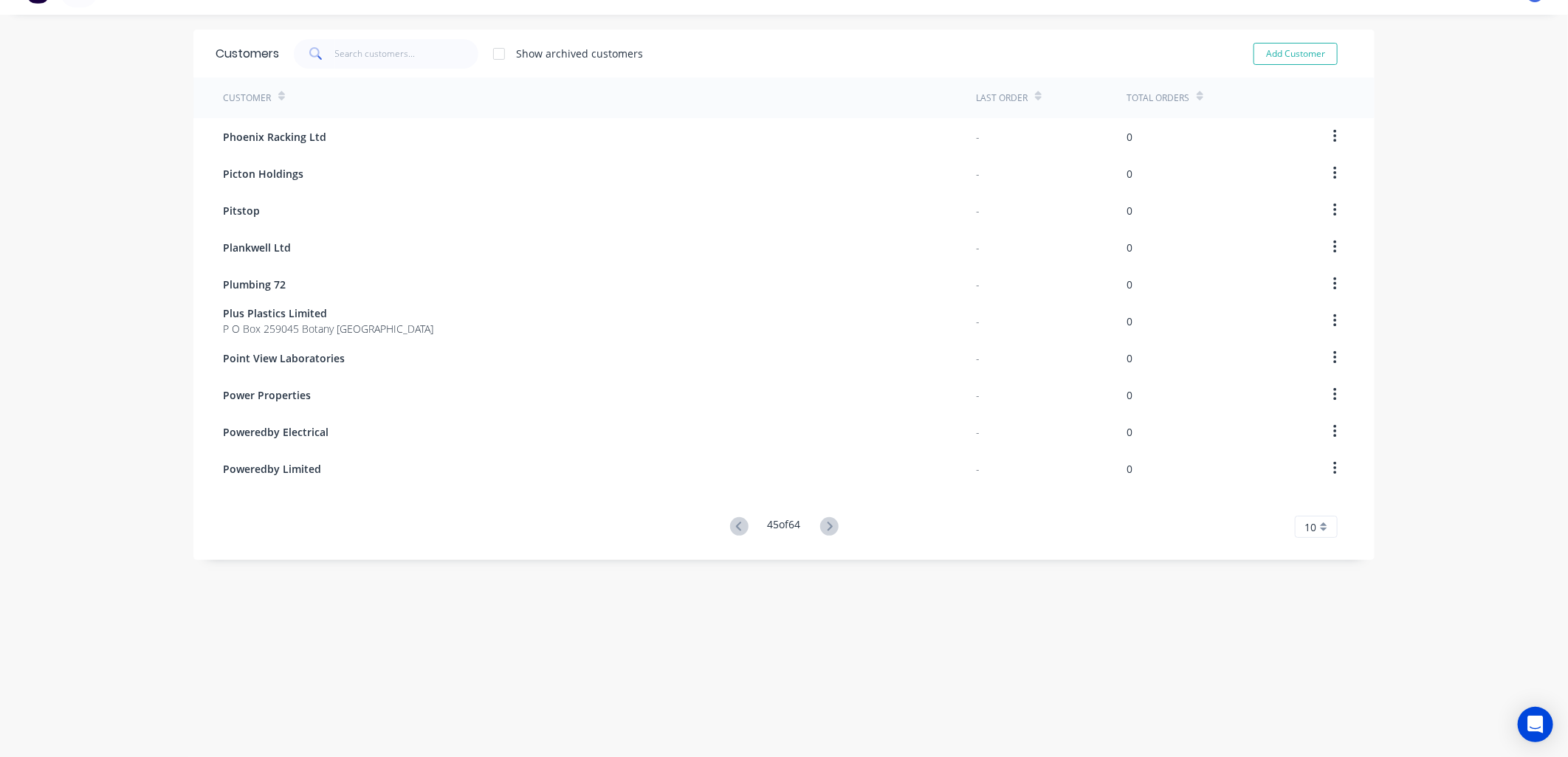
click at [827, 522] on icon at bounding box center [829, 526] width 5 height 9
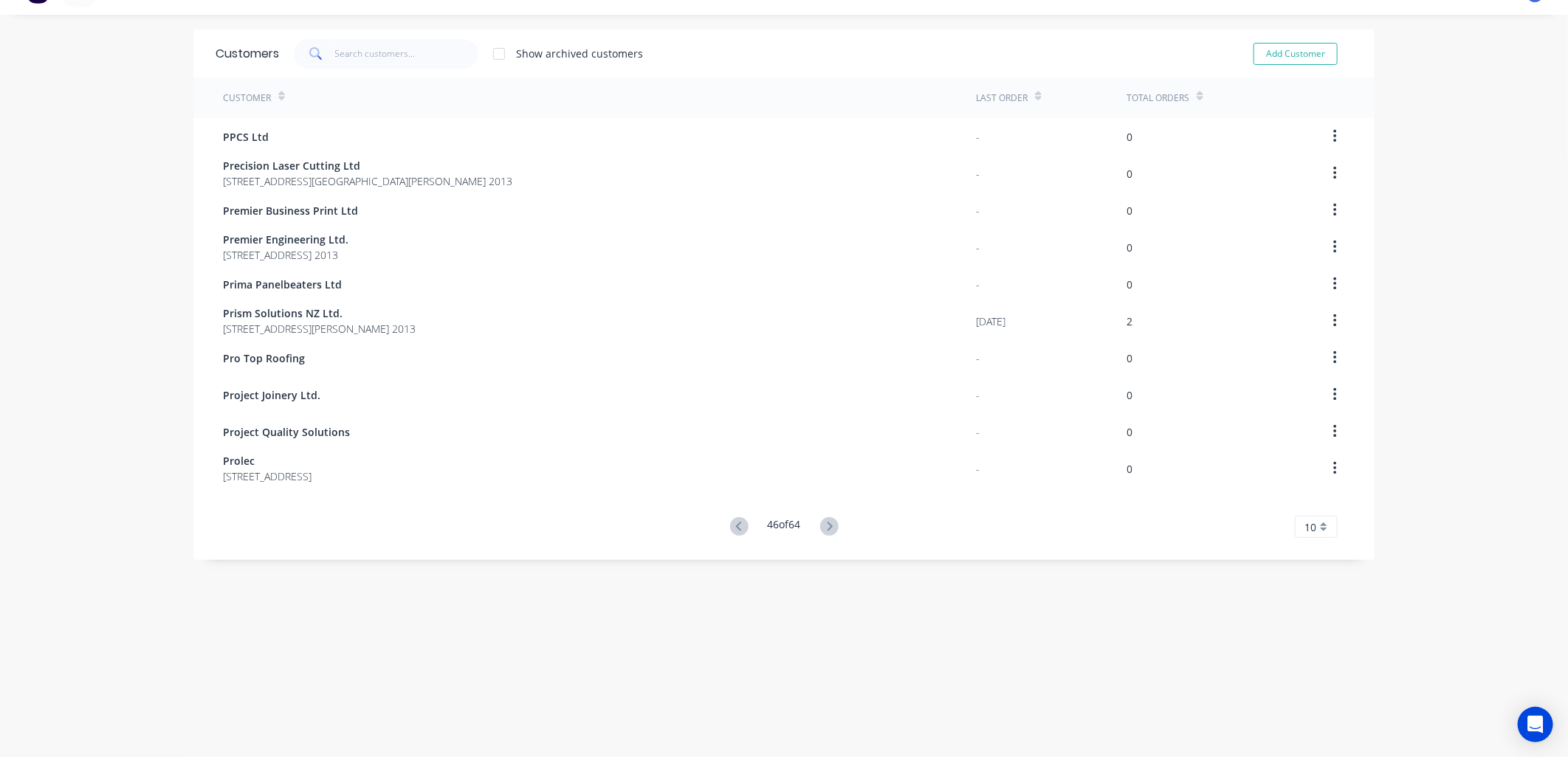
click at [827, 522] on icon at bounding box center [829, 526] width 5 height 9
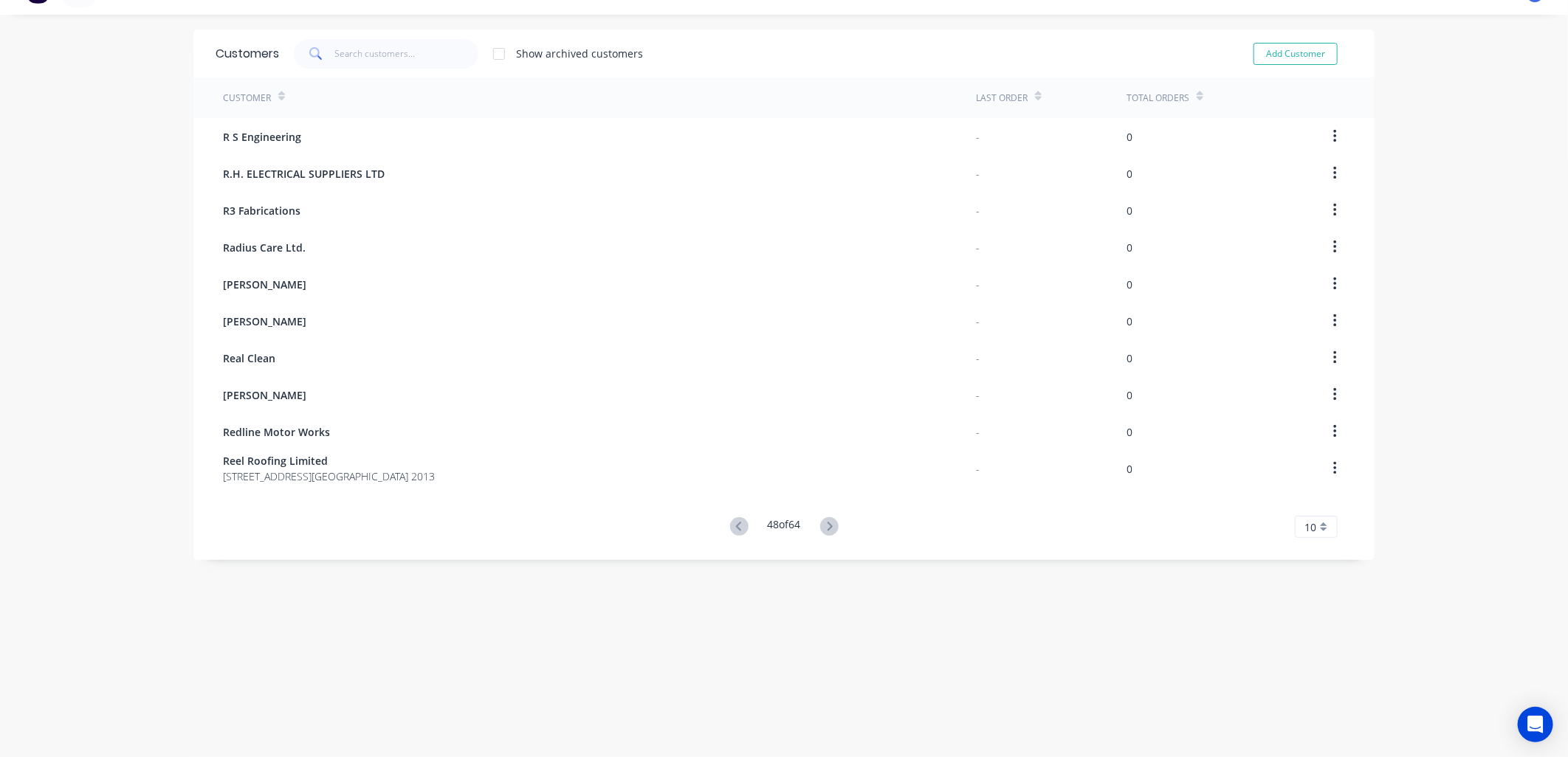
click at [827, 522] on icon at bounding box center [829, 526] width 5 height 9
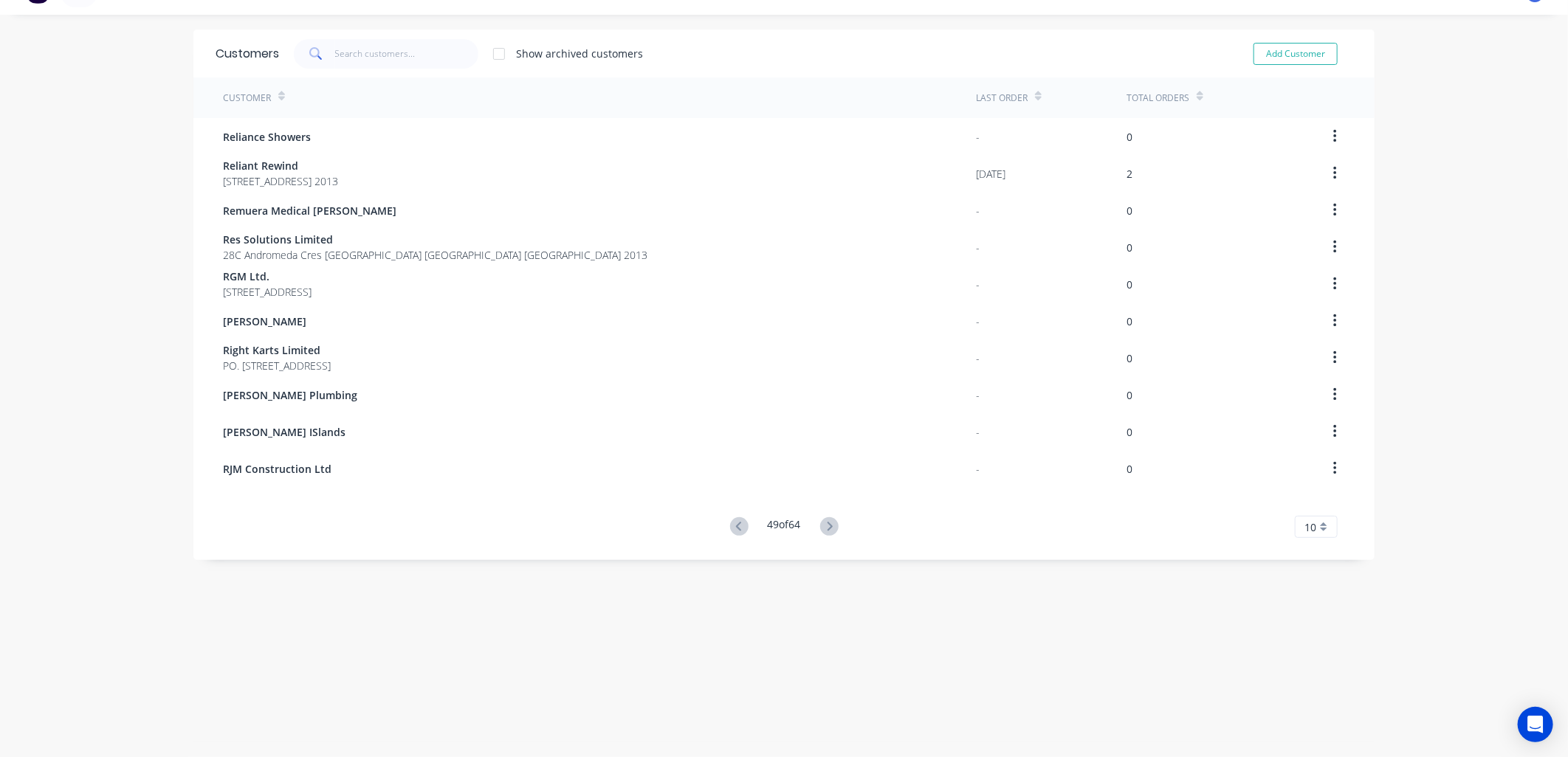
click at [827, 522] on icon at bounding box center [829, 526] width 5 height 9
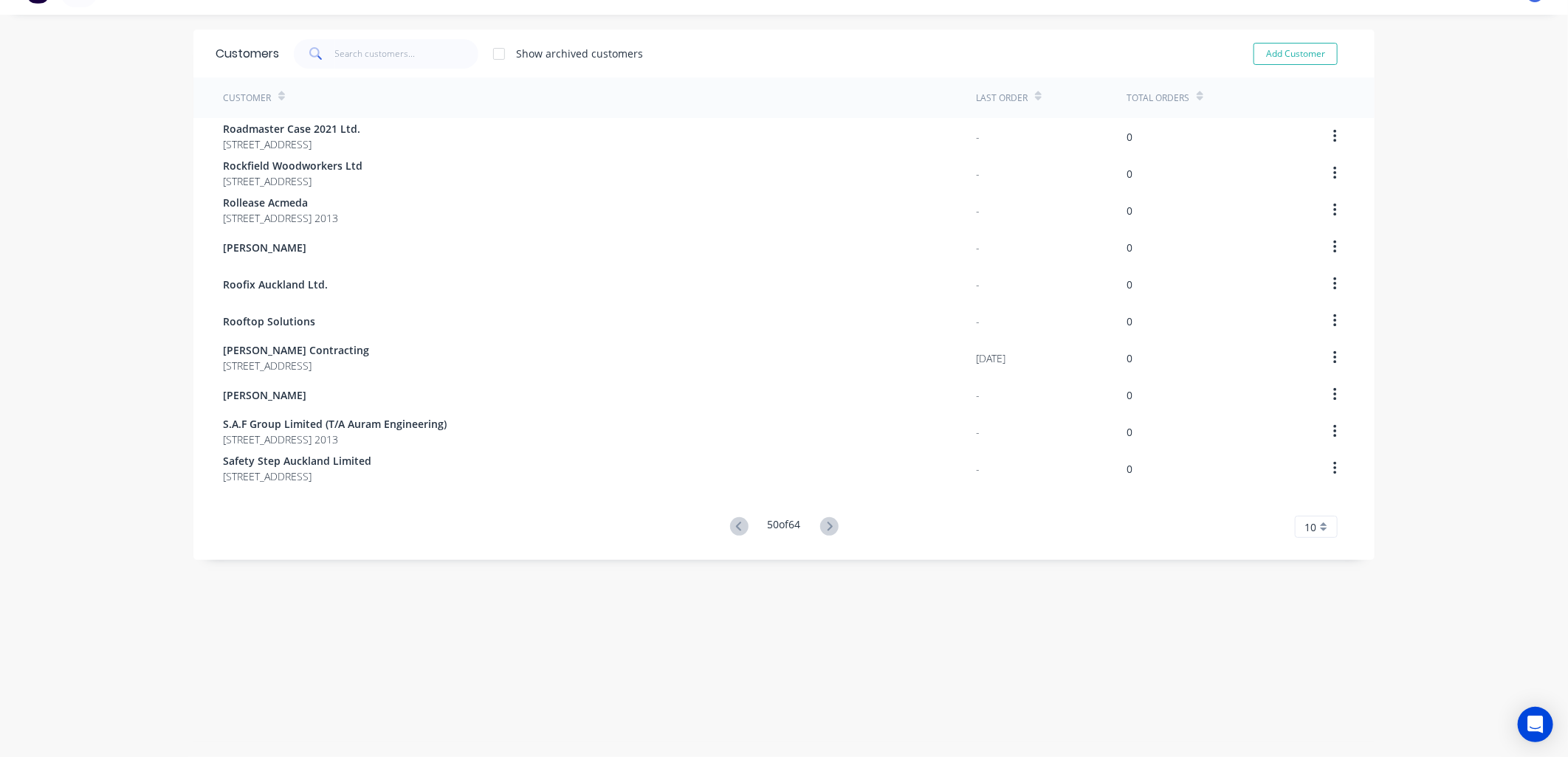
click at [827, 522] on icon at bounding box center [829, 526] width 5 height 9
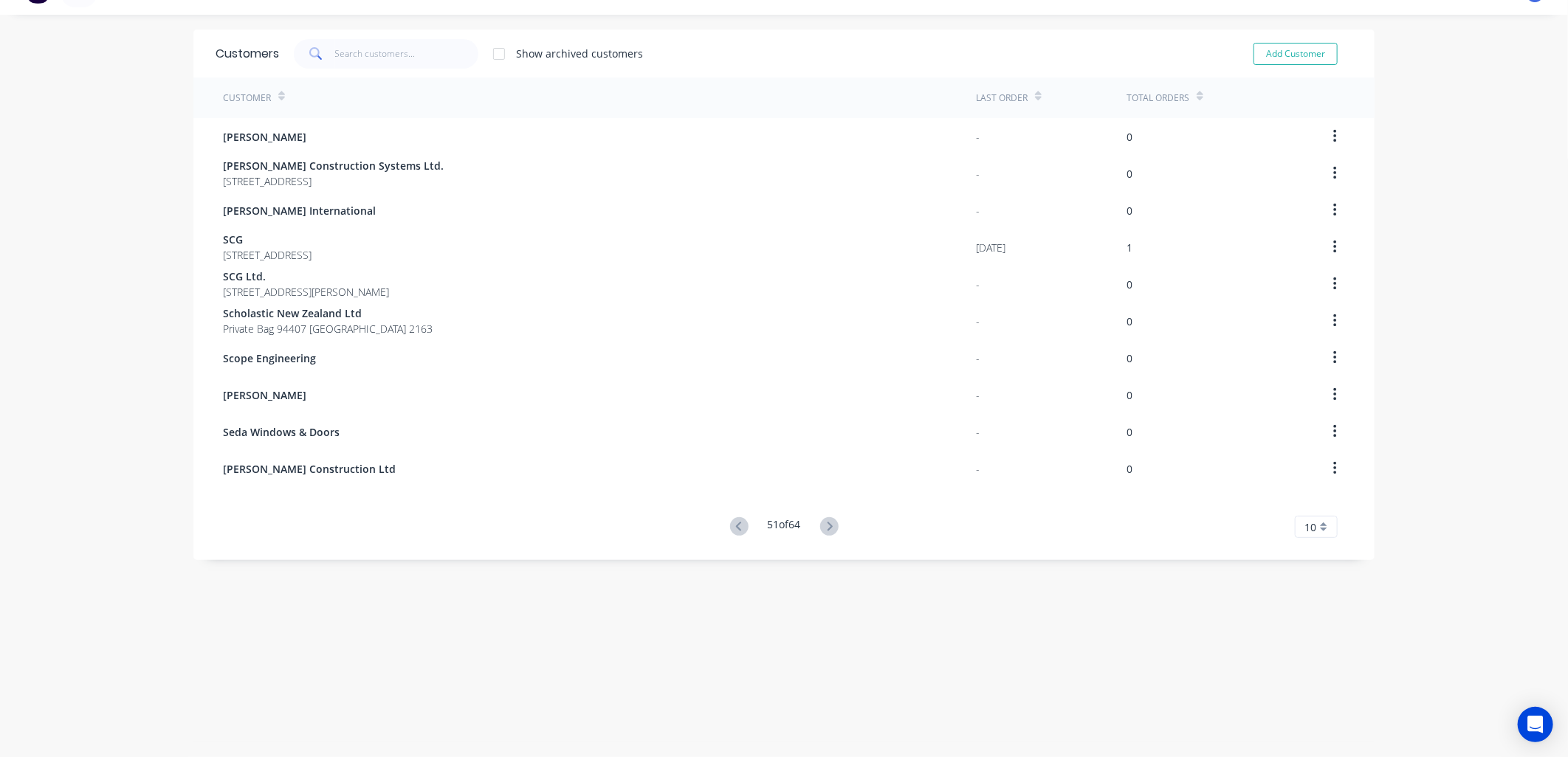
click at [827, 522] on icon at bounding box center [829, 526] width 5 height 9
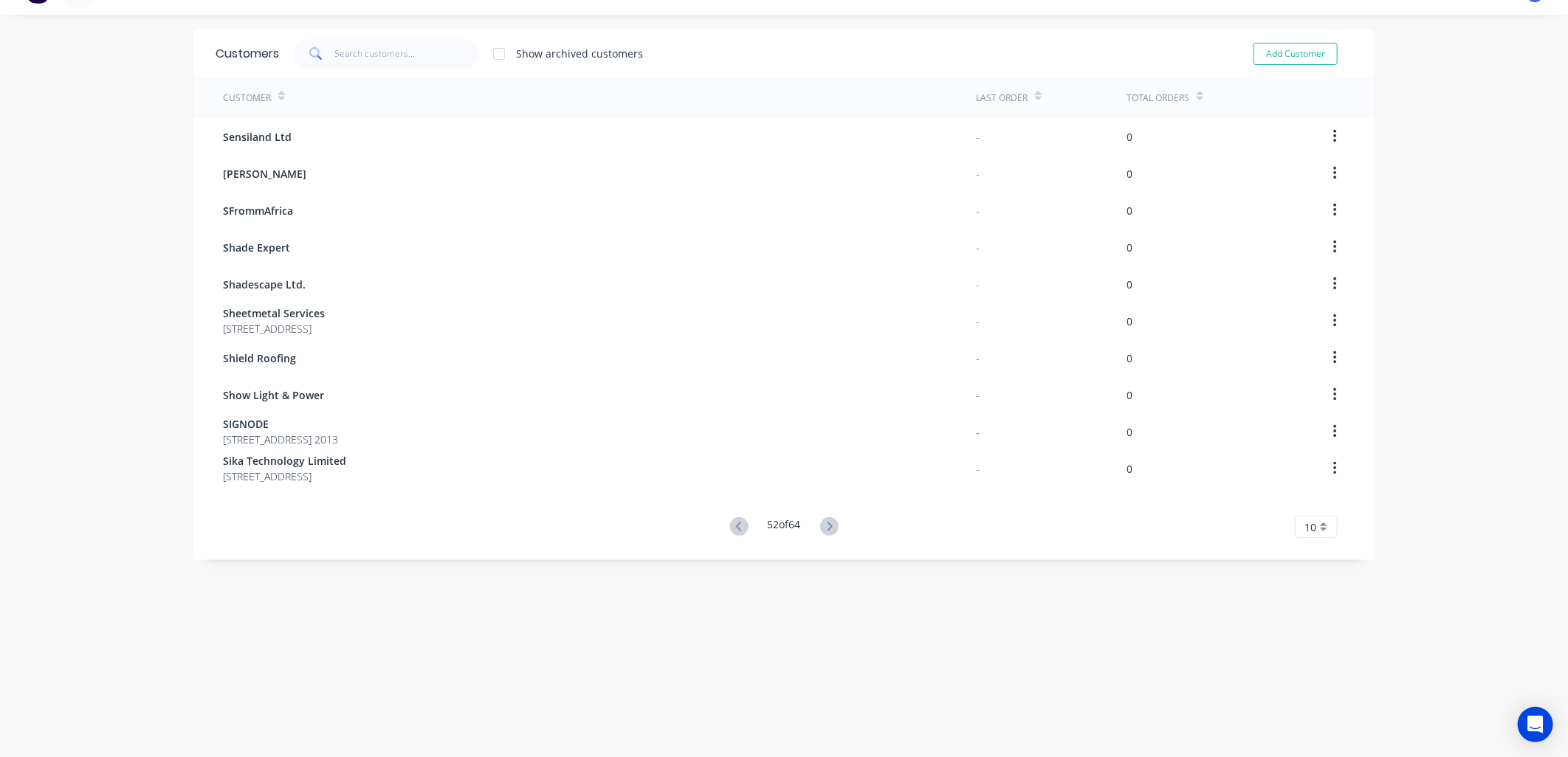
click at [827, 522] on icon at bounding box center [829, 526] width 5 height 9
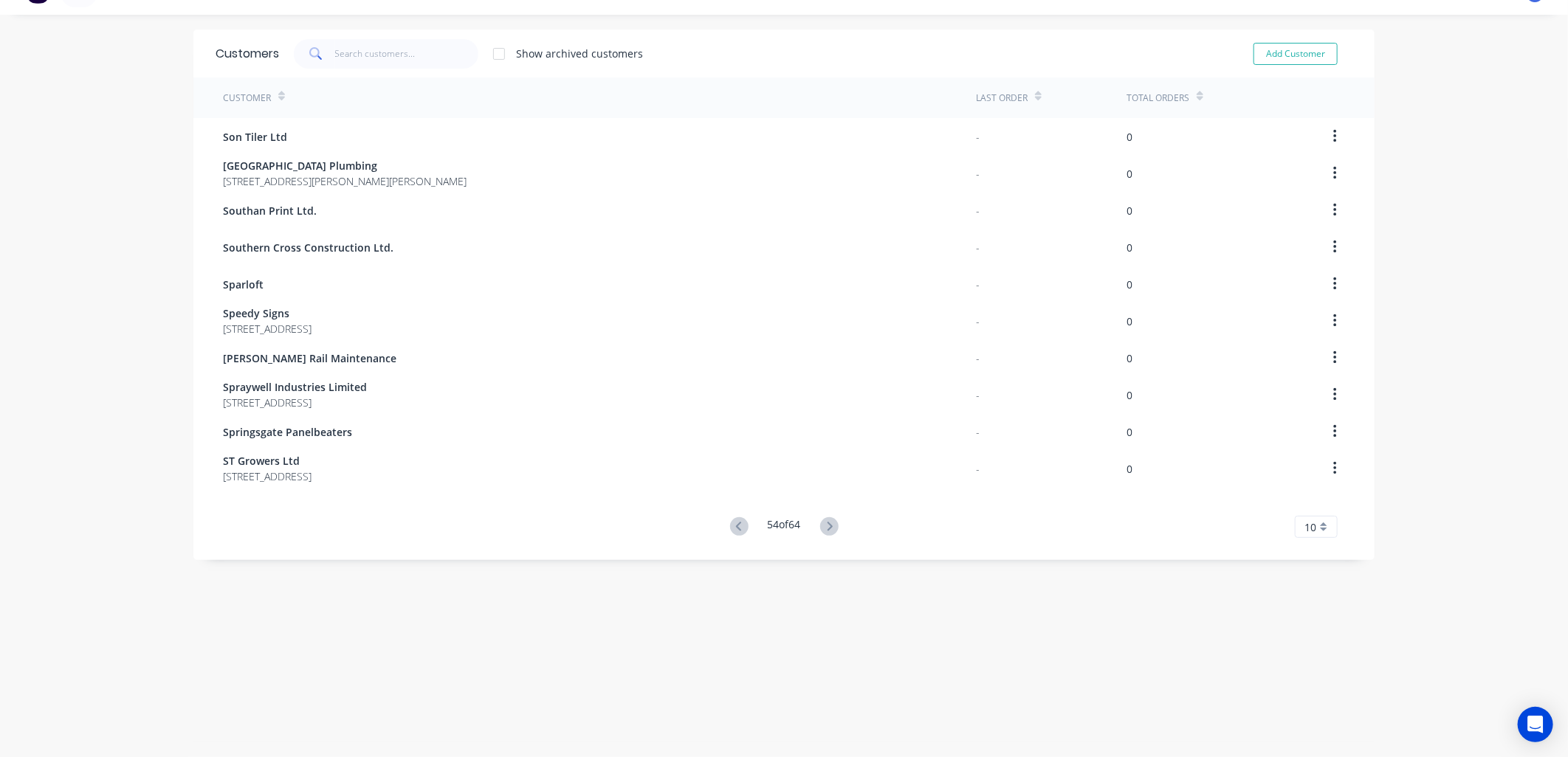
click at [827, 522] on icon at bounding box center [829, 526] width 5 height 9
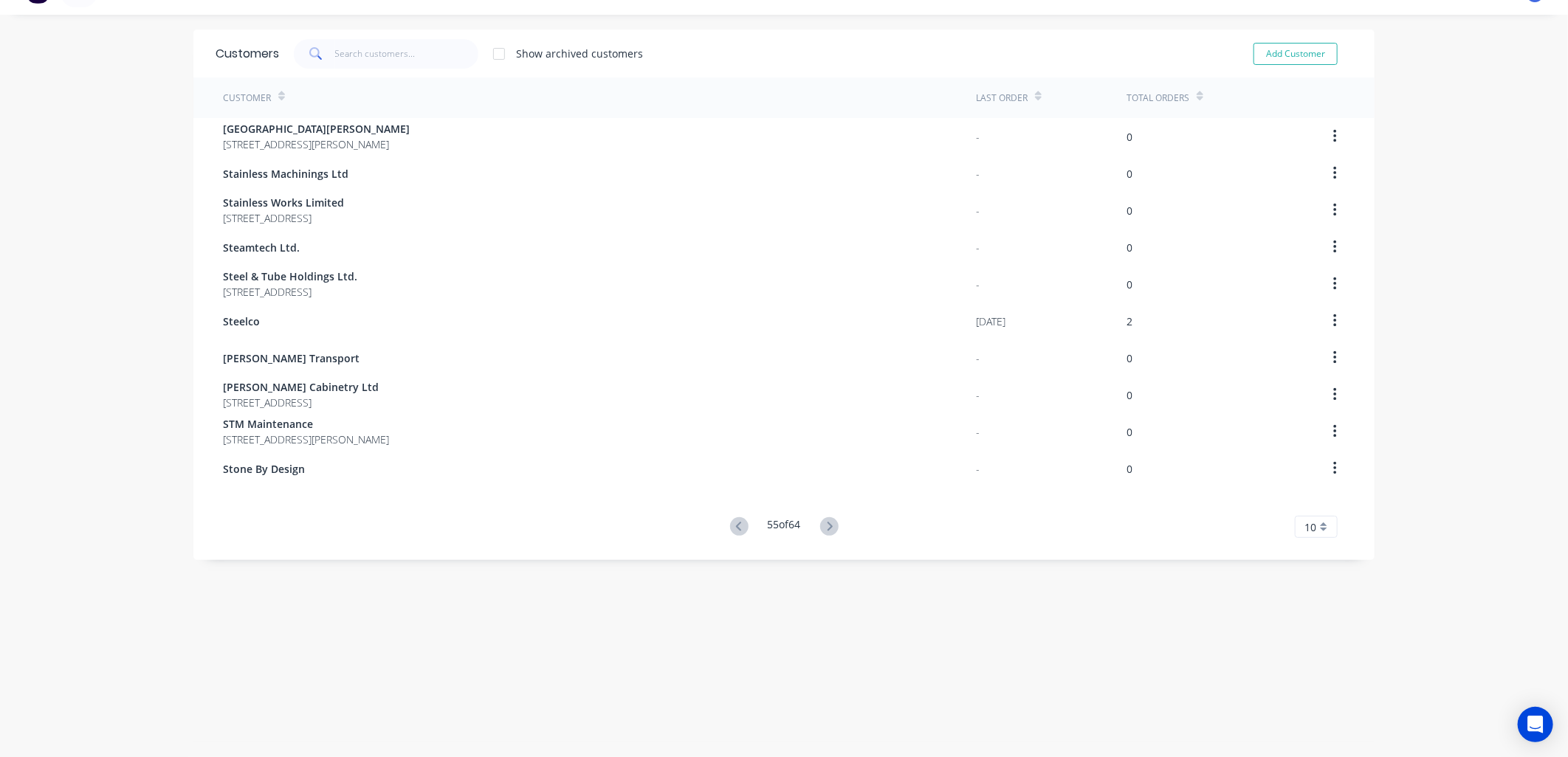
click at [827, 522] on icon at bounding box center [829, 526] width 5 height 9
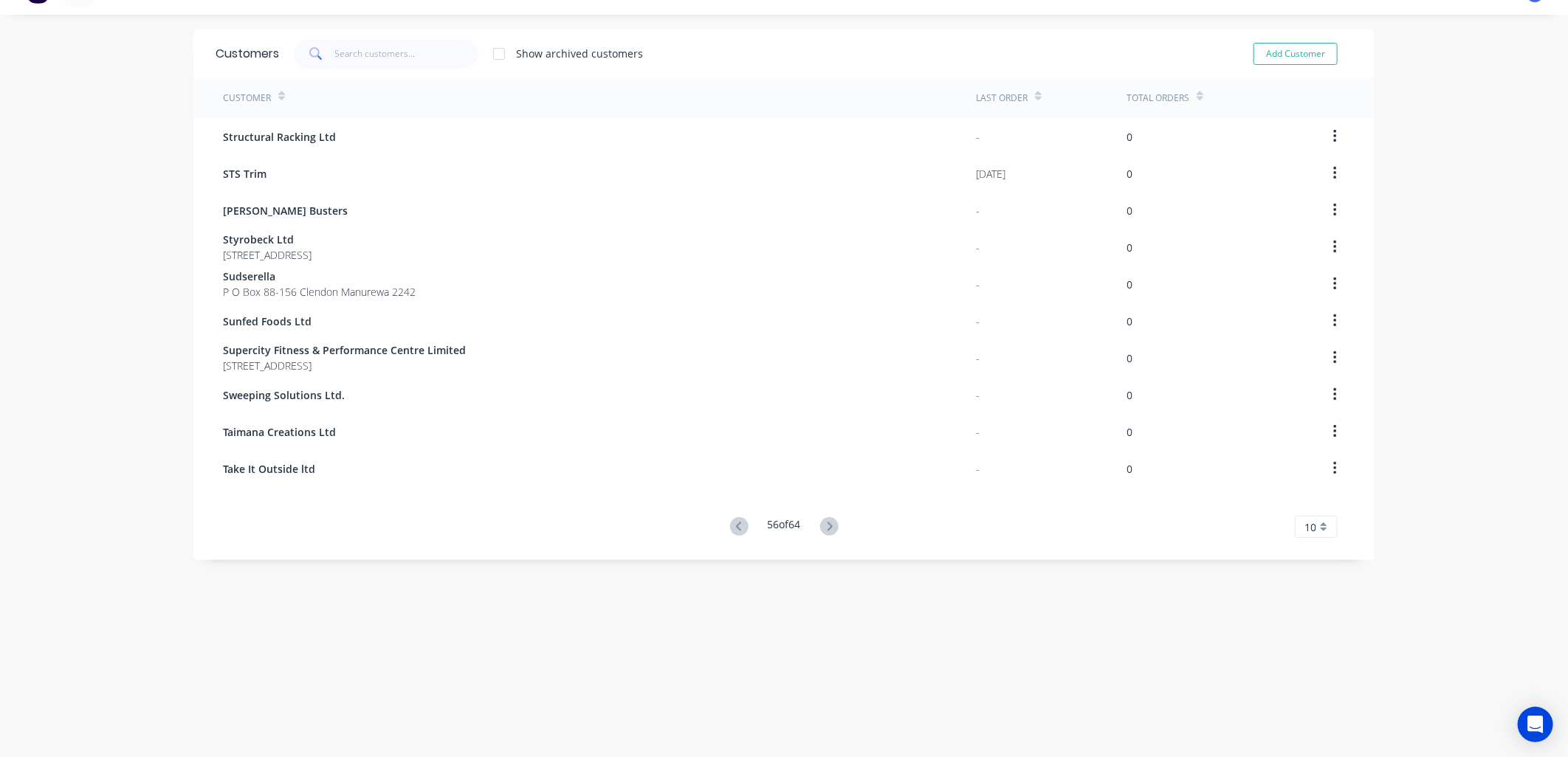
click at [827, 522] on icon at bounding box center [829, 526] width 5 height 9
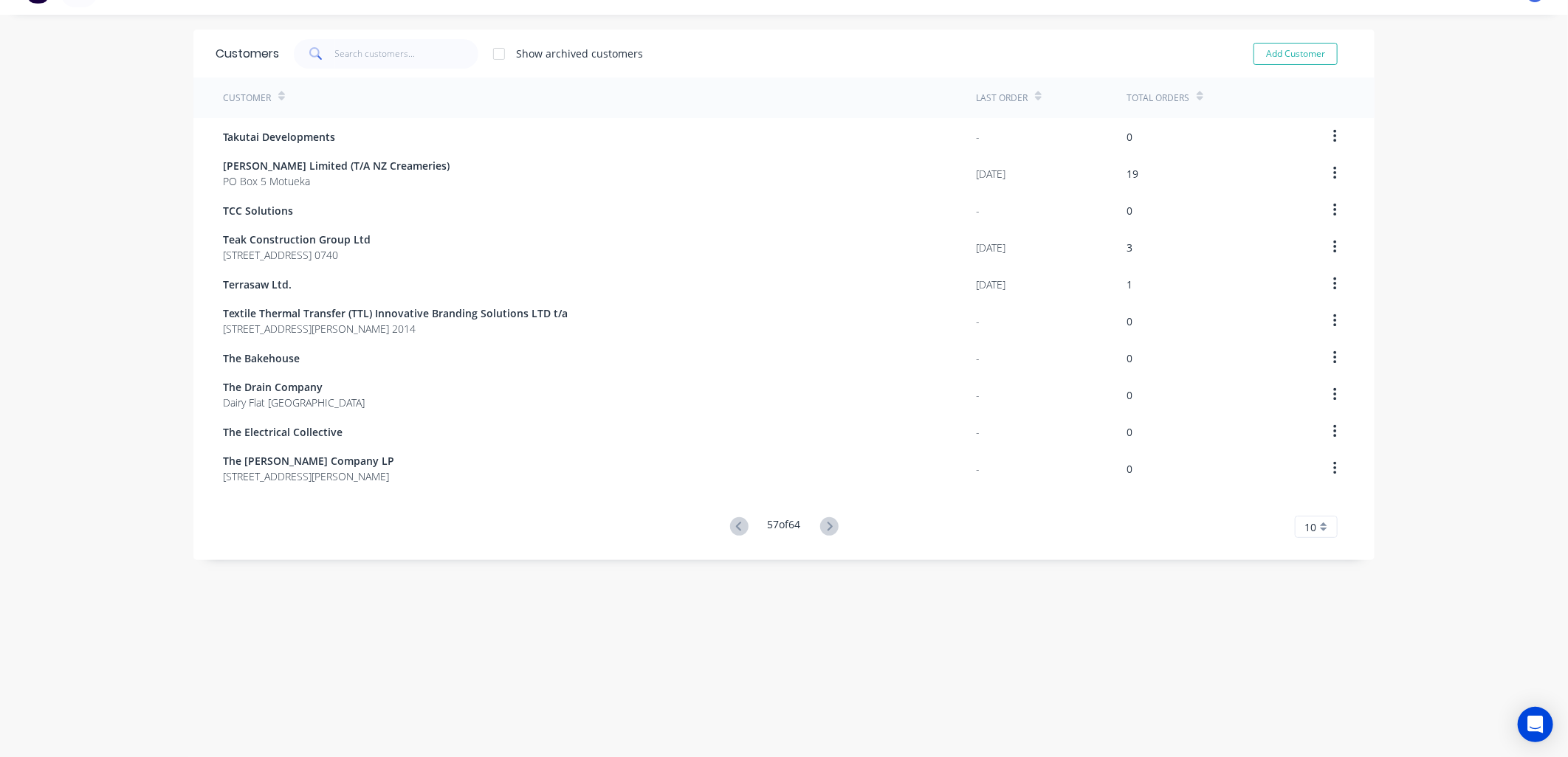
click at [827, 522] on icon at bounding box center [829, 526] width 5 height 9
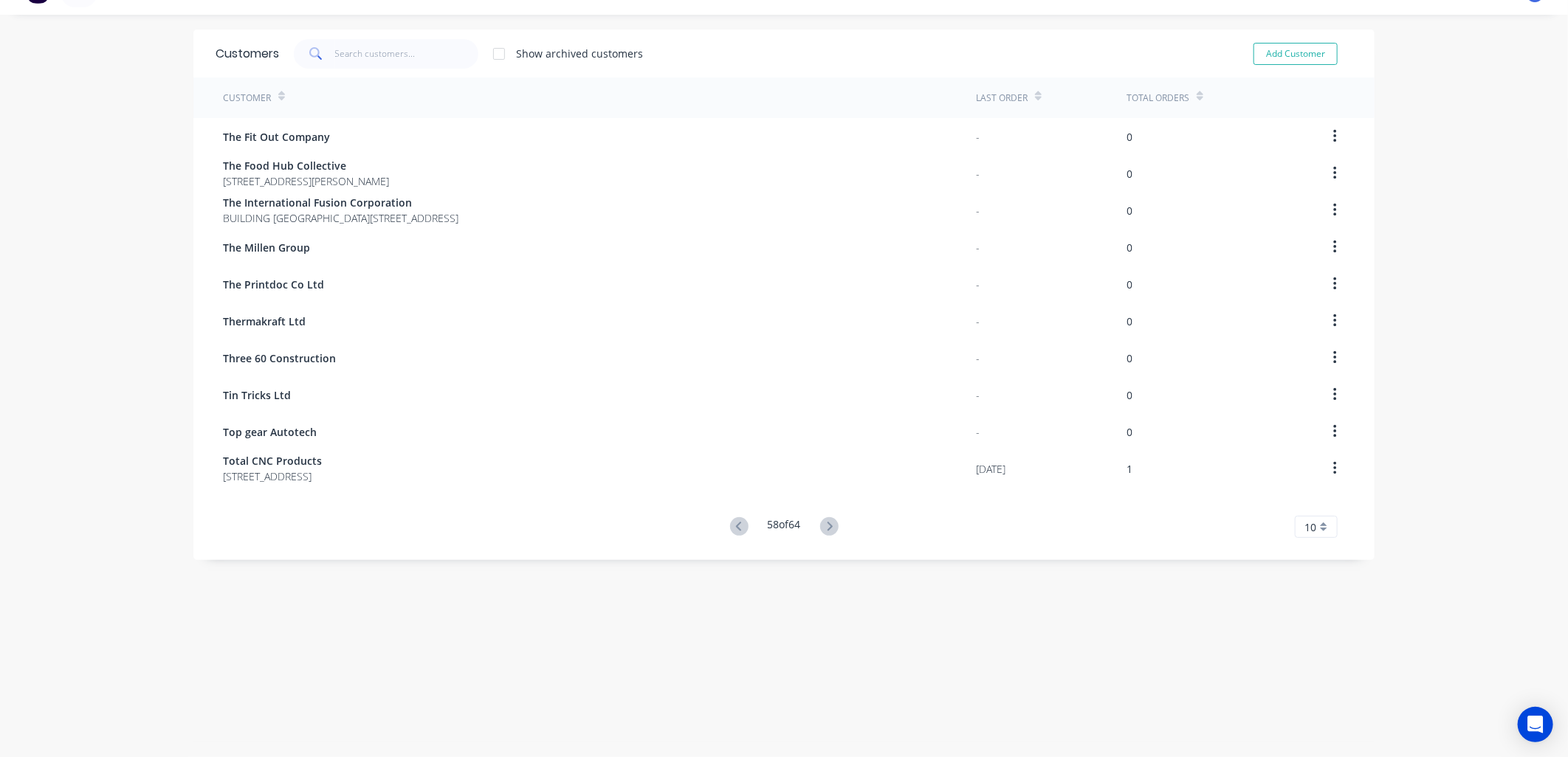
click at [827, 522] on icon at bounding box center [829, 526] width 5 height 9
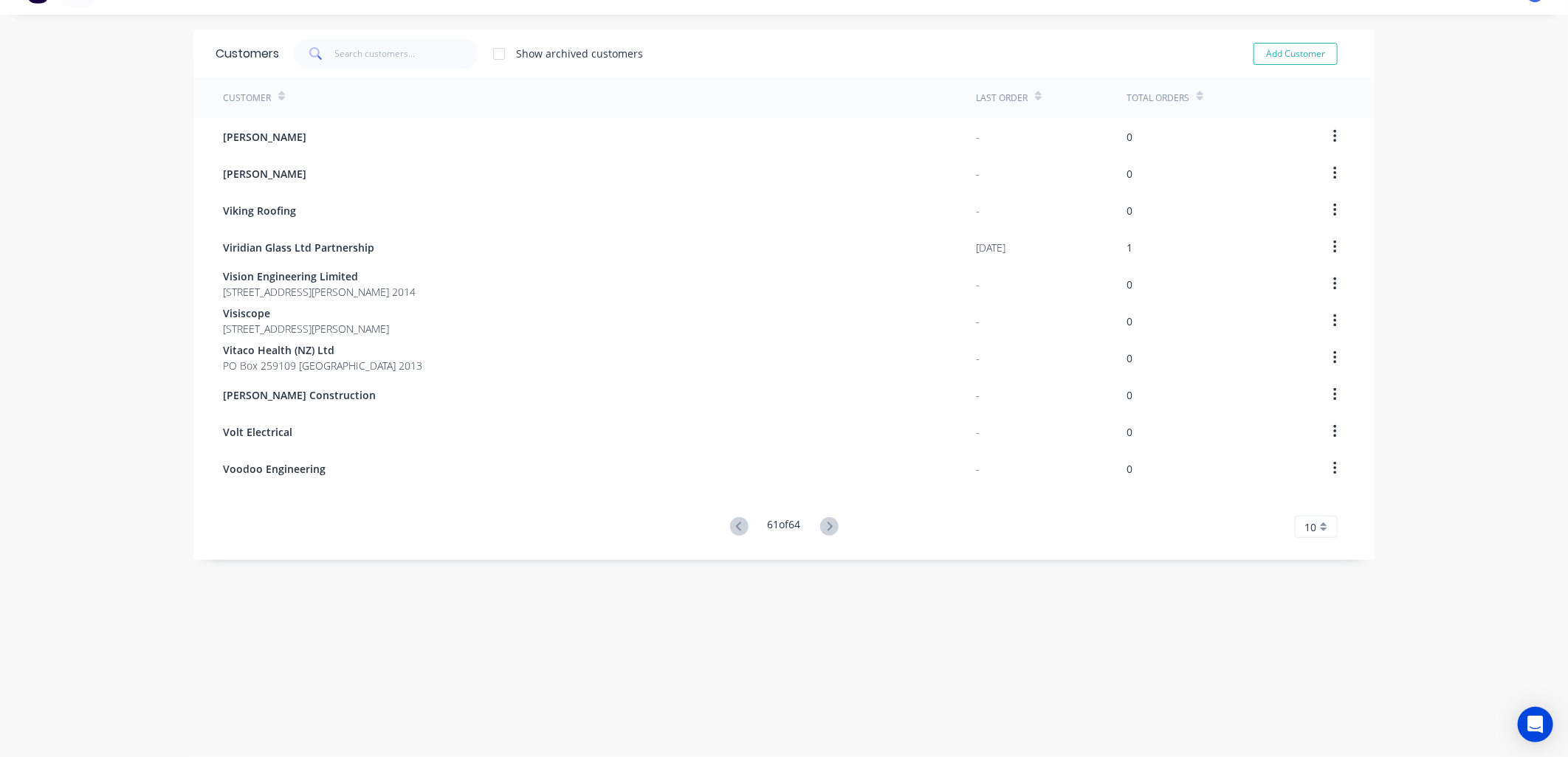
click at [827, 522] on icon at bounding box center [829, 526] width 5 height 9
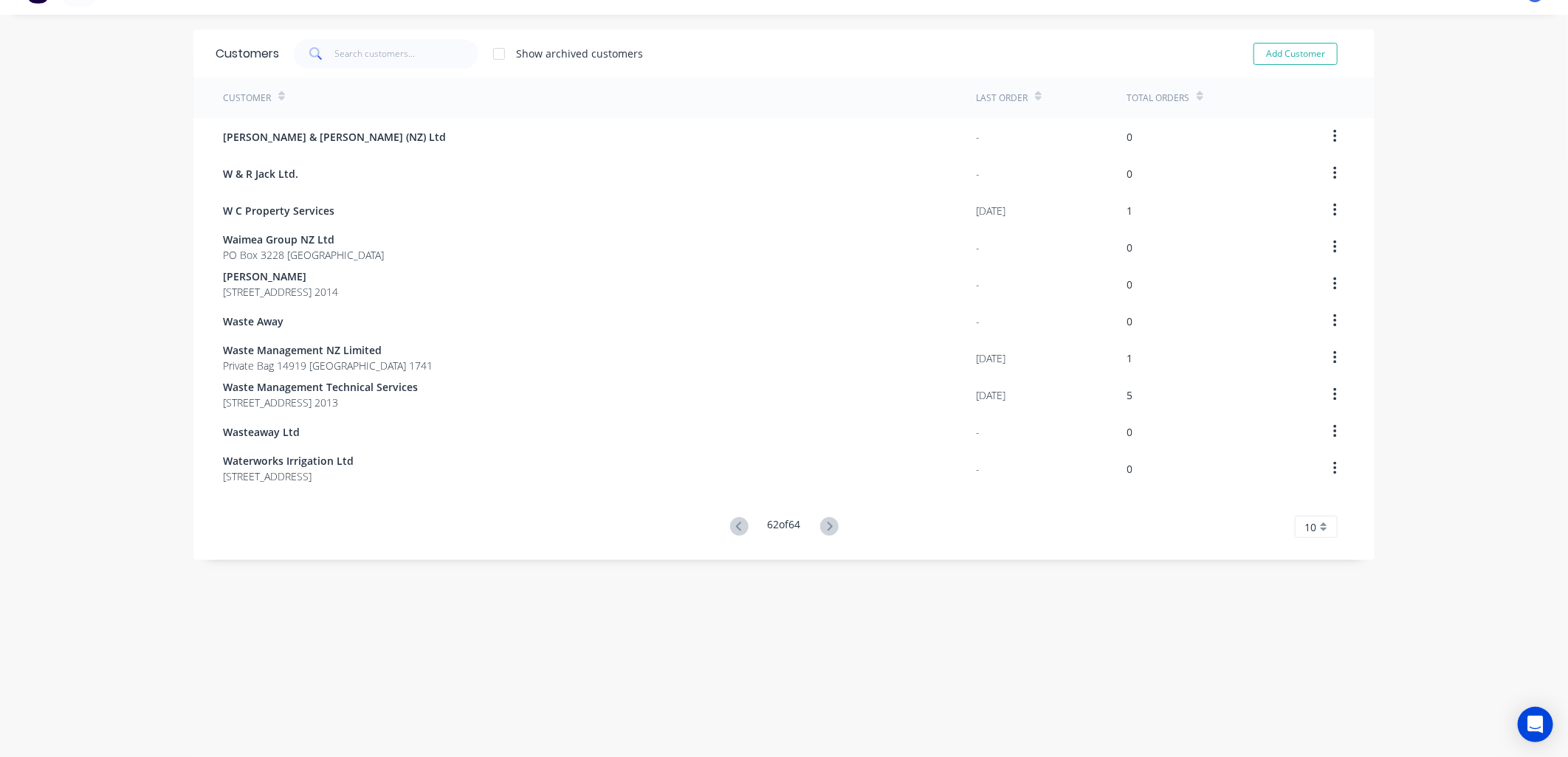
click at [827, 522] on icon at bounding box center [829, 526] width 5 height 9
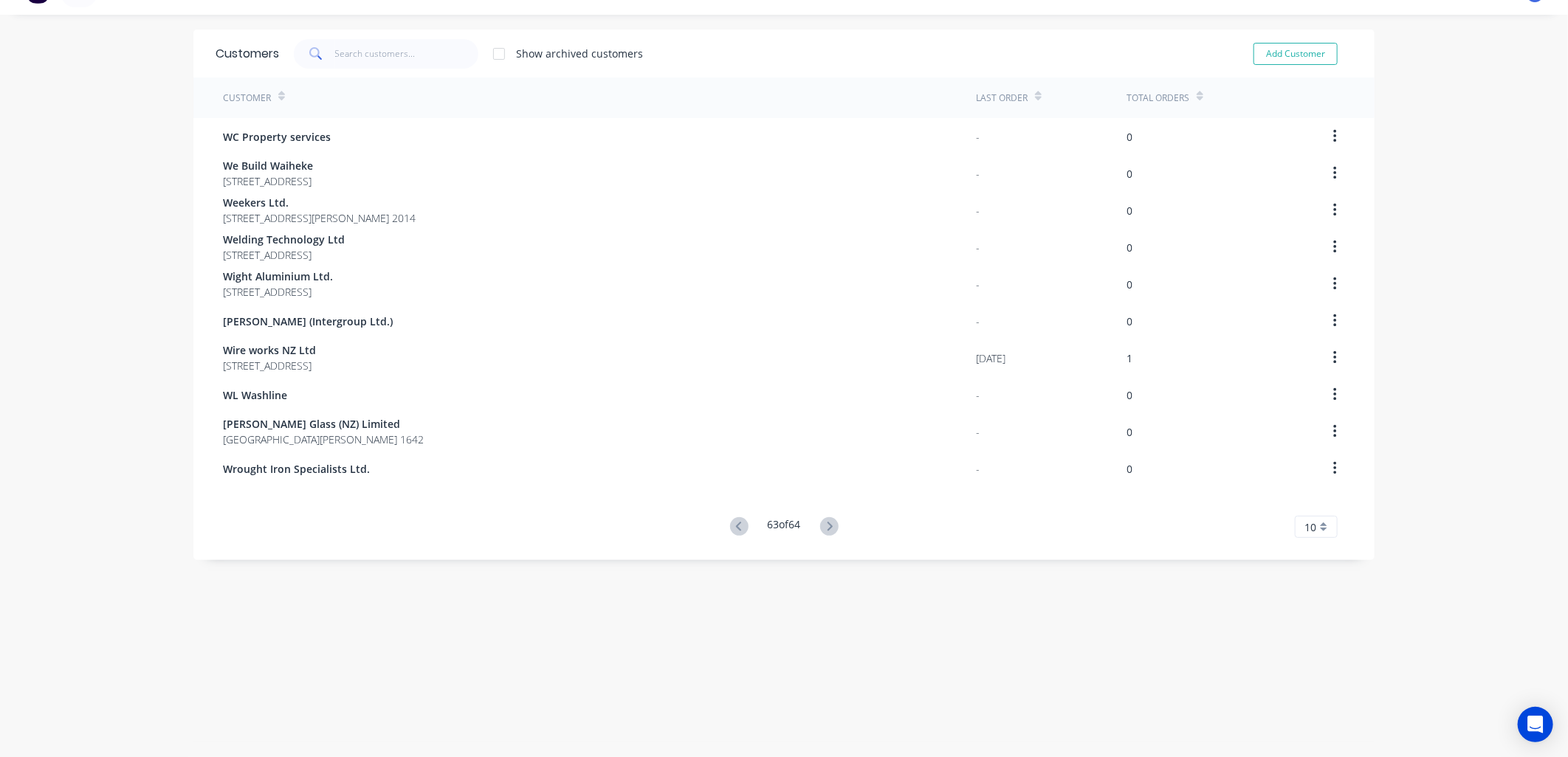
click at [827, 522] on icon at bounding box center [829, 526] width 5 height 9
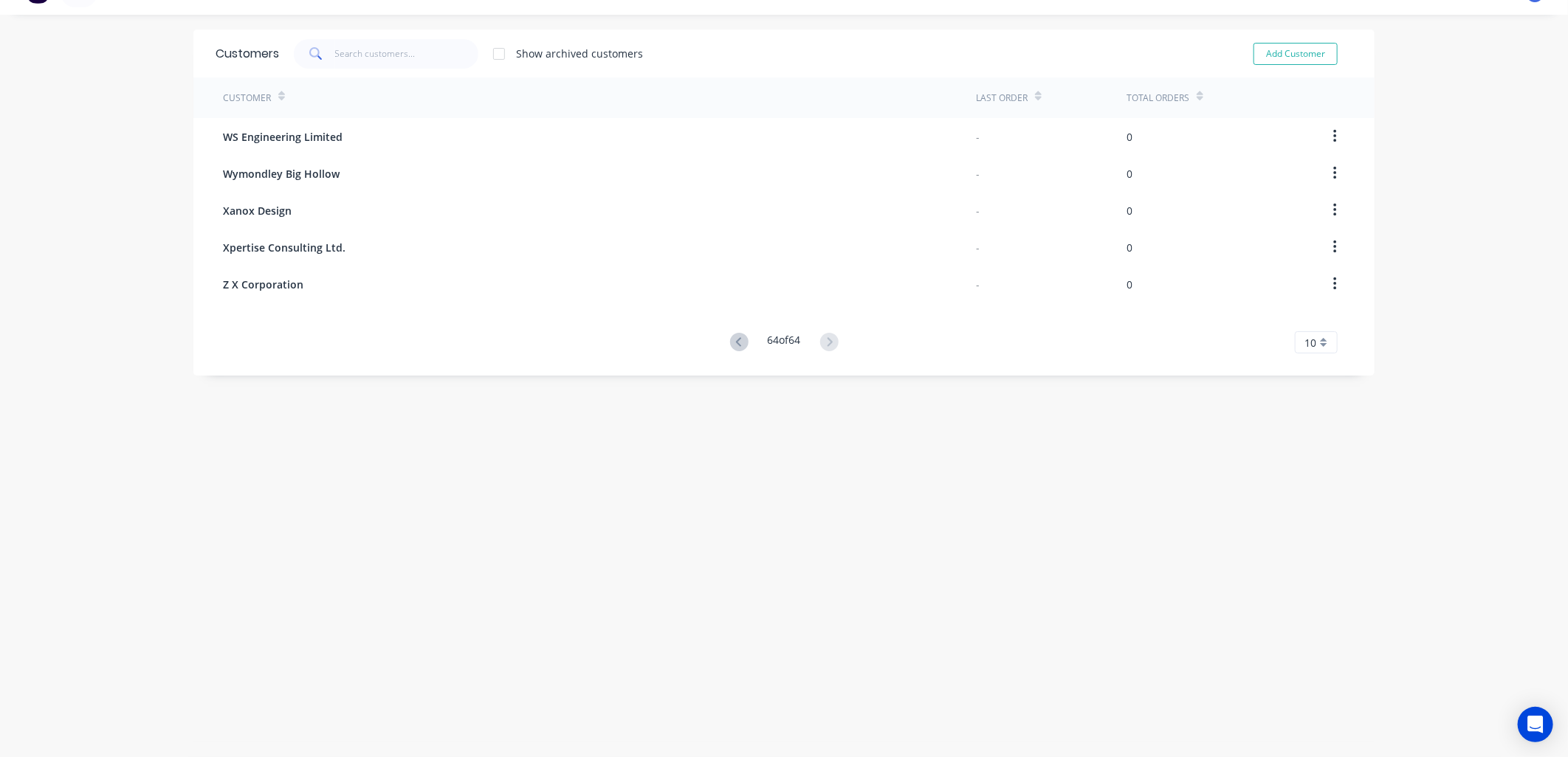
scroll to position [0, 0]
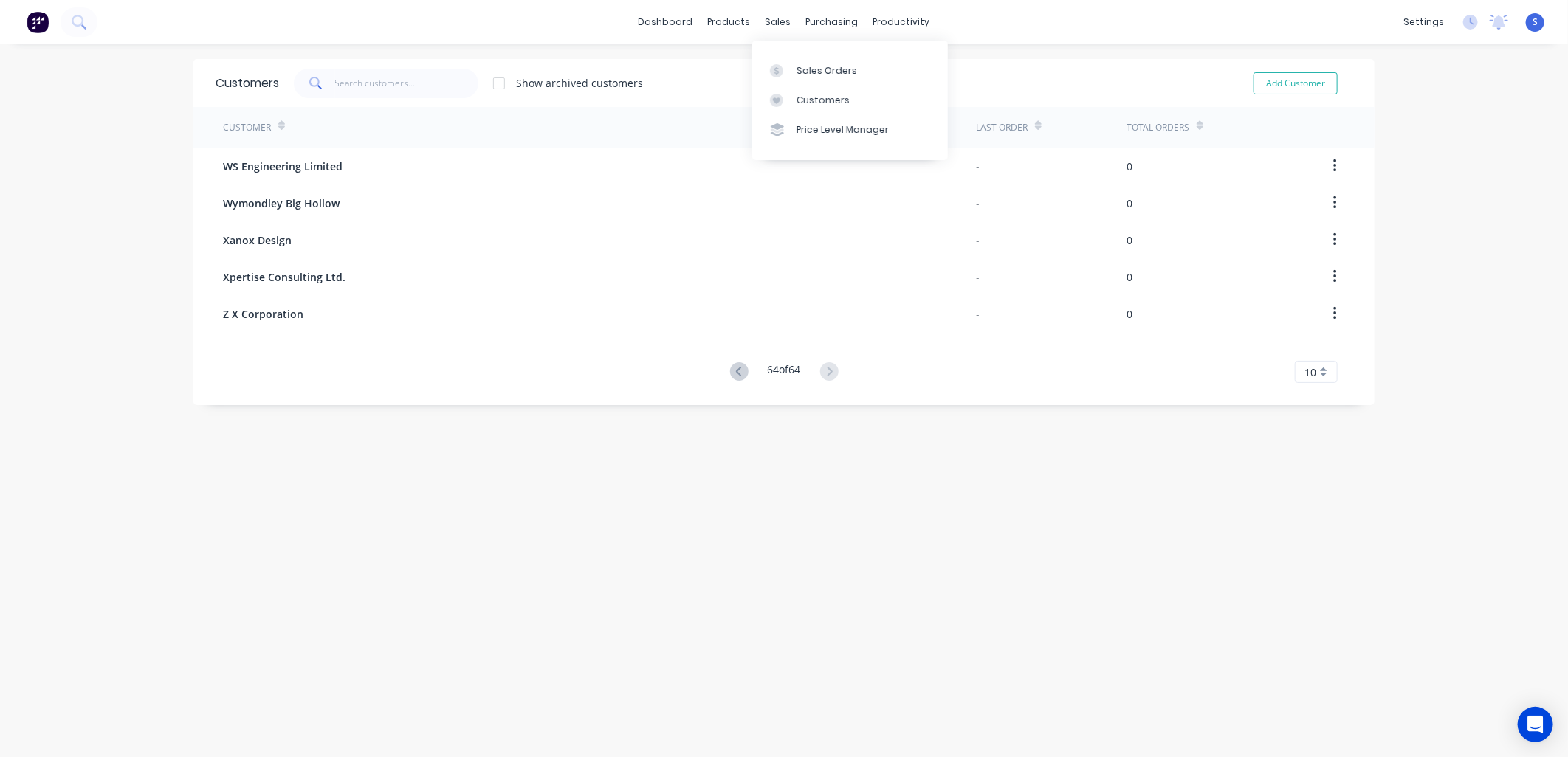
click at [786, 71] on div at bounding box center [781, 71] width 22 height 13
